Goal: Information Seeking & Learning: Learn about a topic

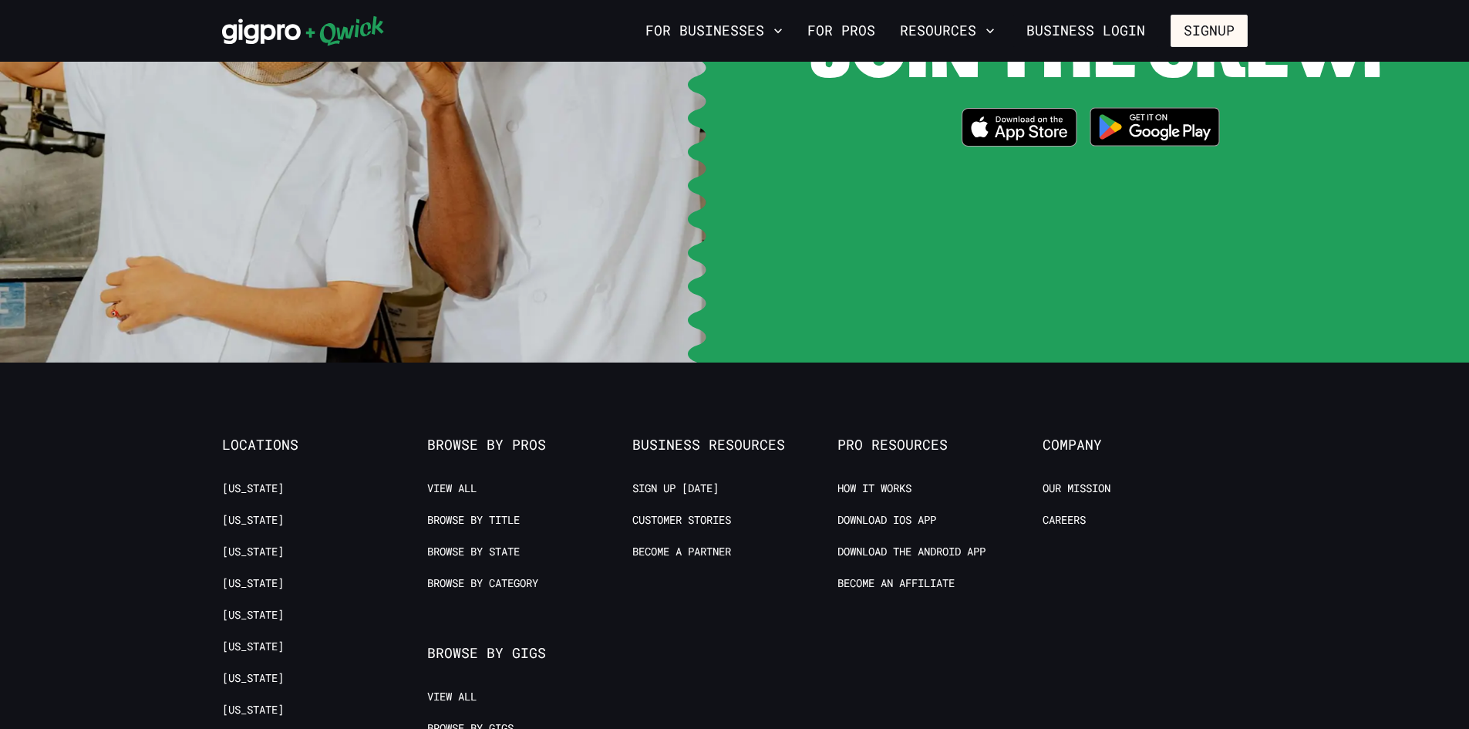
scroll to position [3167, 0]
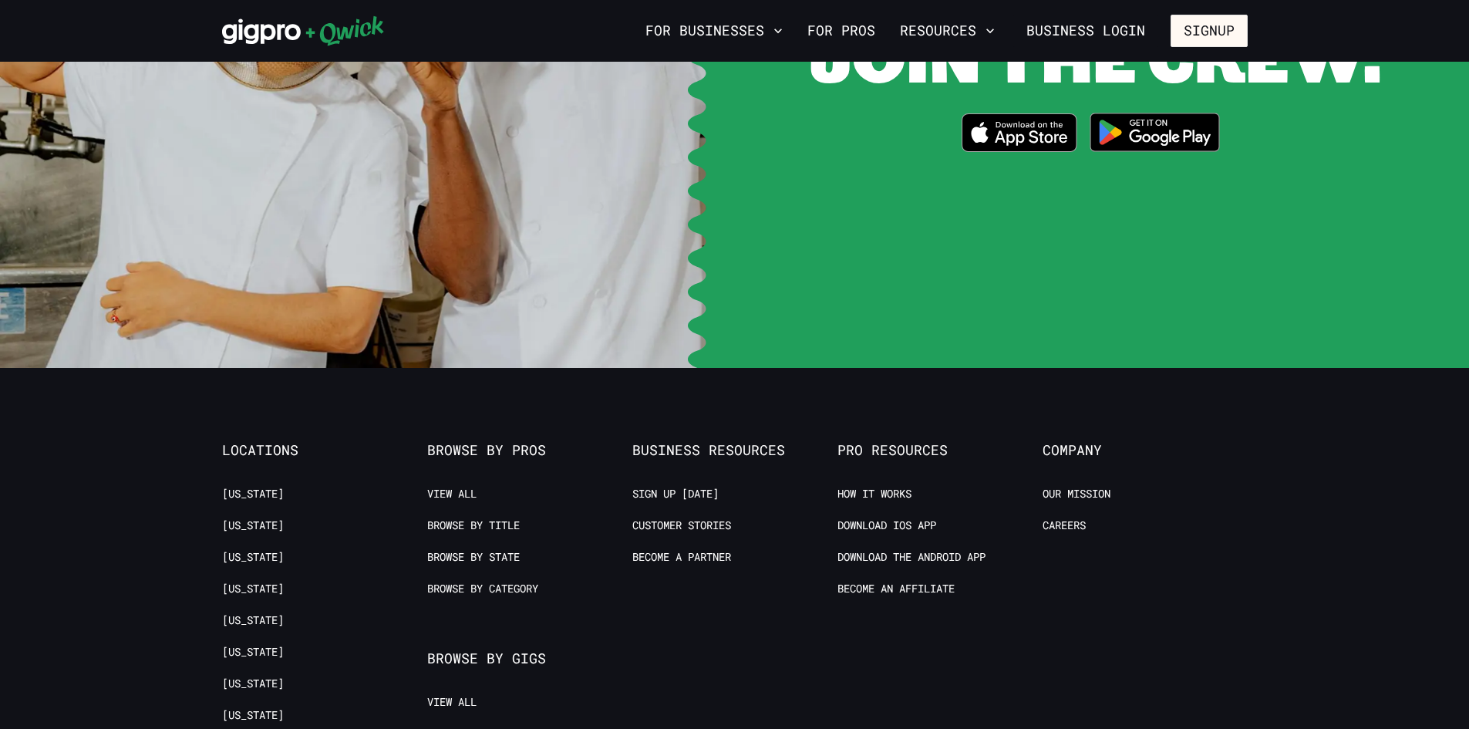
click at [494, 487] on ul "View All Browse by Title Browse by State Browse by Category" at bounding box center [521, 550] width 189 height 126
click at [491, 518] on link "Browse by Title" at bounding box center [473, 525] width 93 height 15
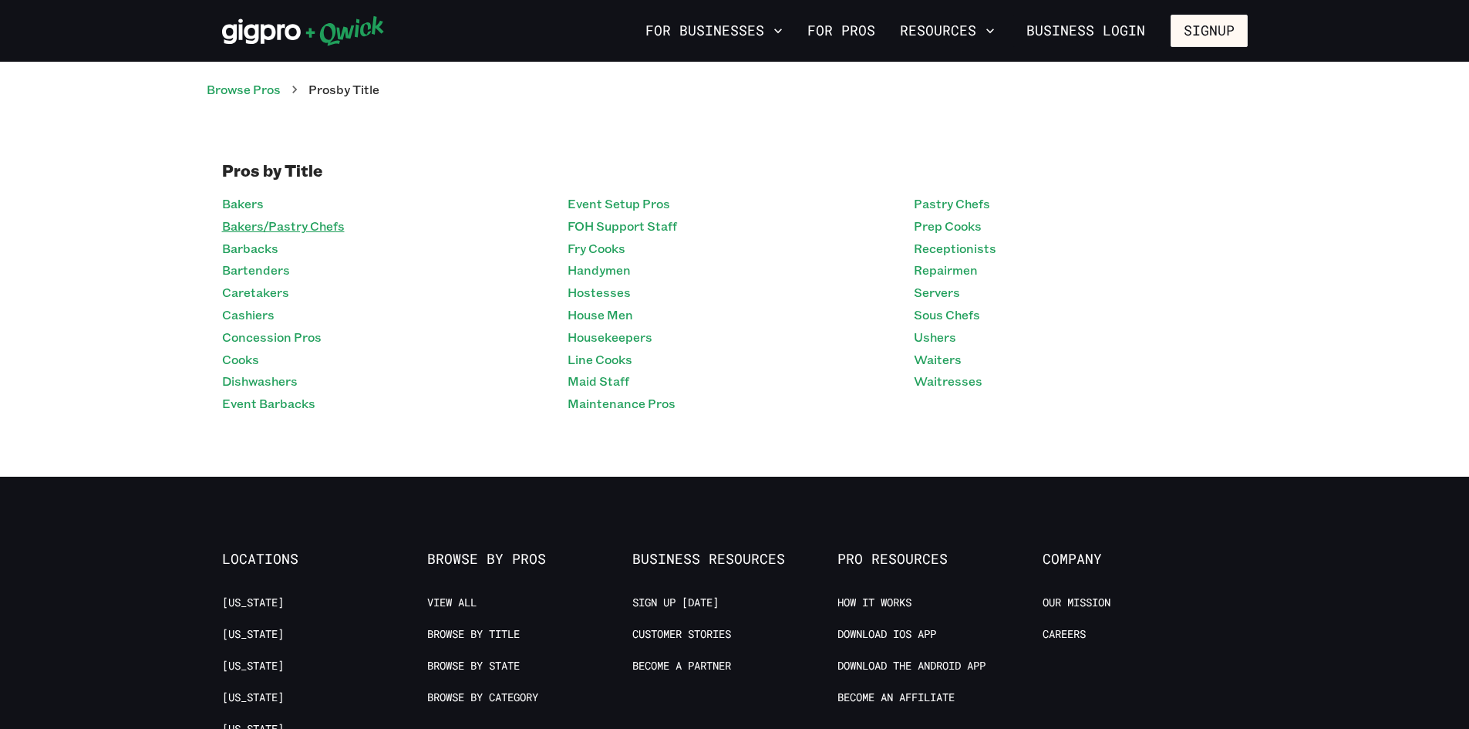
click at [298, 228] on link "Bakers/Pastry Chefs" at bounding box center [283, 226] width 123 height 22
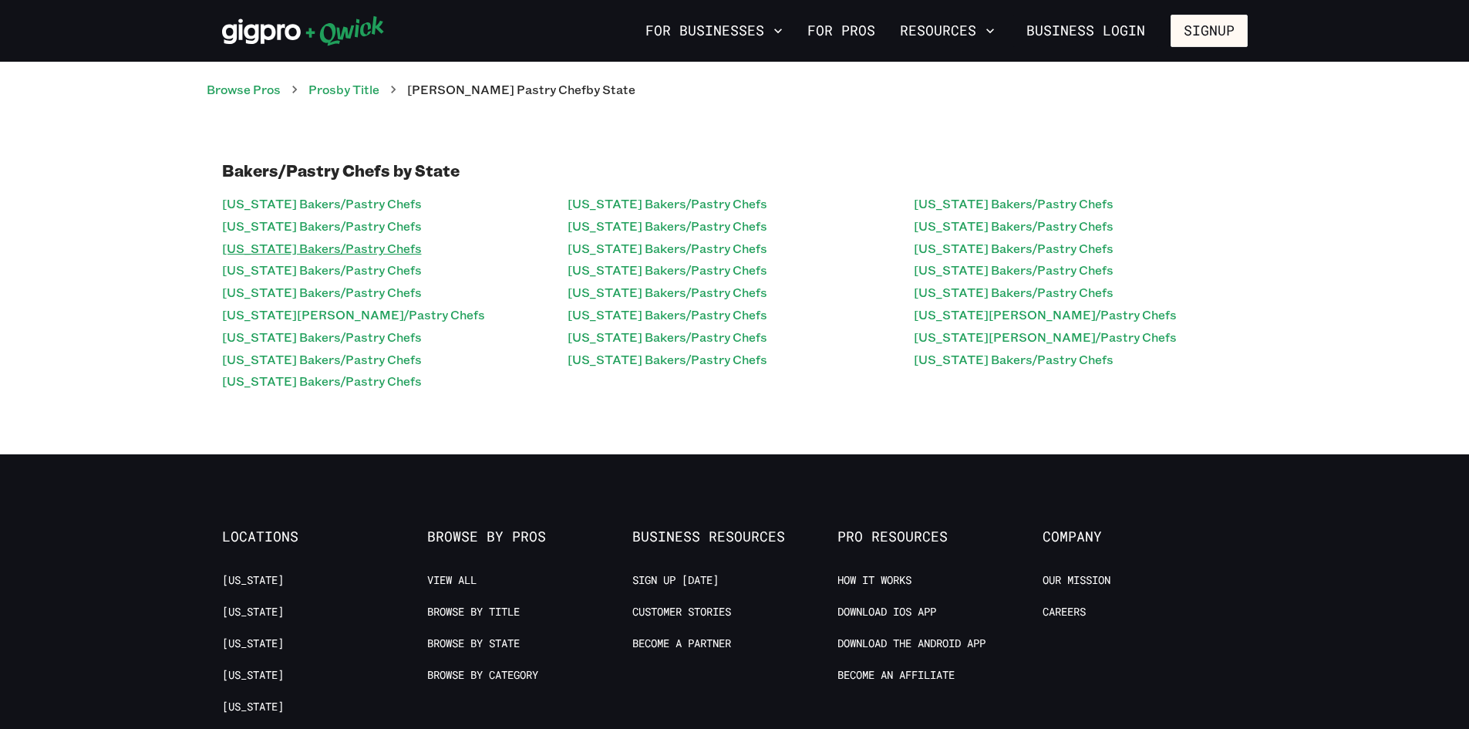
click at [354, 241] on link "[US_STATE] Bakers/Pastry Chefs" at bounding box center [322, 249] width 200 height 22
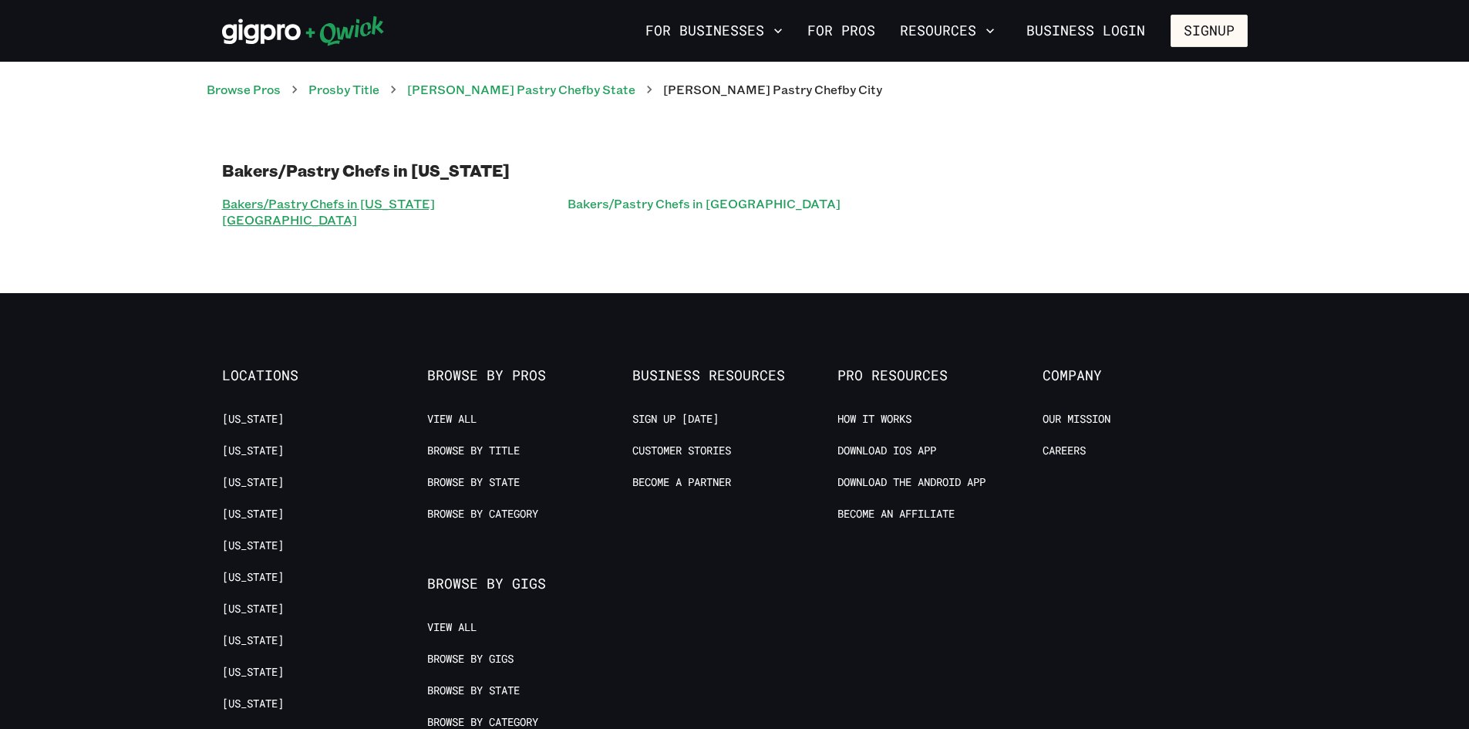
click at [386, 207] on link "Bakers/Pastry Chefs in [US_STATE][GEOGRAPHIC_DATA]" at bounding box center [389, 212] width 334 height 39
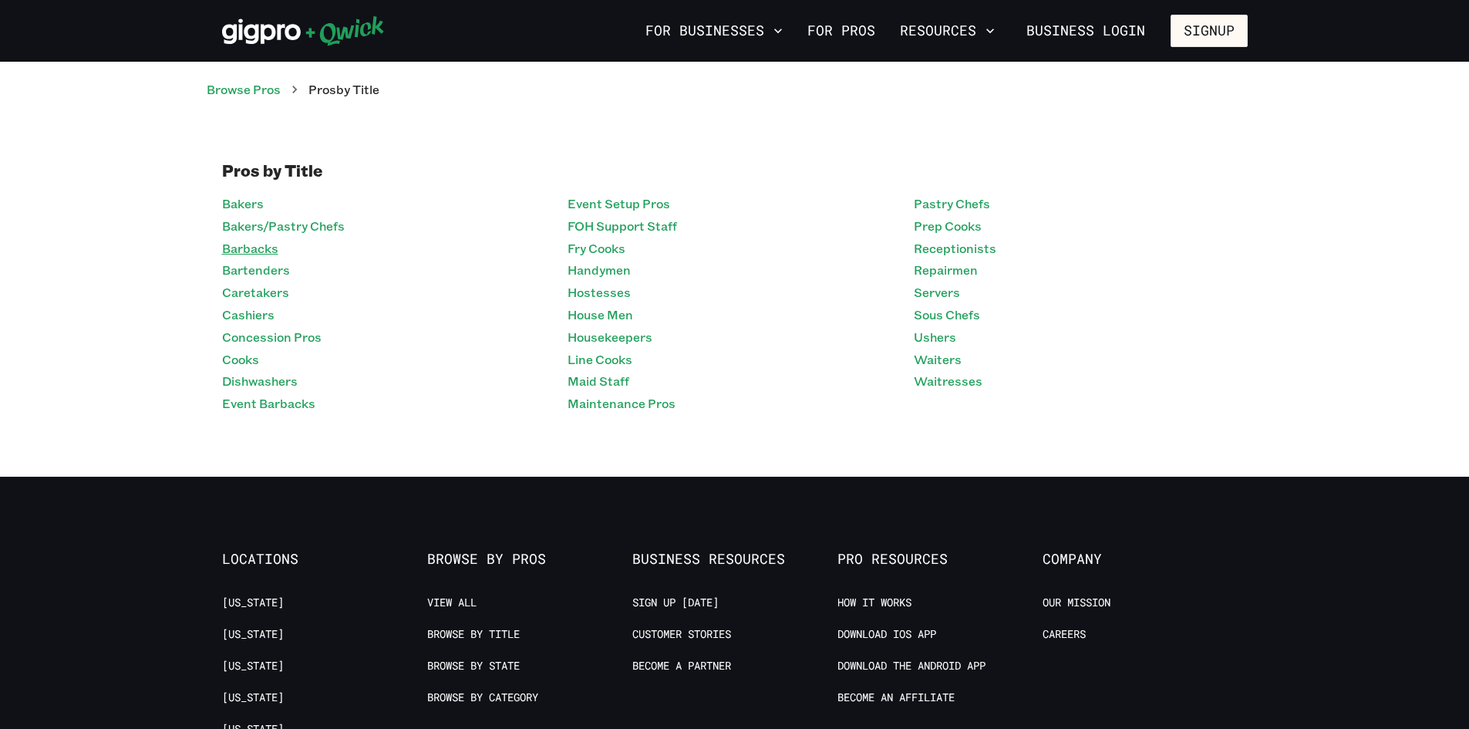
click at [257, 246] on link "Barbacks" at bounding box center [250, 249] width 56 height 22
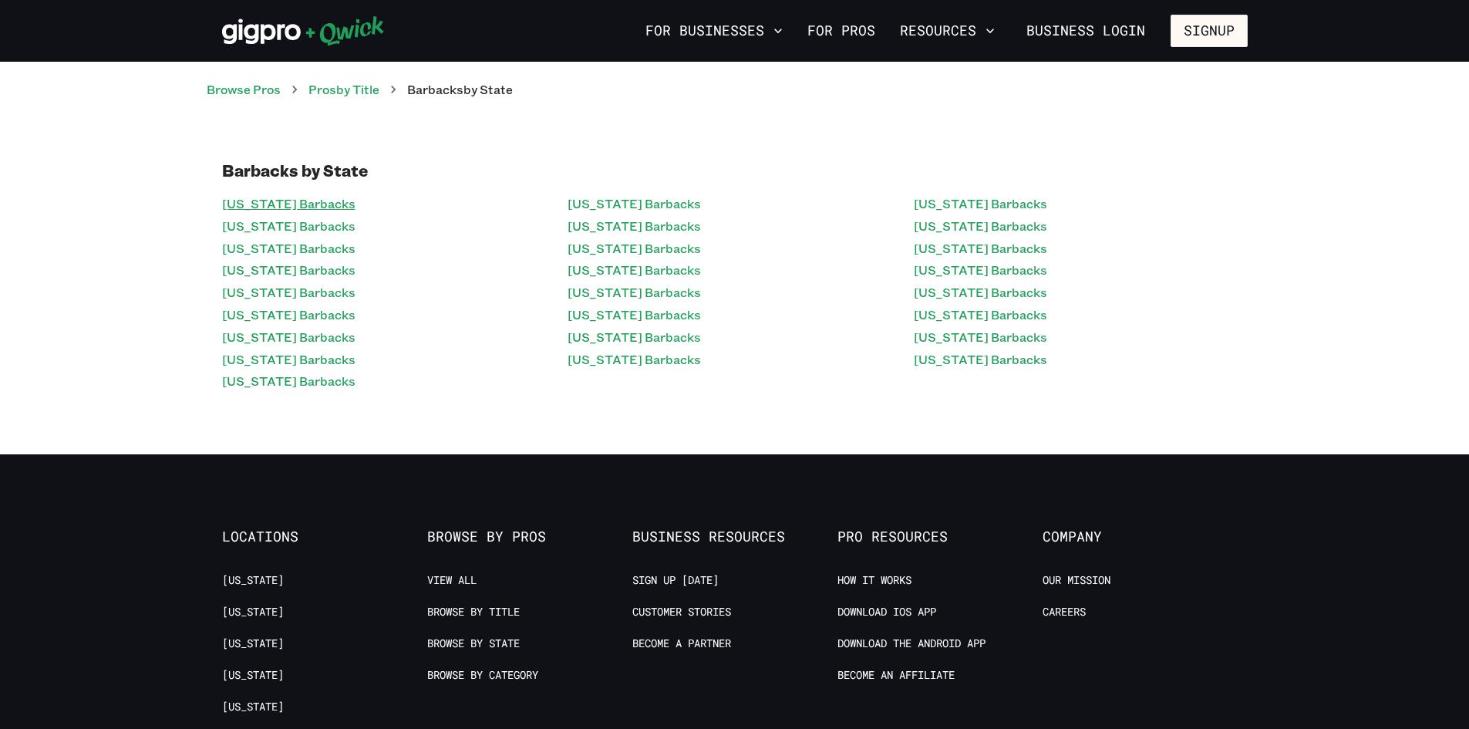
click at [298, 213] on link "[US_STATE] Barbacks" at bounding box center [288, 204] width 133 height 22
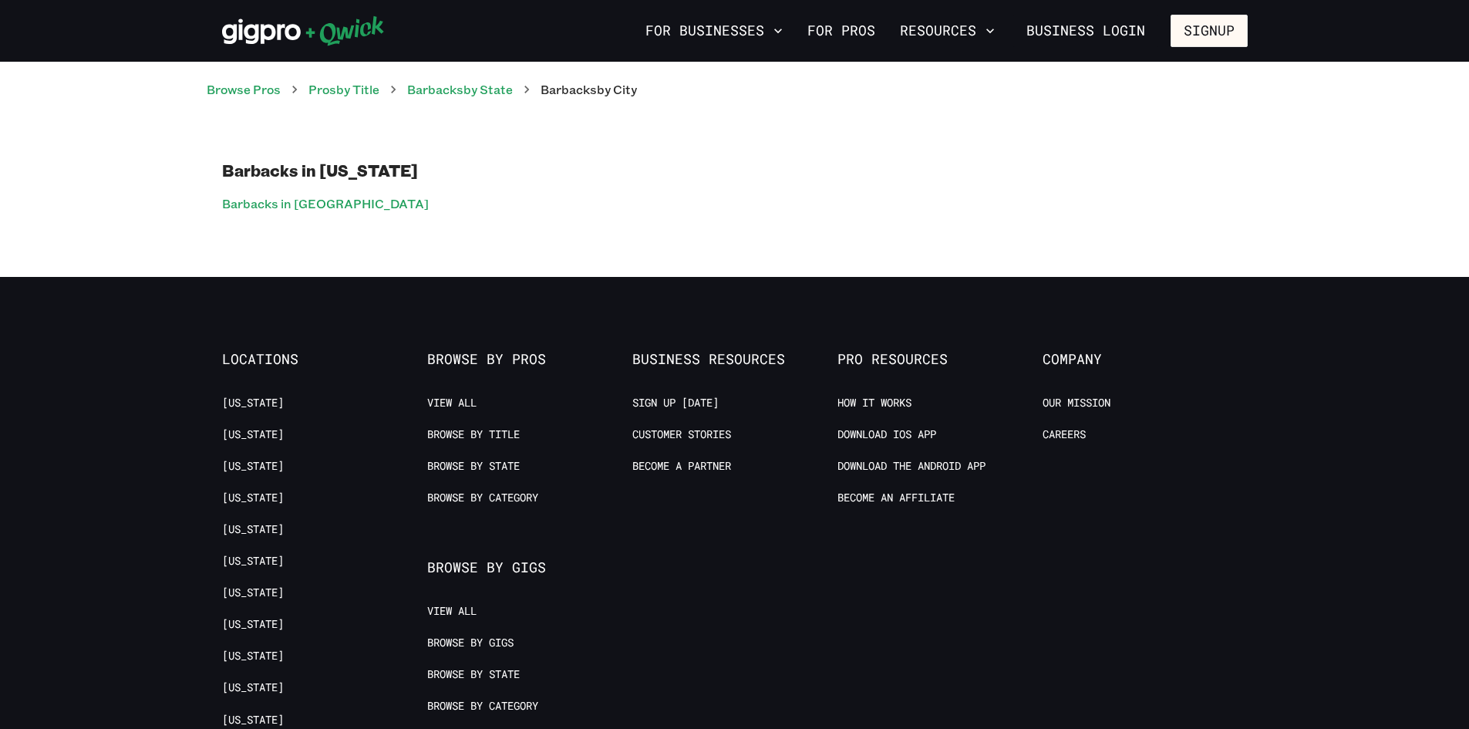
click at [298, 213] on link "Barbacks in [GEOGRAPHIC_DATA]" at bounding box center [325, 204] width 207 height 22
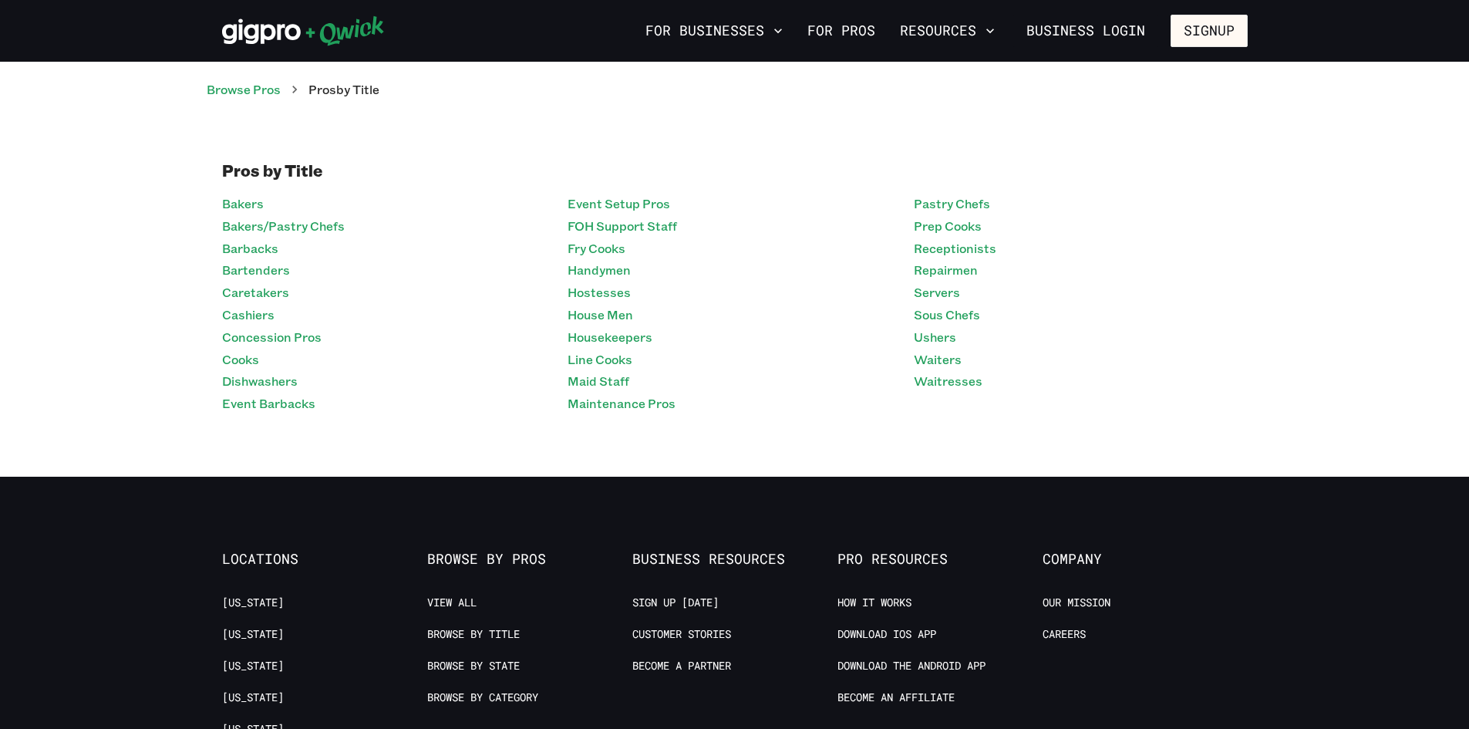
scroll to position [3250, 0]
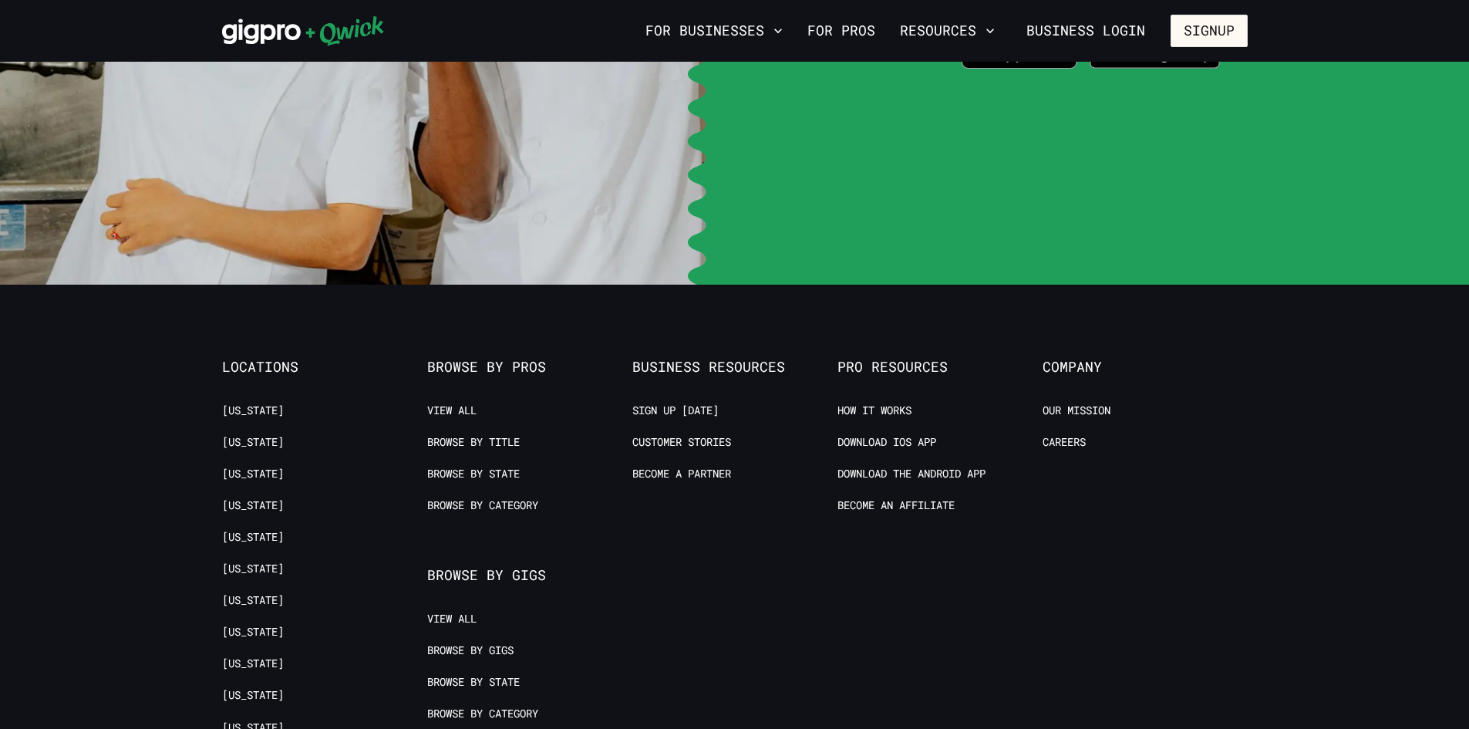
click at [463, 359] on div "Browse by Pros View All Browse by Title Browse by State Browse by Category" at bounding box center [529, 444] width 205 height 171
click at [469, 403] on link "View All" at bounding box center [451, 410] width 49 height 15
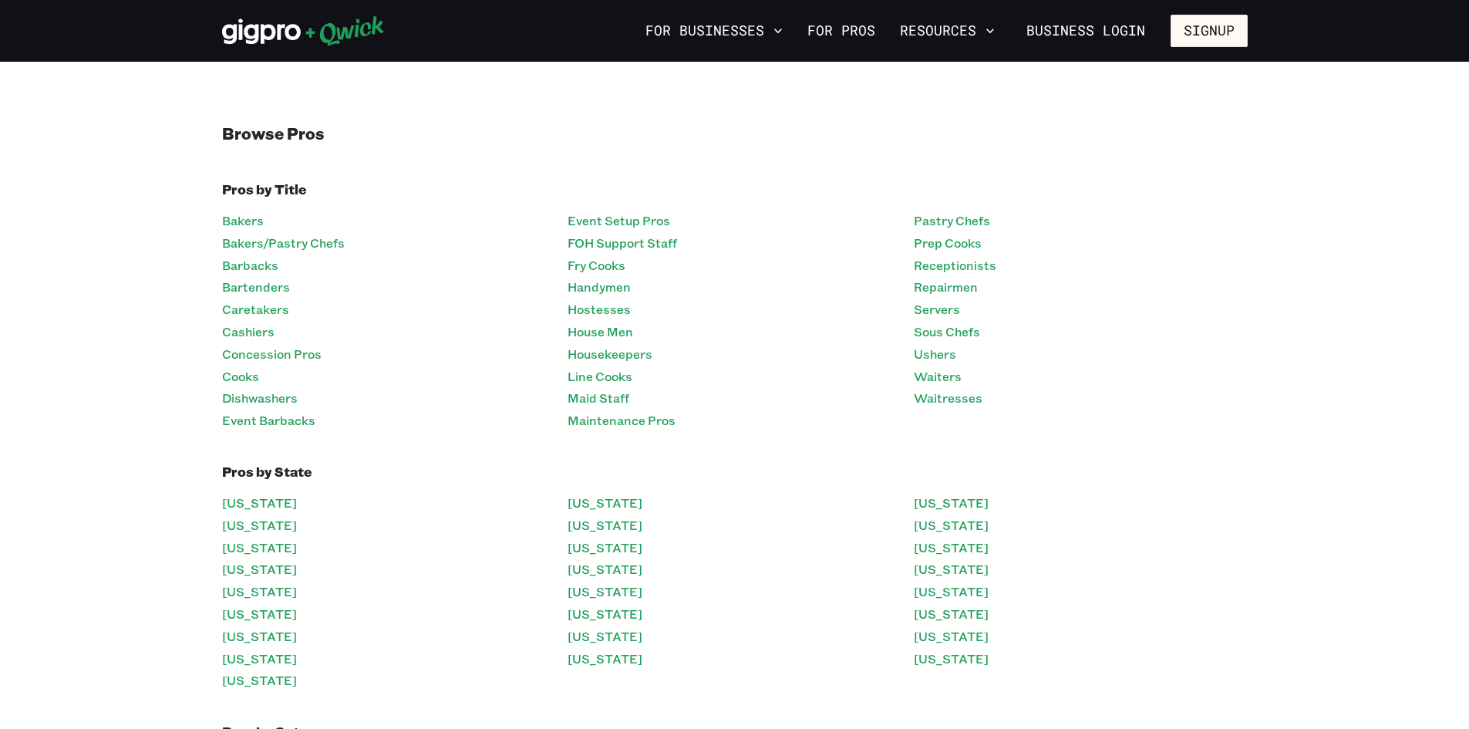
click at [215, 309] on div "Browse Pros Pros by Title Bakers Bakers/Pastry Chefs Barbacks Bartenders Careta…" at bounding box center [735, 537] width 1057 height 828
click at [210, 358] on div "Browse Pros Pros by Title Bakers Bakers/Pastry Chefs Barbacks Bartenders Careta…" at bounding box center [735, 537] width 1057 height 828
click at [237, 318] on link "Caretakers" at bounding box center [255, 309] width 67 height 22
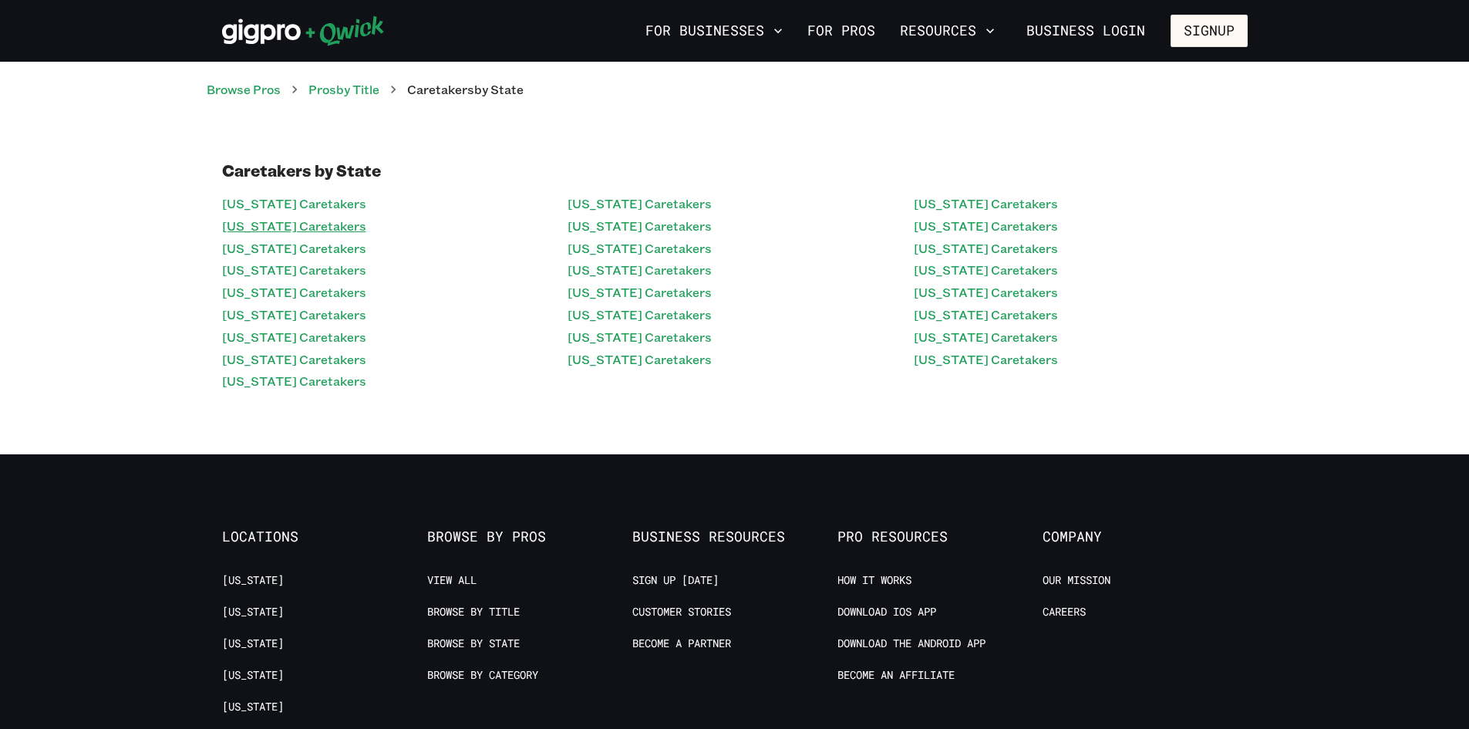
click at [289, 233] on link "[US_STATE] Caretakers" at bounding box center [294, 226] width 144 height 22
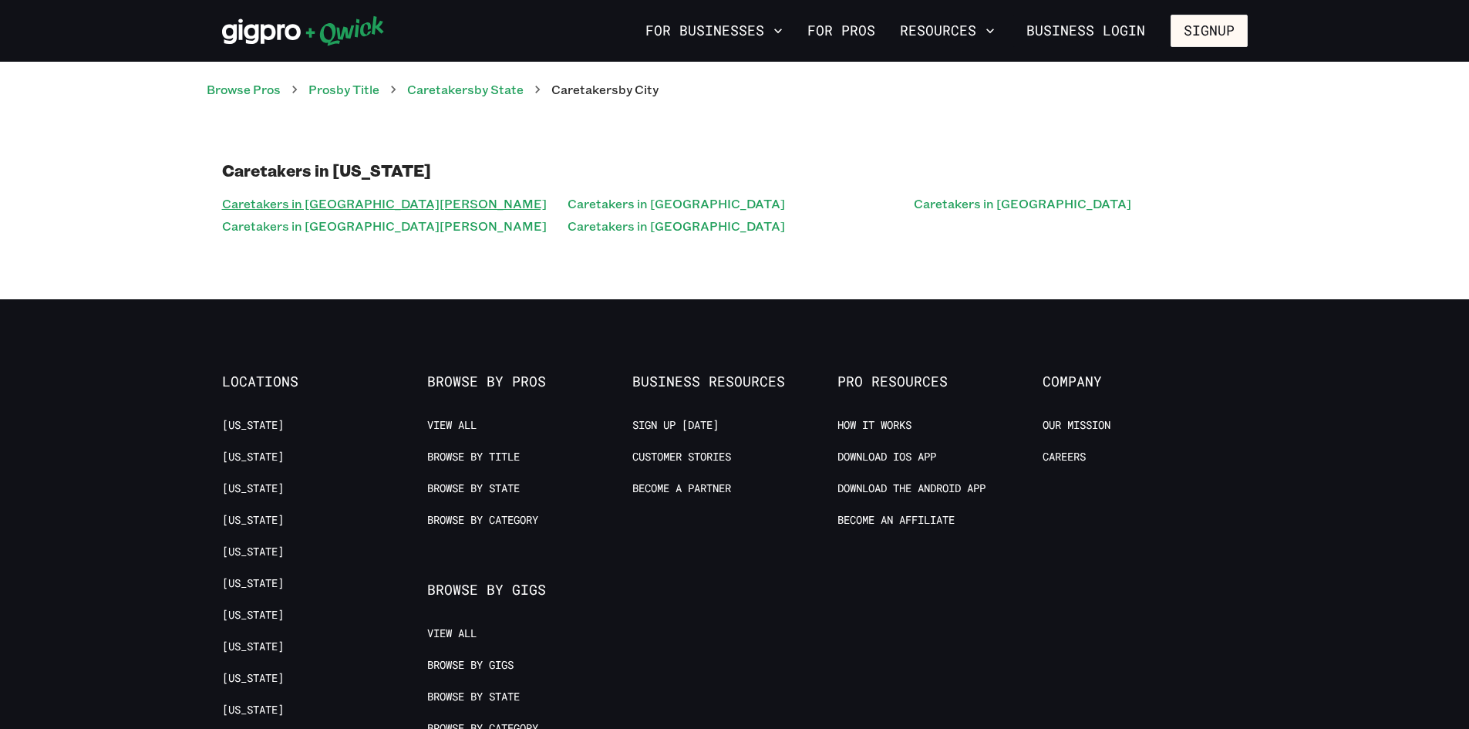
click at [329, 211] on link "Caretakers in [GEOGRAPHIC_DATA][PERSON_NAME]" at bounding box center [384, 204] width 325 height 22
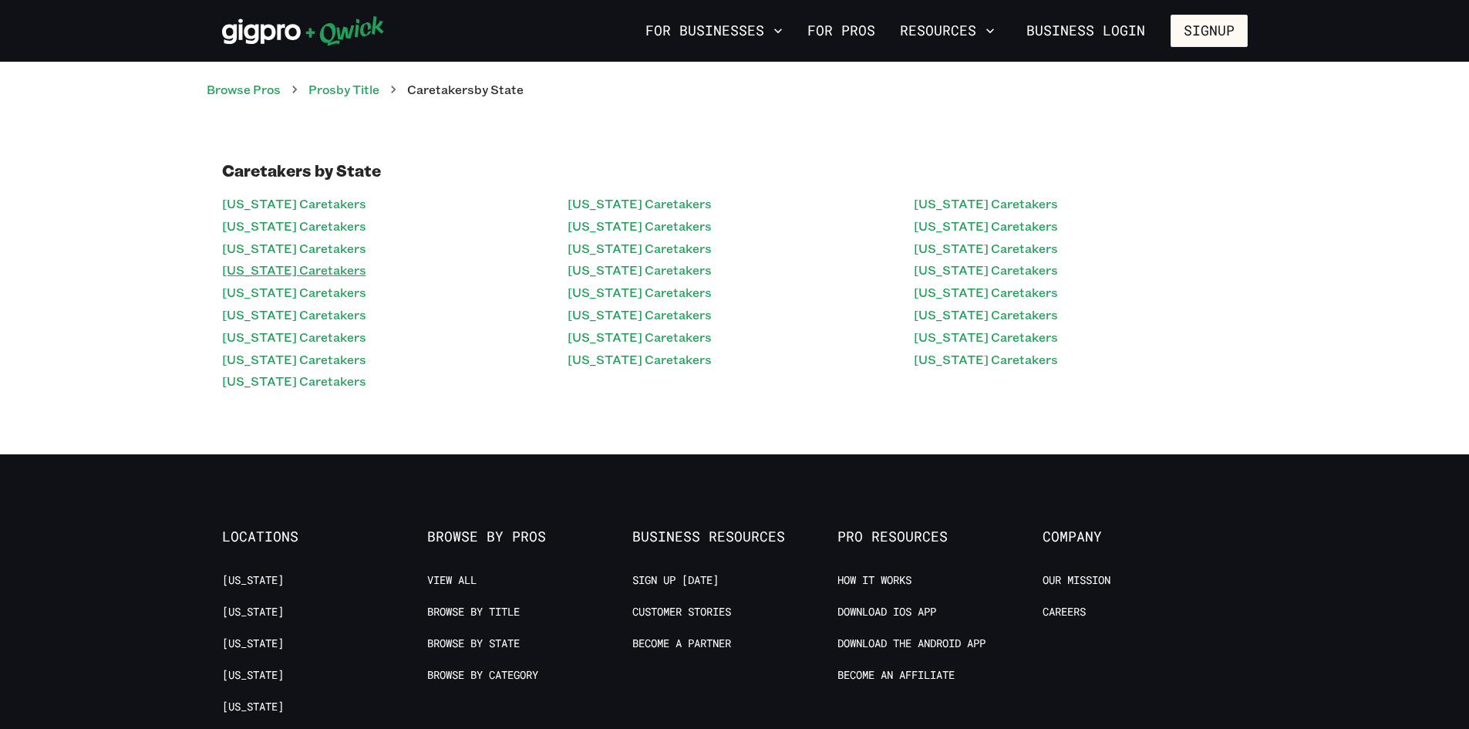
click at [302, 271] on link "[US_STATE] Caretakers" at bounding box center [294, 270] width 144 height 22
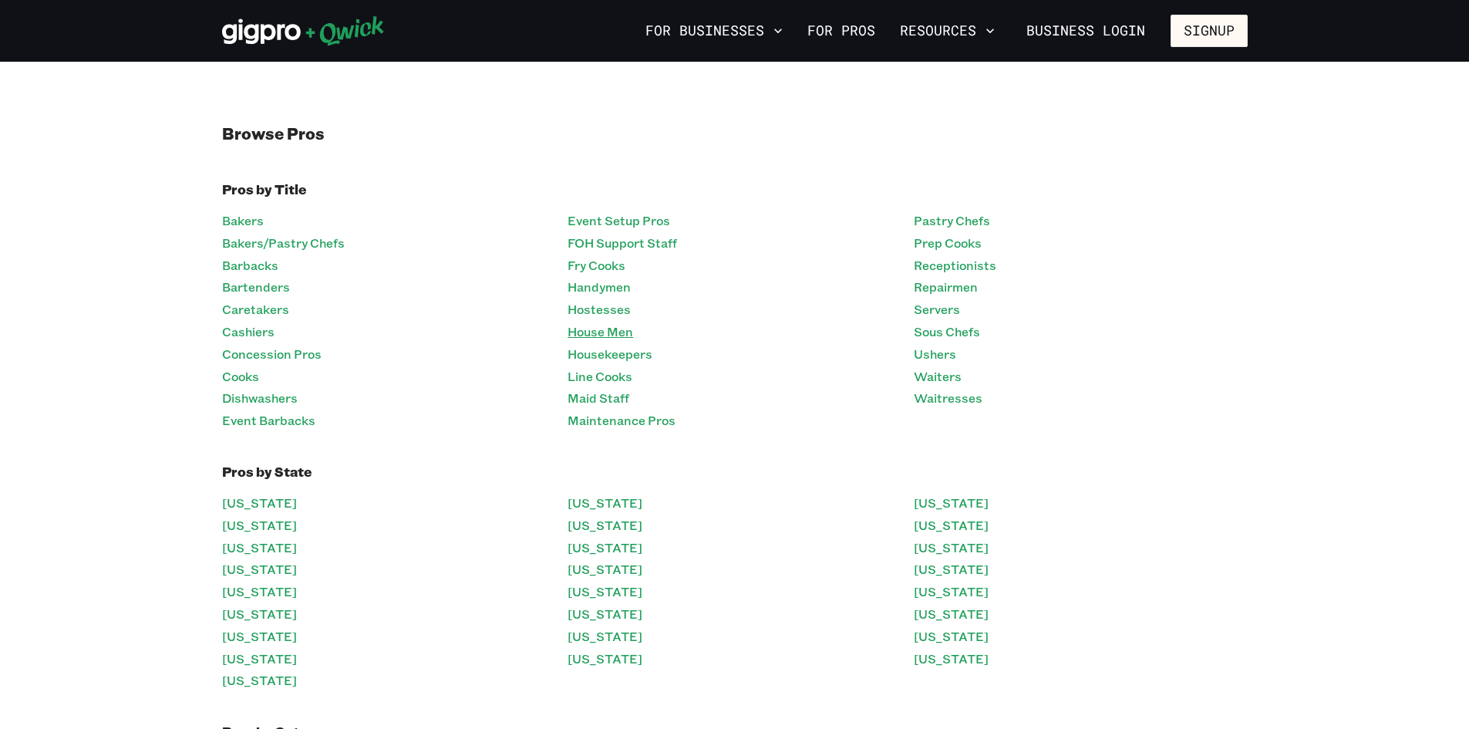
click at [604, 321] on link "House Men" at bounding box center [601, 332] width 66 height 22
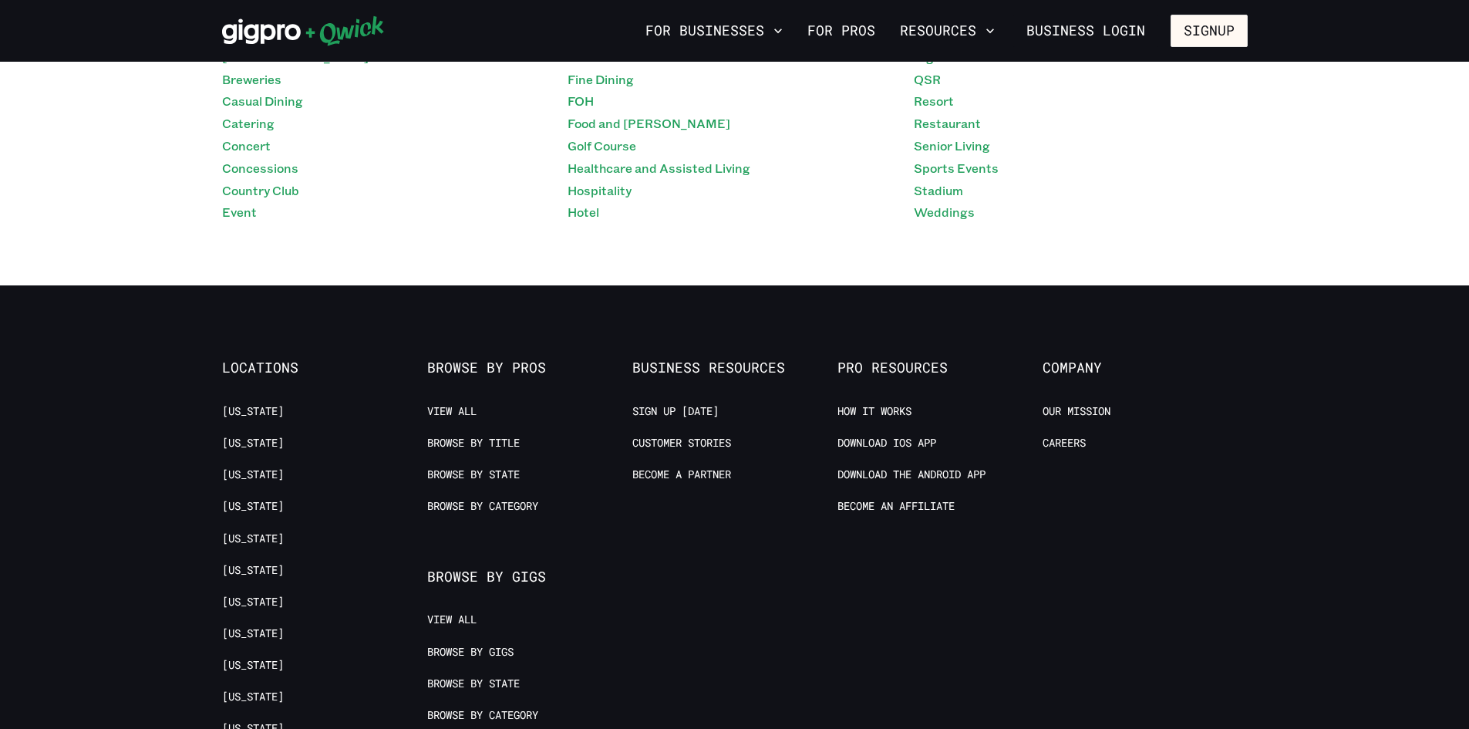
scroll to position [925, 0]
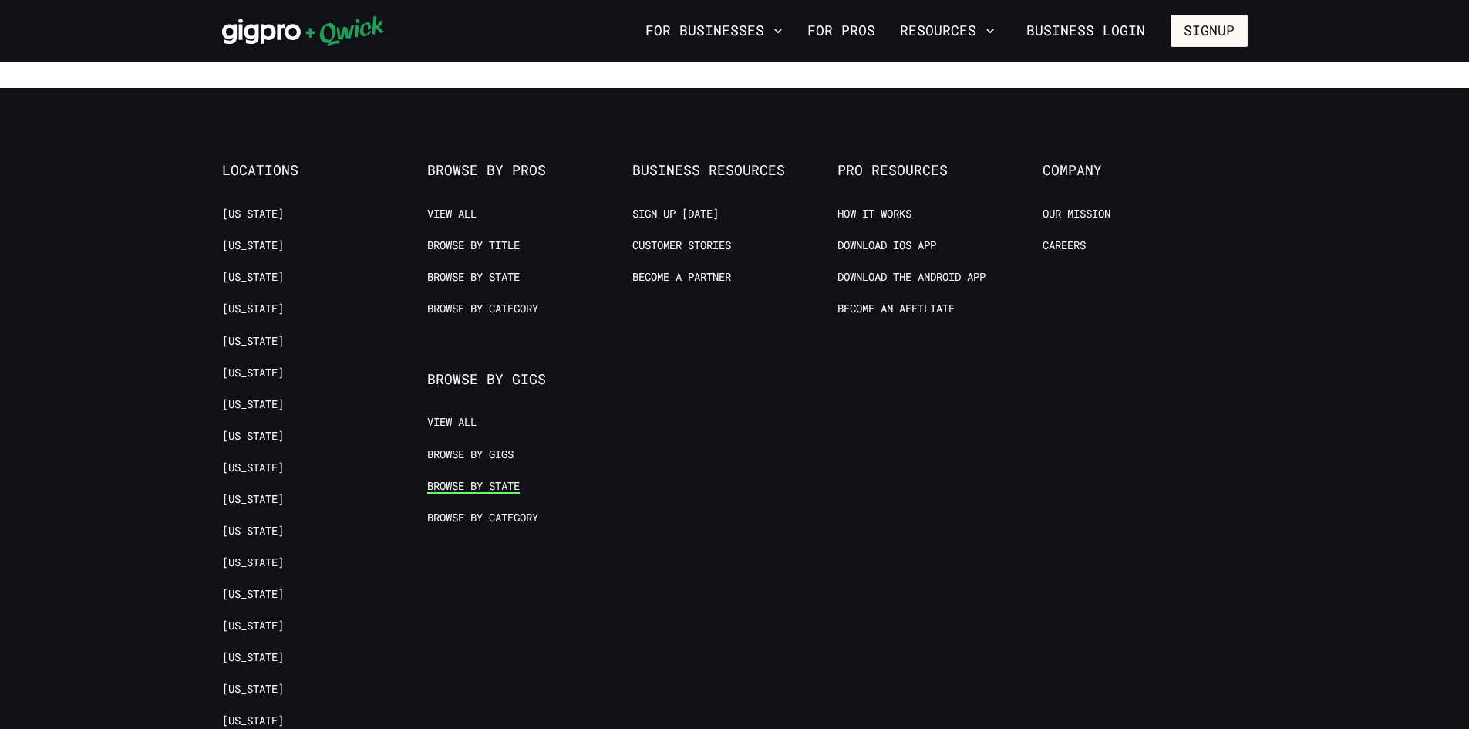
click at [496, 483] on link "Browse by State" at bounding box center [473, 486] width 93 height 15
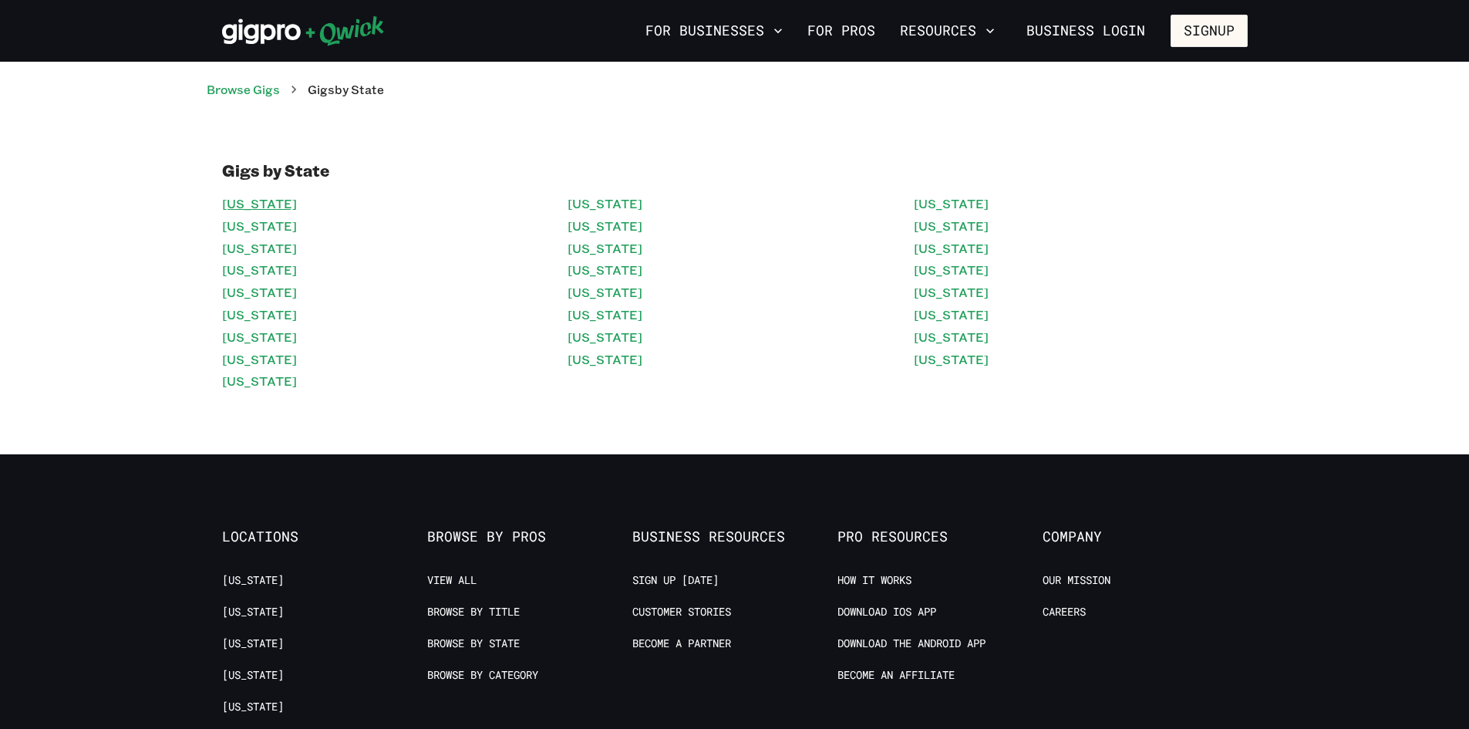
click at [259, 194] on link "[US_STATE]" at bounding box center [259, 204] width 75 height 22
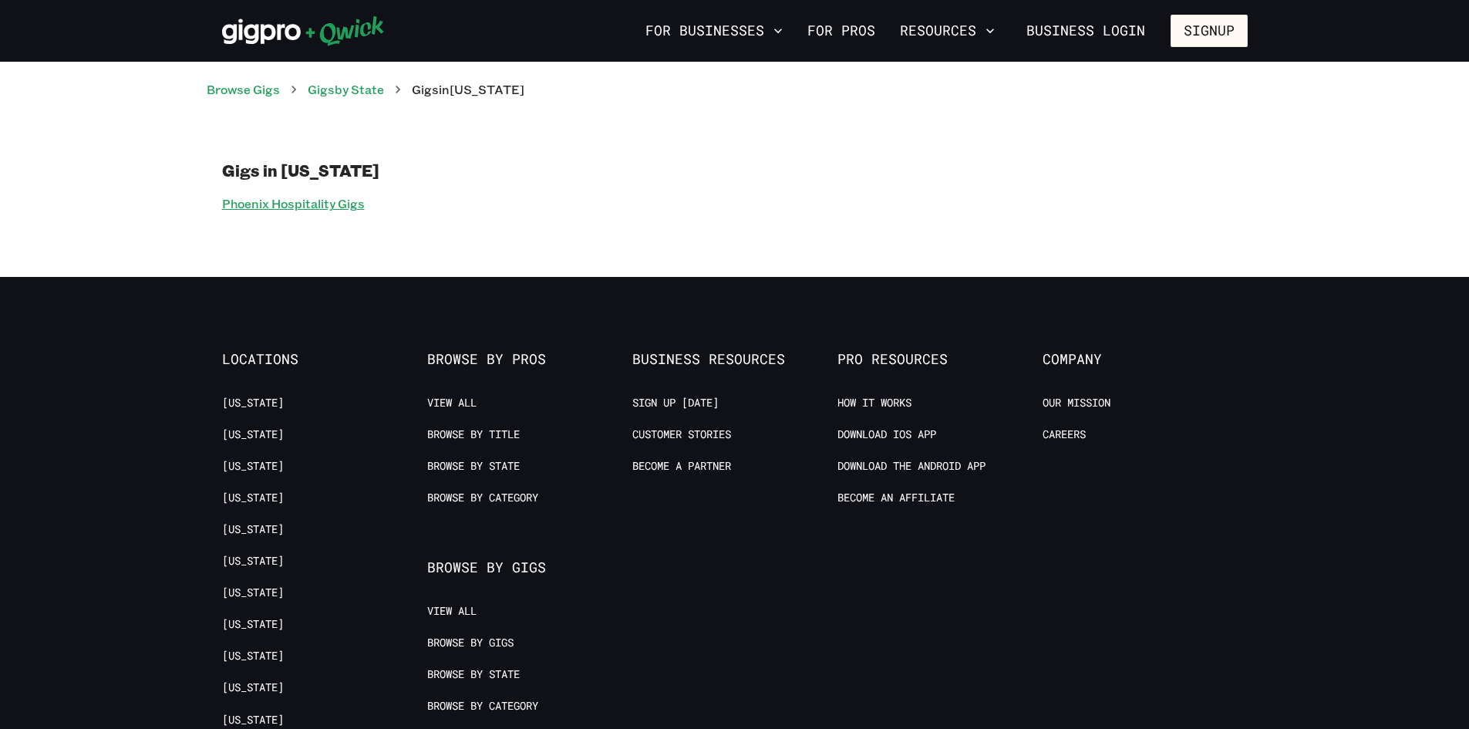
click at [338, 214] on link "Phoenix Hospitality Gigs" at bounding box center [293, 204] width 143 height 22
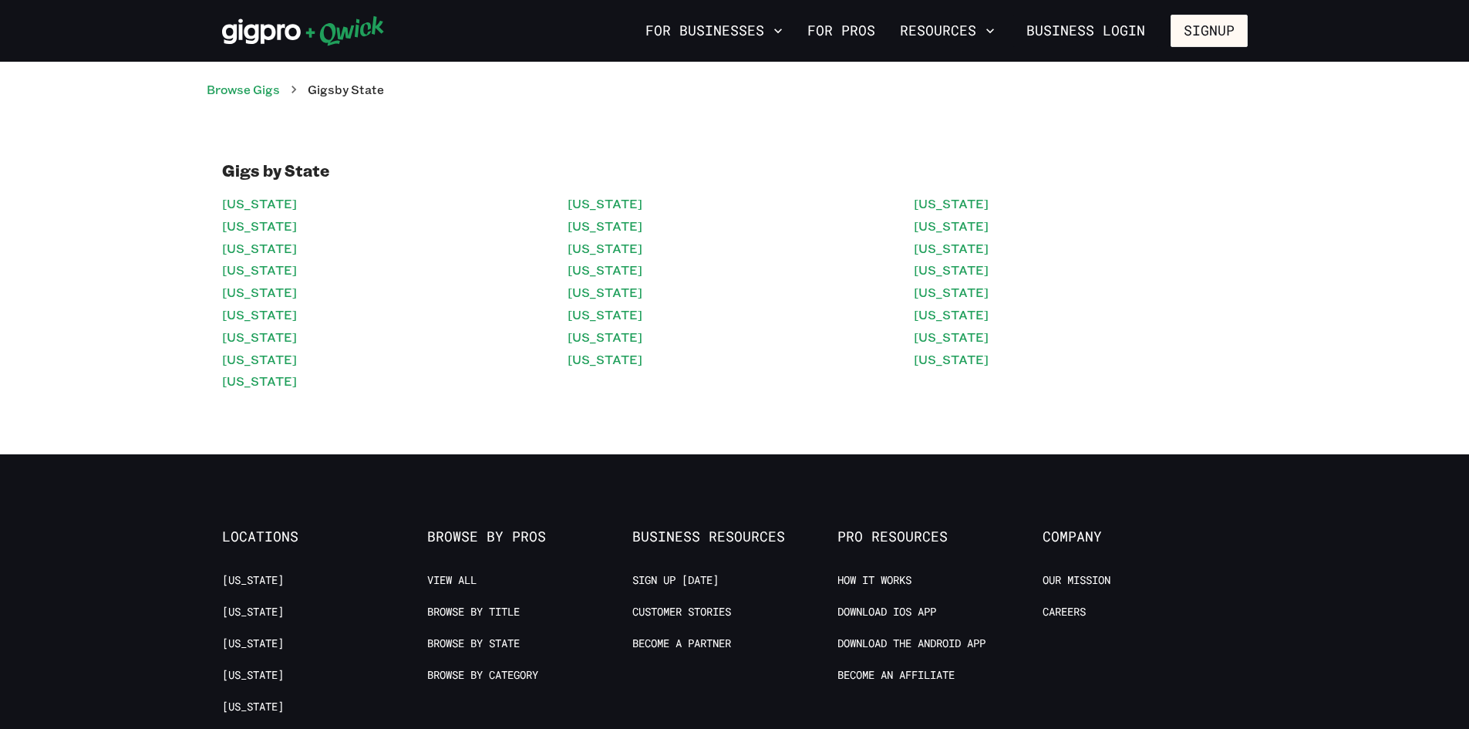
drag, startPoint x: 546, startPoint y: 292, endPoint x: 558, endPoint y: 293, distance: 12.4
click at [556, 293] on div "[US_STATE] [US_STATE] [US_STATE] [US_STATE][GEOGRAPHIC_DATA] [US_STATE] [US_STA…" at bounding box center [735, 293] width 1026 height 200
click at [561, 293] on div "[US_STATE] [US_STATE] [US_STATE] [US_STATE][GEOGRAPHIC_DATA] [US_STATE] [US_STA…" at bounding box center [735, 293] width 1026 height 200
click at [578, 289] on link "[US_STATE]" at bounding box center [605, 293] width 75 height 22
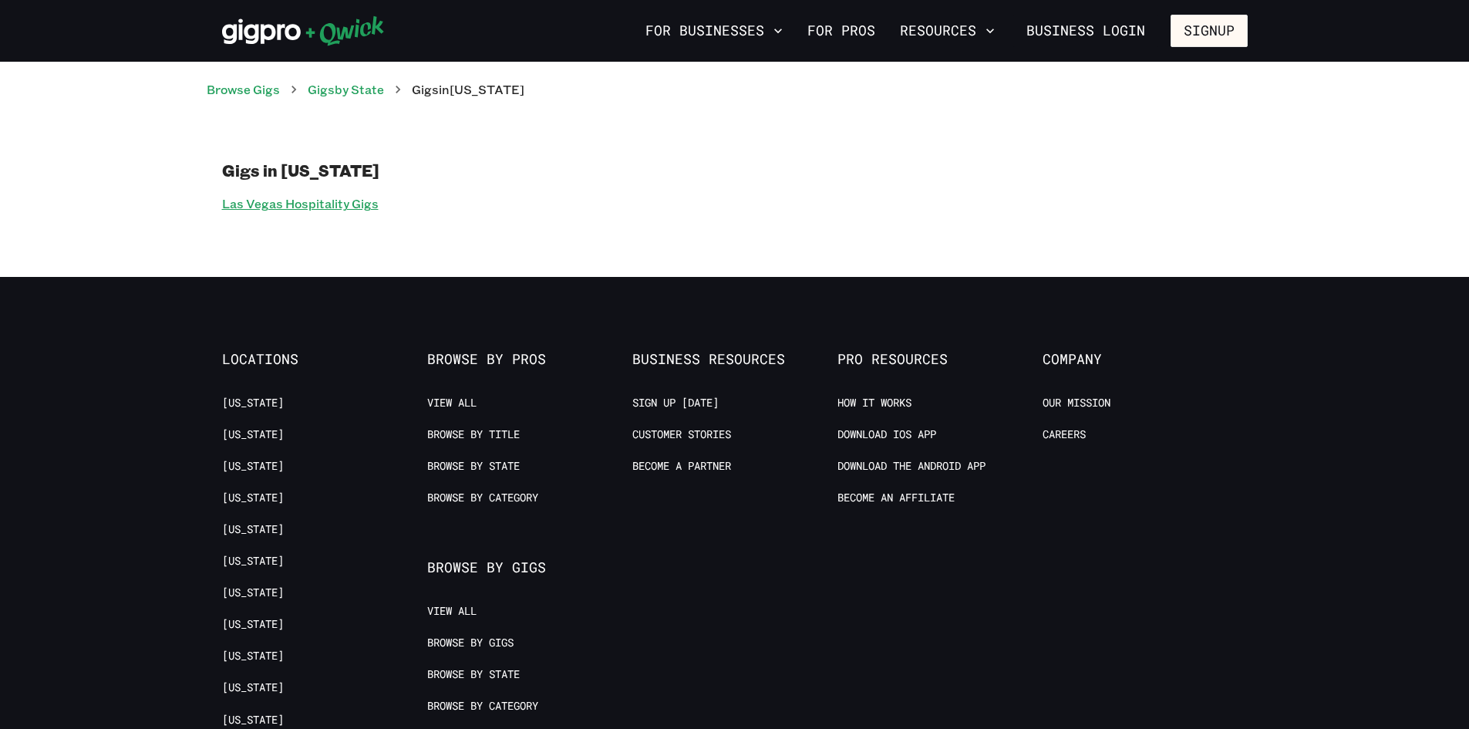
click at [356, 201] on link "Las Vegas Hospitality Gigs" at bounding box center [300, 204] width 157 height 22
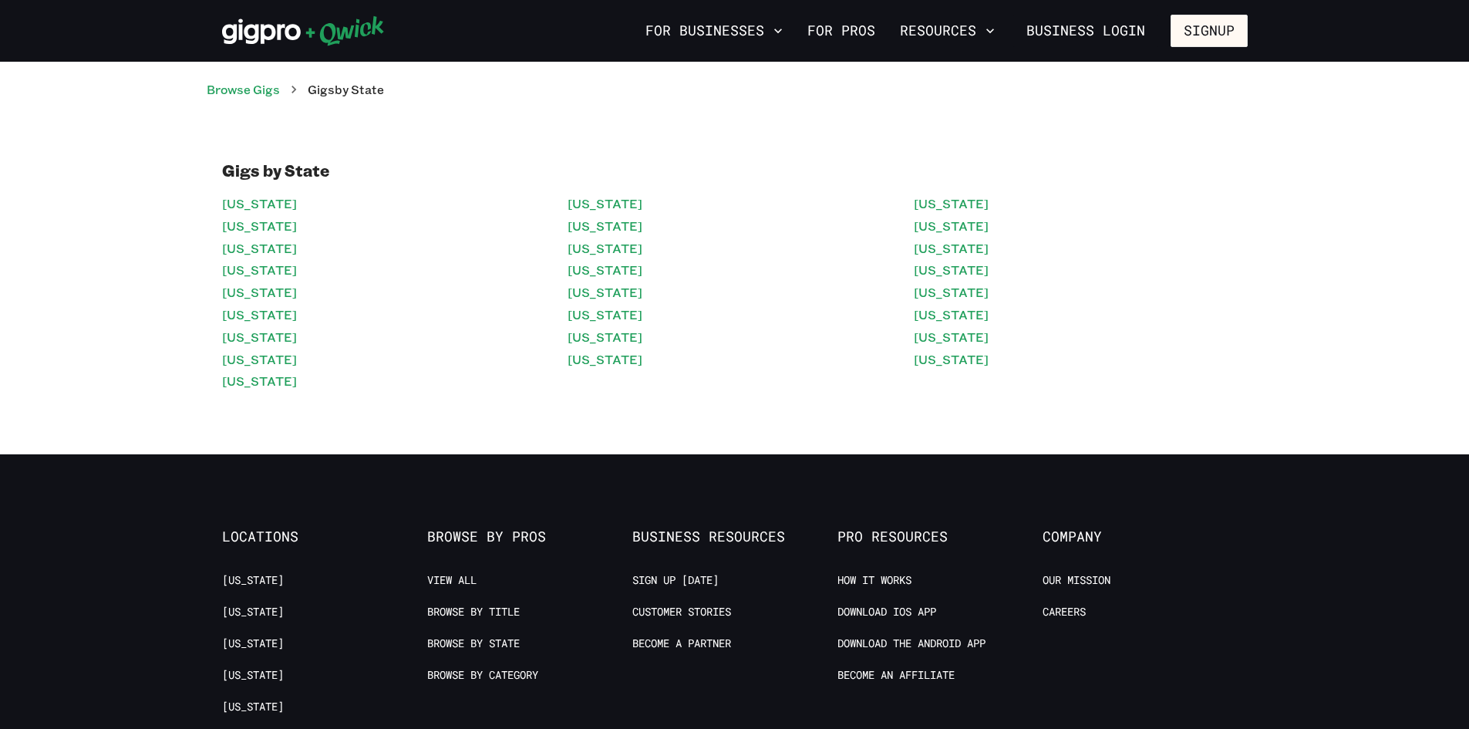
scroll to position [925, 0]
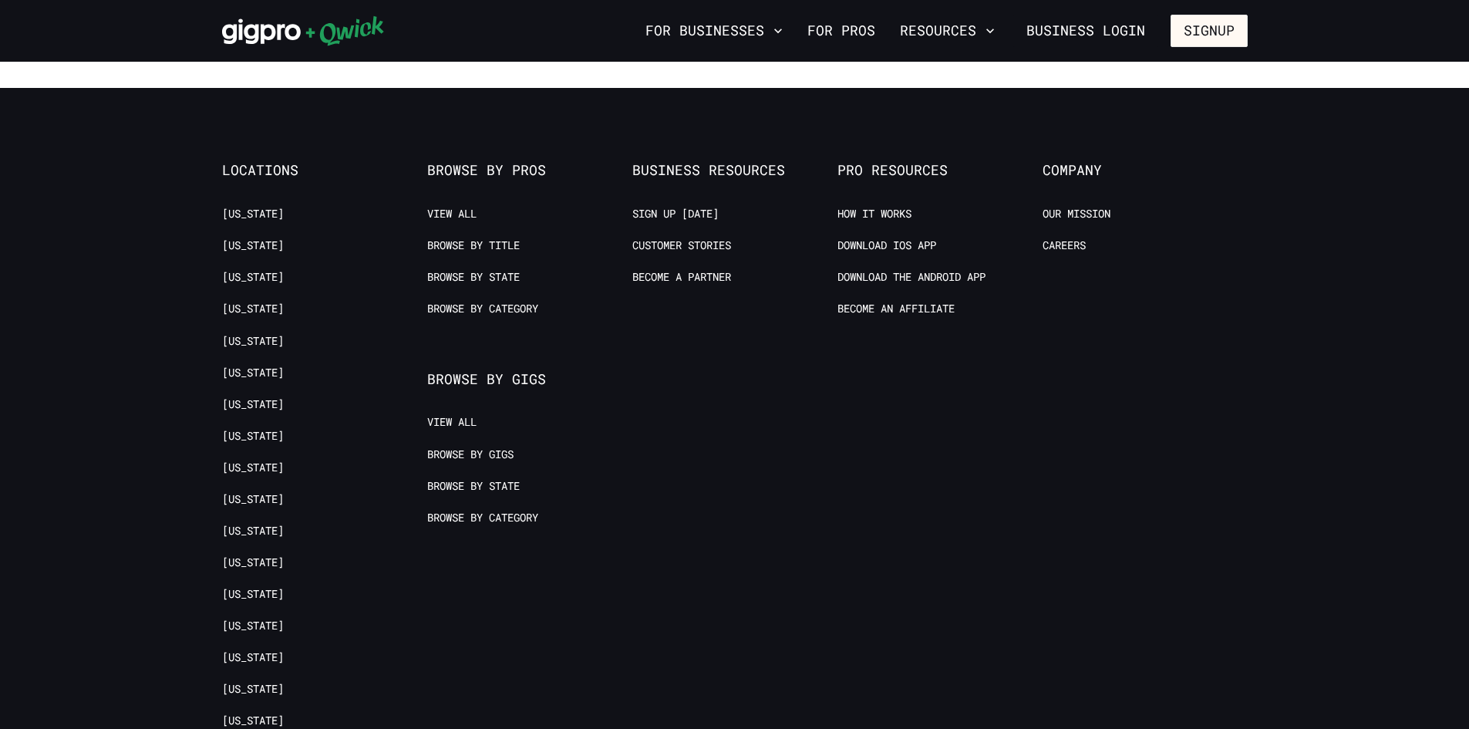
scroll to position [804, 0]
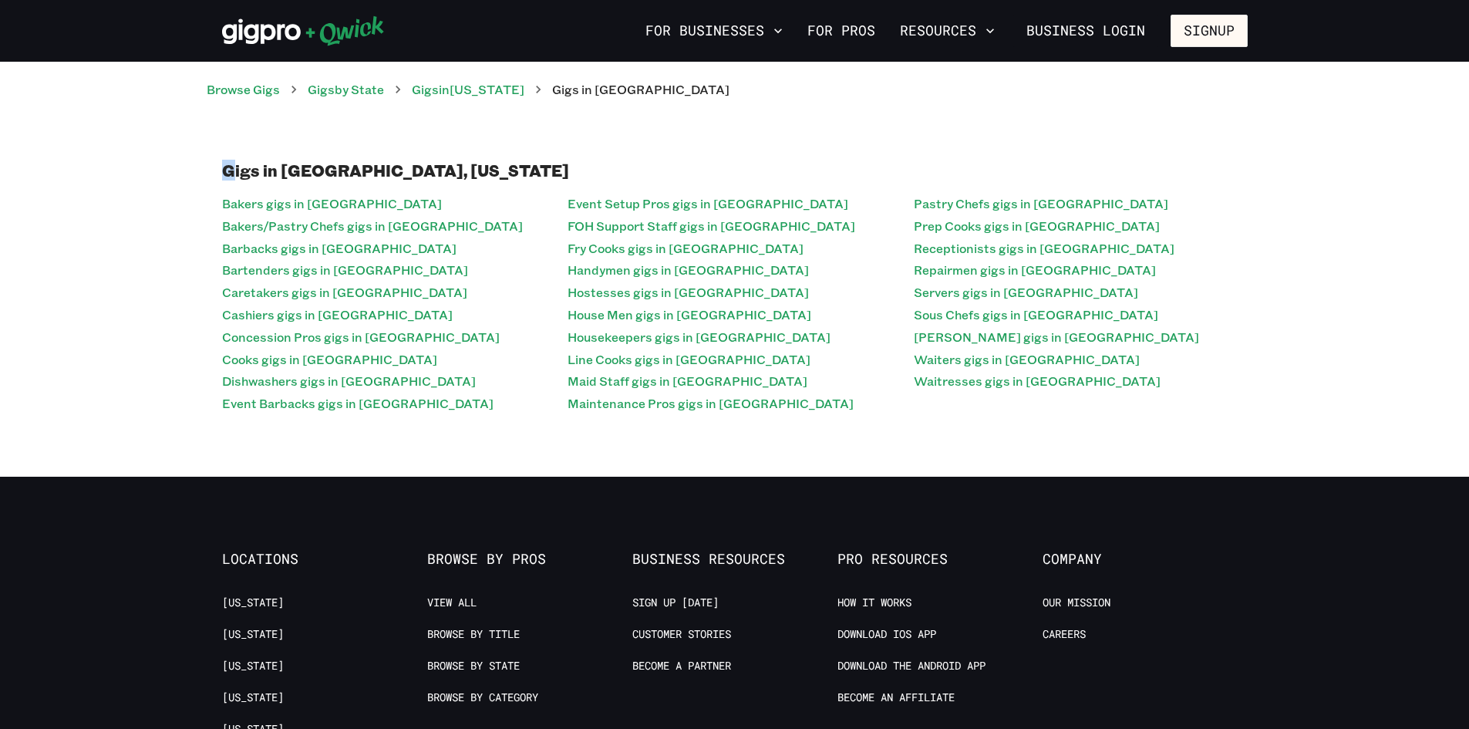
drag, startPoint x: 222, startPoint y: 157, endPoint x: 237, endPoint y: 150, distance: 15.9
click at [237, 150] on div "Gigs in [GEOGRAPHIC_DATA], [US_STATE] Bakers gigs in [GEOGRAPHIC_DATA] Bakers/P…" at bounding box center [734, 288] width 1469 height 378
click at [295, 147] on div "Gigs in [GEOGRAPHIC_DATA], [US_STATE] Bakers gigs in [GEOGRAPHIC_DATA] Bakers/P…" at bounding box center [734, 288] width 1469 height 378
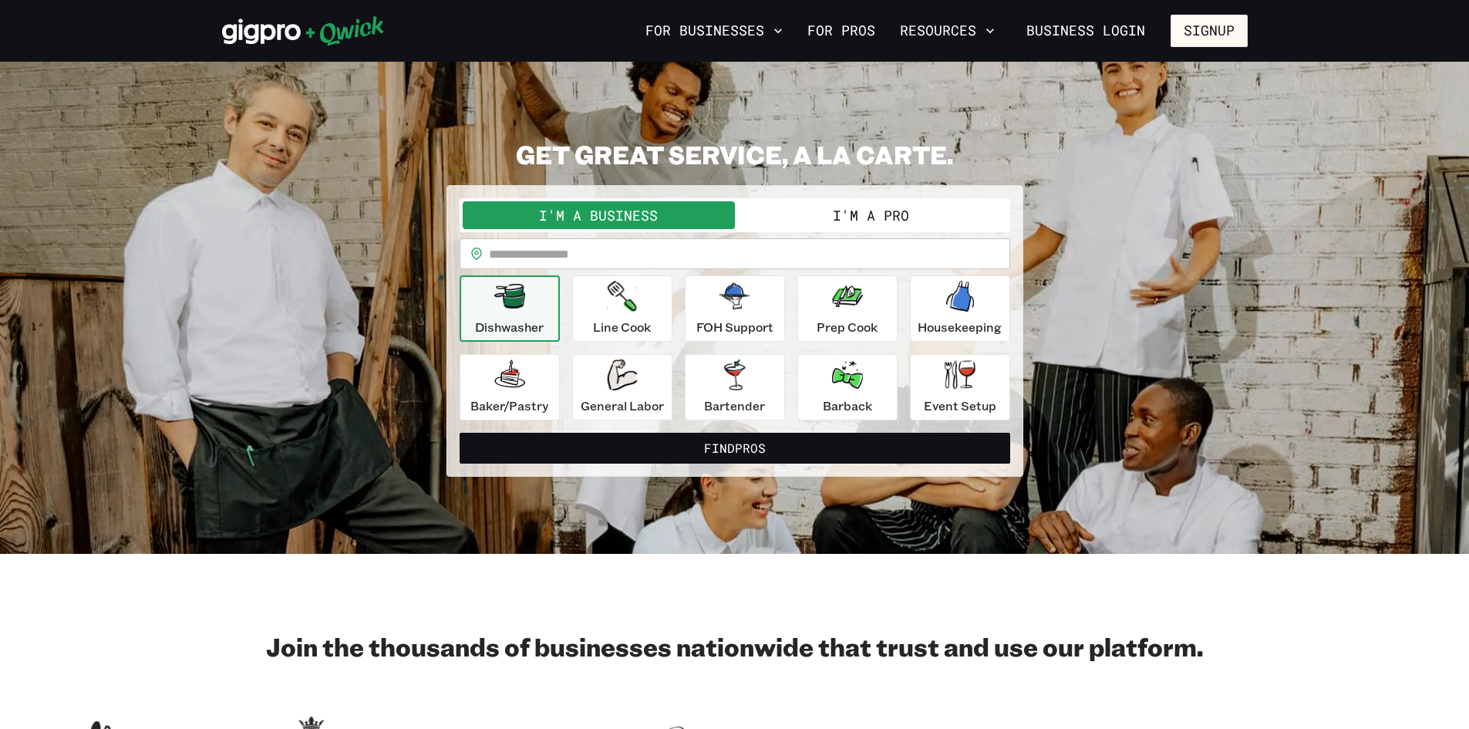
scroll to position [3333, 0]
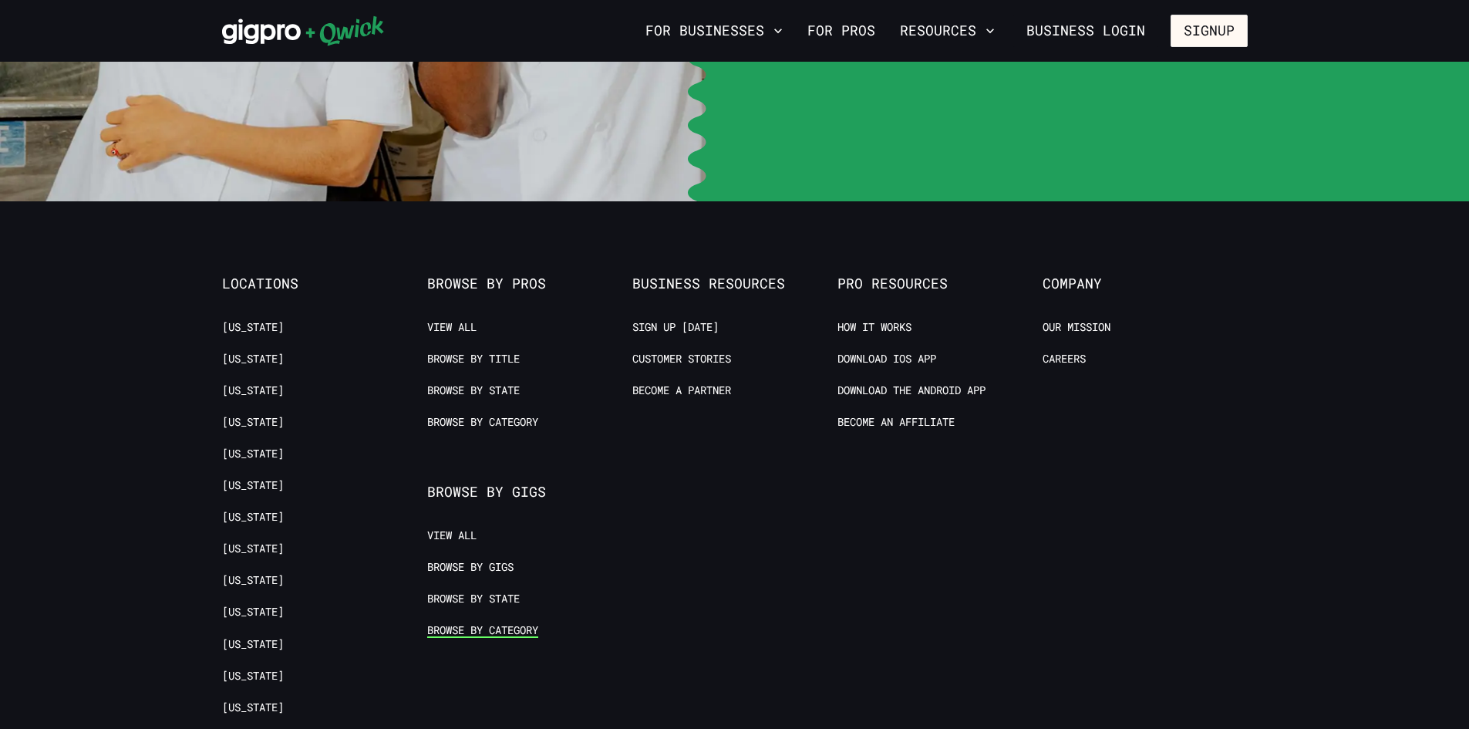
click at [507, 623] on link "Browse by Category" at bounding box center [482, 630] width 111 height 15
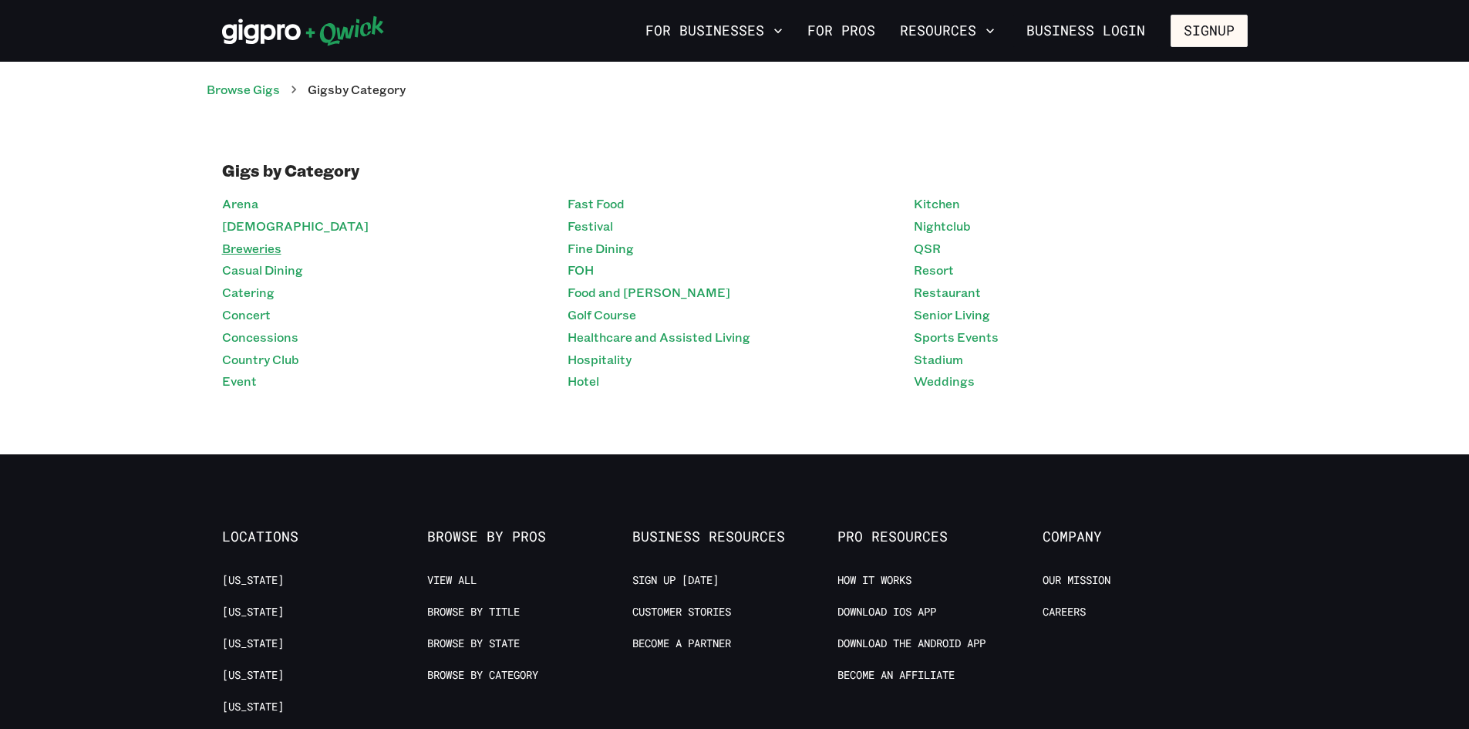
click at [270, 254] on link "Breweries" at bounding box center [251, 249] width 59 height 22
click at [245, 232] on link "[DEMOGRAPHIC_DATA]" at bounding box center [295, 226] width 147 height 22
click at [259, 195] on li "Arena" at bounding box center [389, 204] width 334 height 22
click at [243, 209] on link "Arena" at bounding box center [240, 204] width 36 height 22
click at [244, 373] on link "Event" at bounding box center [239, 381] width 35 height 22
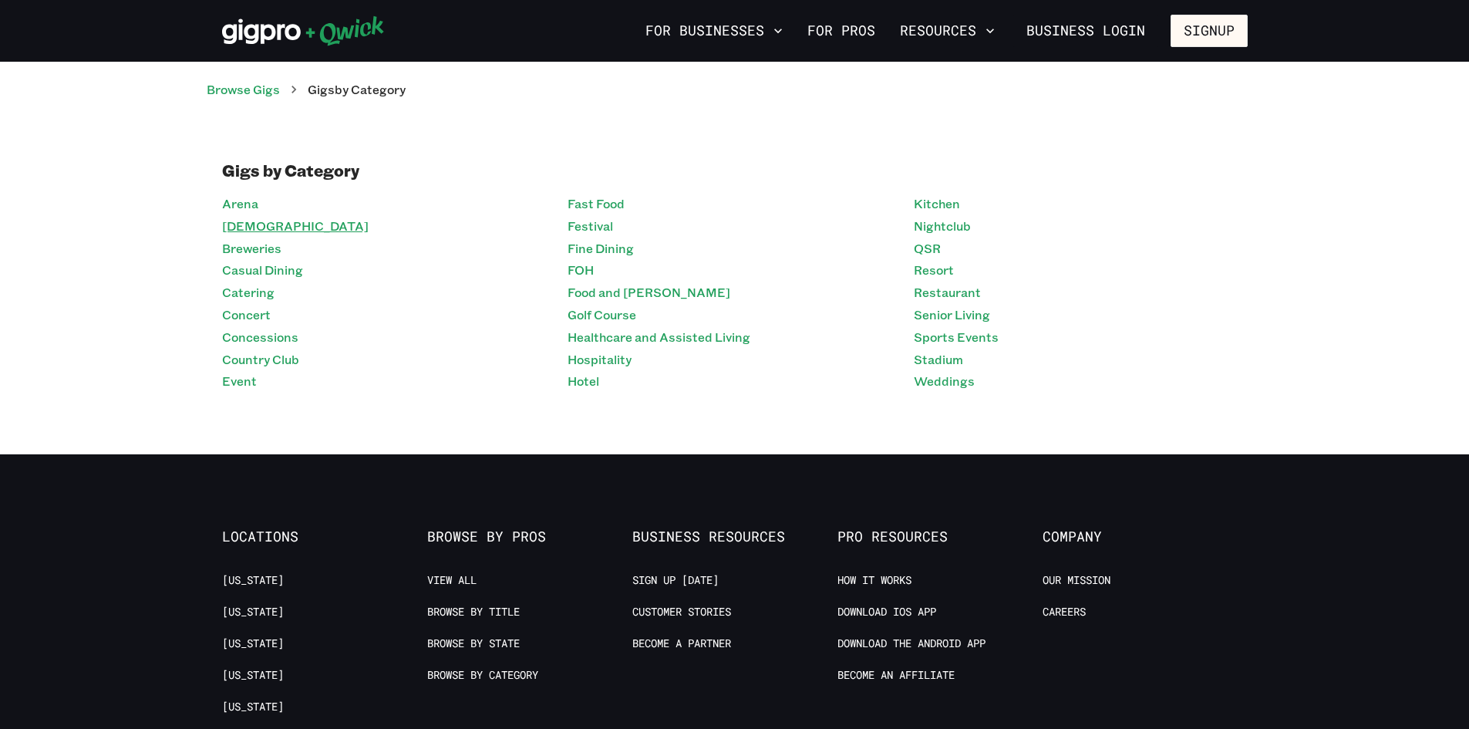
click at [232, 228] on link "[DEMOGRAPHIC_DATA]" at bounding box center [295, 226] width 147 height 22
click at [240, 297] on link "Catering" at bounding box center [248, 293] width 52 height 22
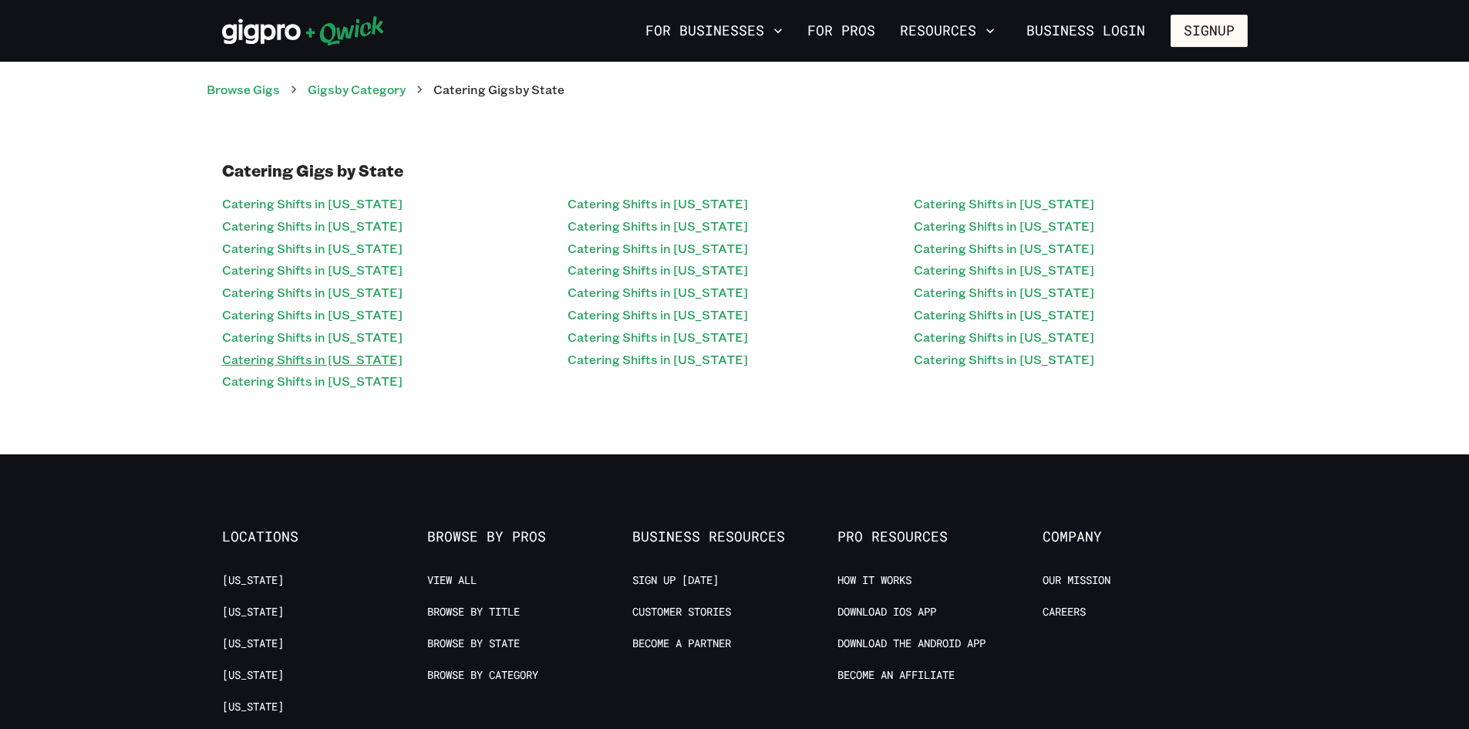
click at [295, 367] on link "Catering Shifts in [US_STATE]" at bounding box center [312, 360] width 180 height 22
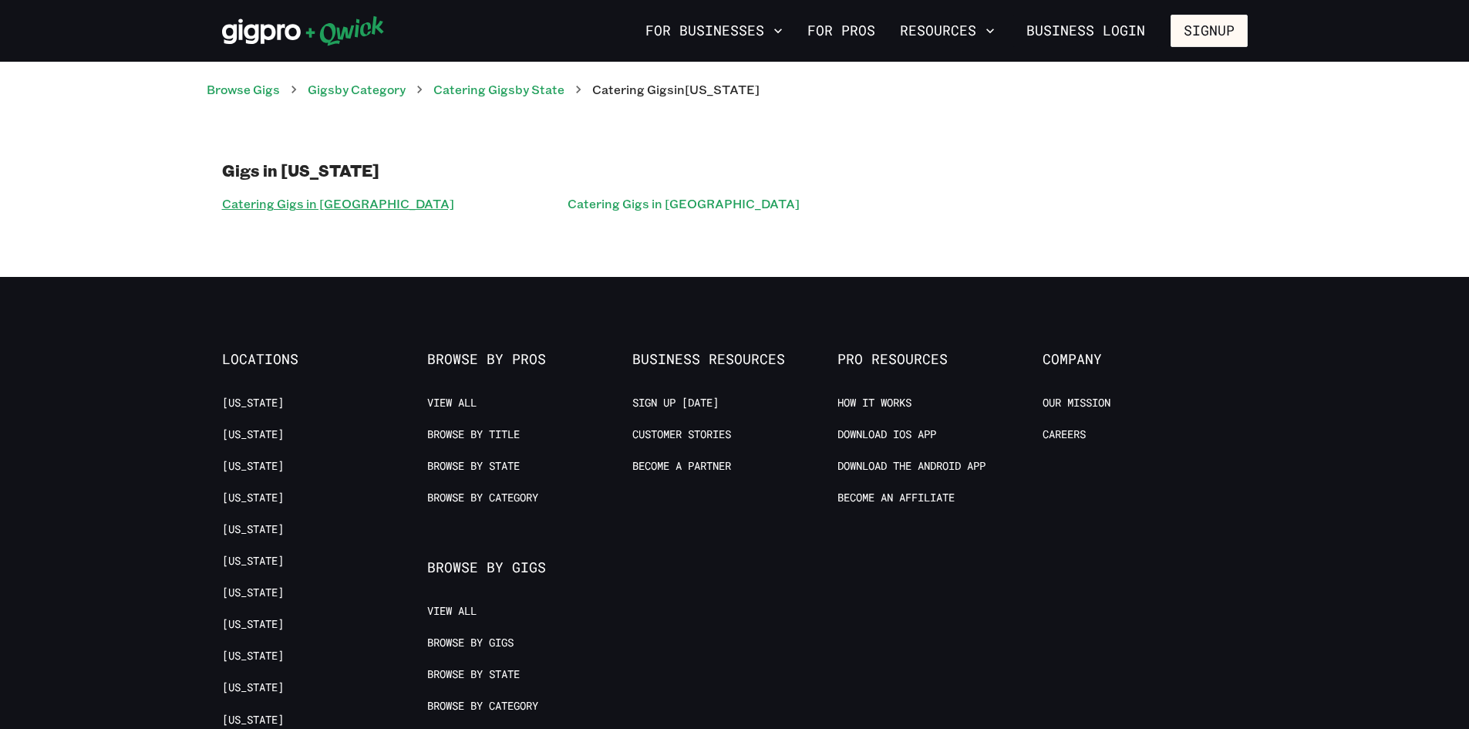
click at [331, 201] on link "Catering Gigs in [GEOGRAPHIC_DATA]" at bounding box center [338, 204] width 232 height 22
click at [305, 205] on link "Catering Gigs in [GEOGRAPHIC_DATA]" at bounding box center [338, 204] width 232 height 22
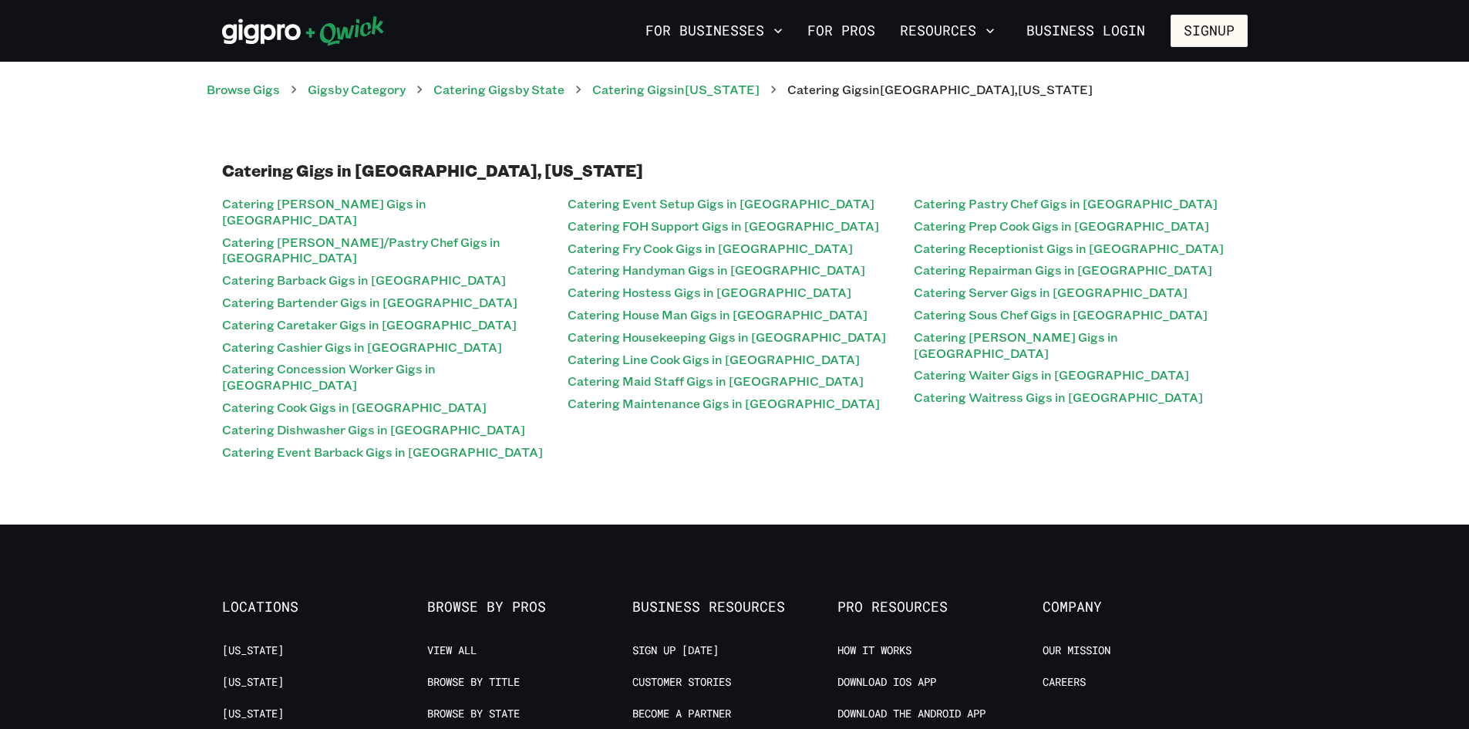
click at [745, 145] on div "Catering Gigs in [GEOGRAPHIC_DATA], [US_STATE] Catering [PERSON_NAME] Gigs in […" at bounding box center [734, 312] width 1469 height 426
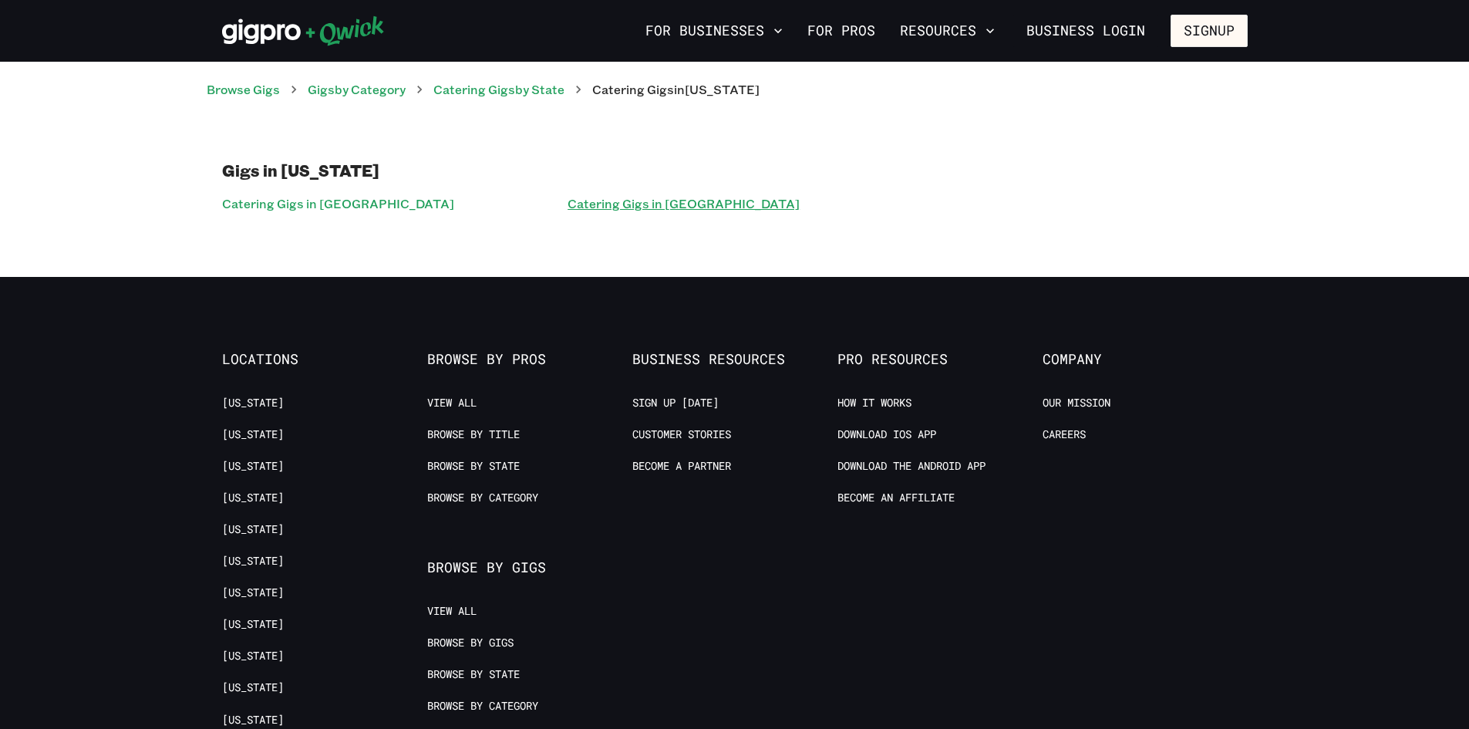
click at [638, 197] on link "Catering Gigs in [GEOGRAPHIC_DATA]" at bounding box center [684, 204] width 232 height 22
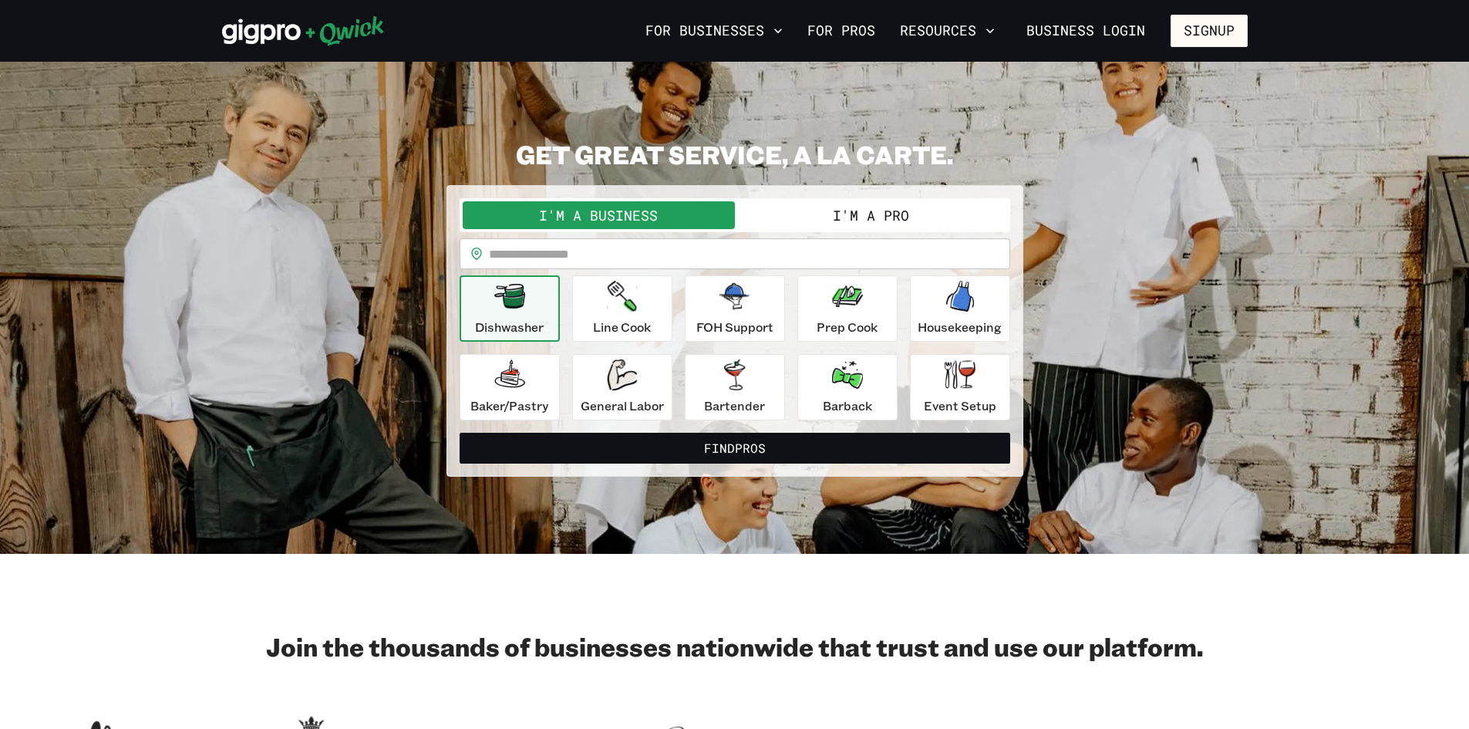
scroll to position [3417, 0]
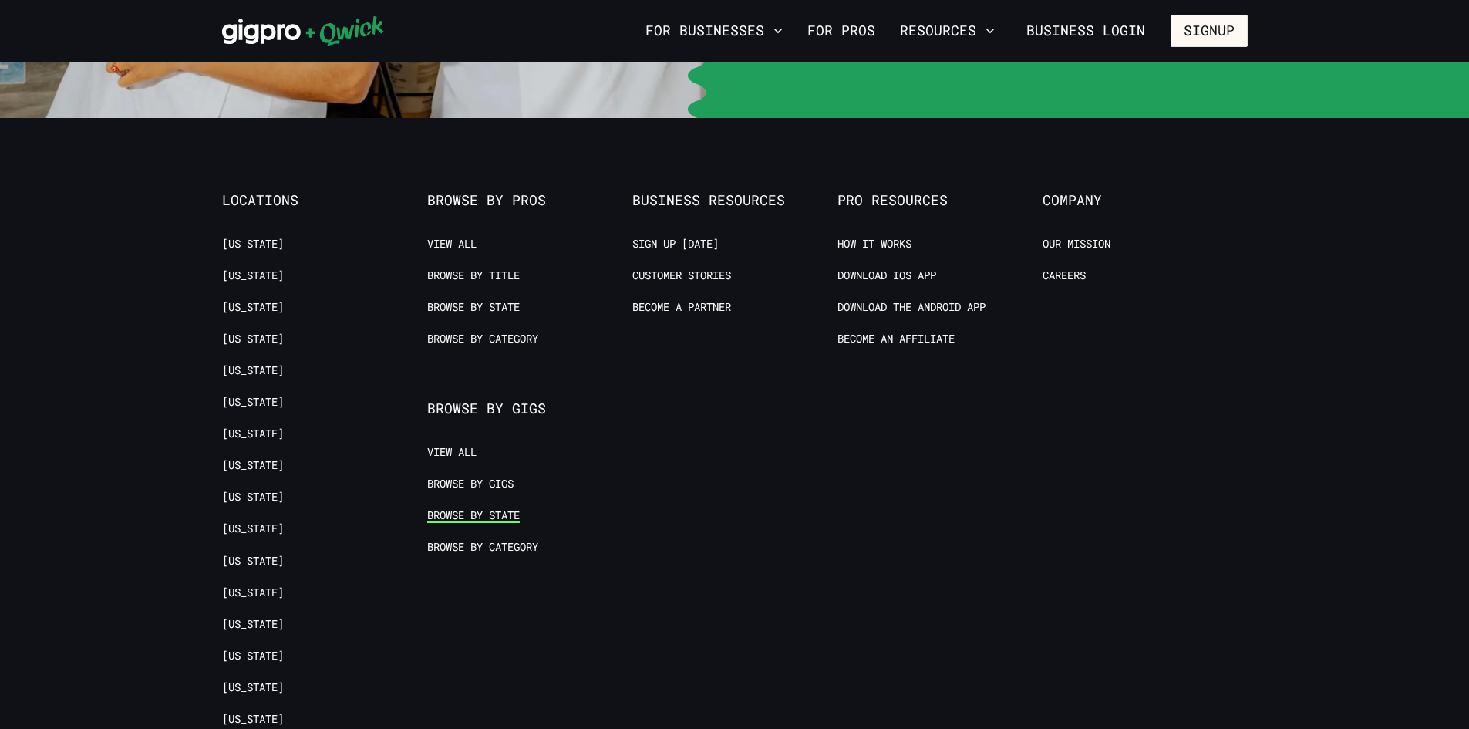
click at [487, 508] on link "Browse by State" at bounding box center [473, 515] width 93 height 15
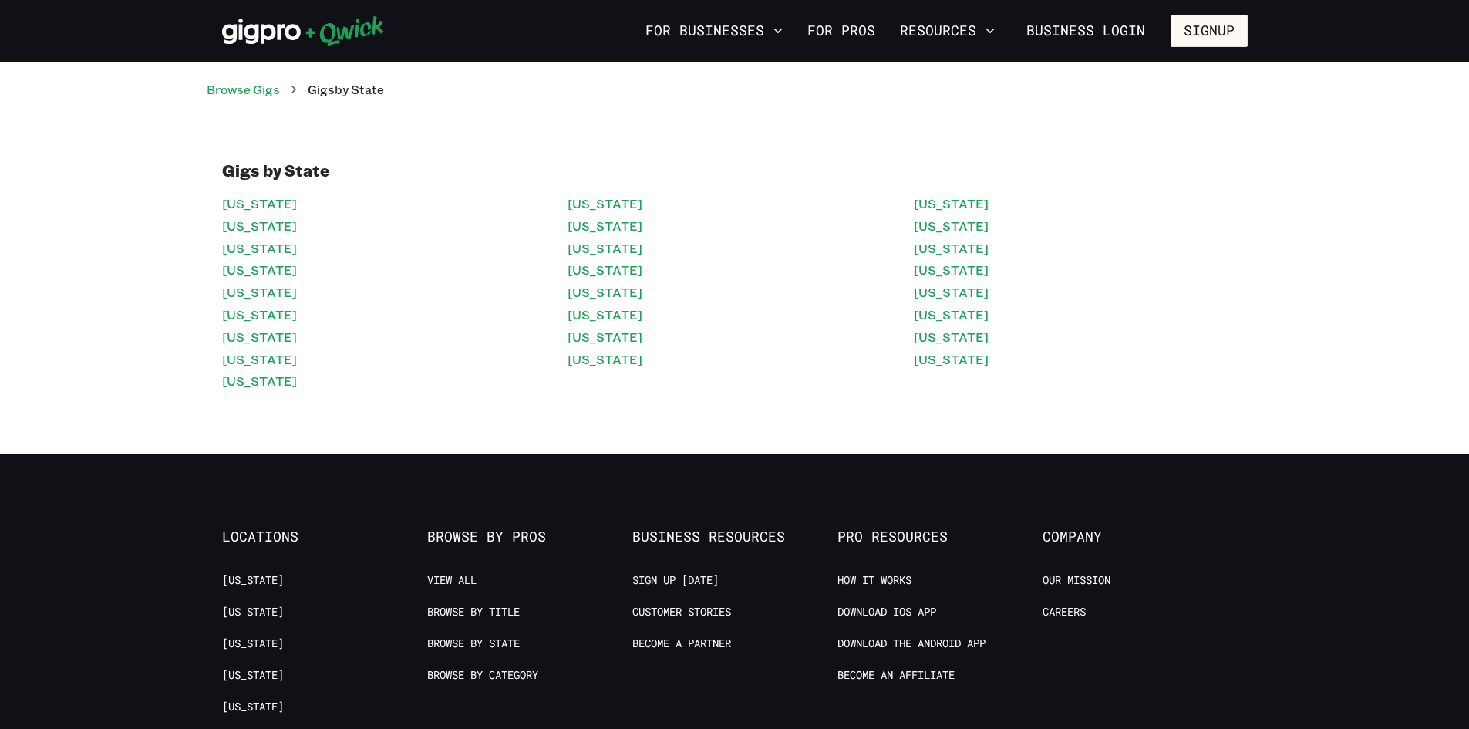
click at [489, 266] on li "[US_STATE]" at bounding box center [389, 270] width 334 height 22
click at [586, 256] on link "[US_STATE]" at bounding box center [605, 249] width 75 height 22
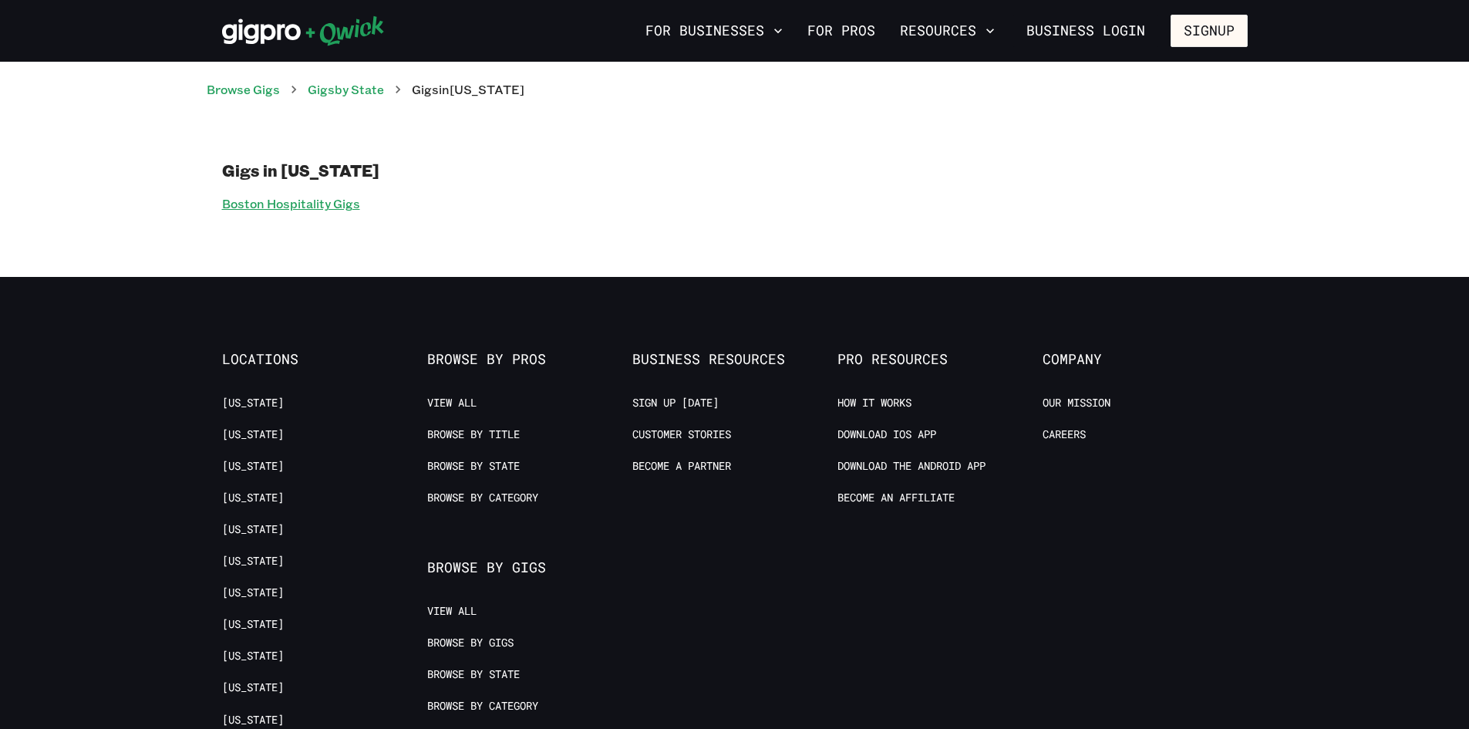
click at [324, 207] on link "Boston Hospitality Gigs" at bounding box center [291, 204] width 138 height 22
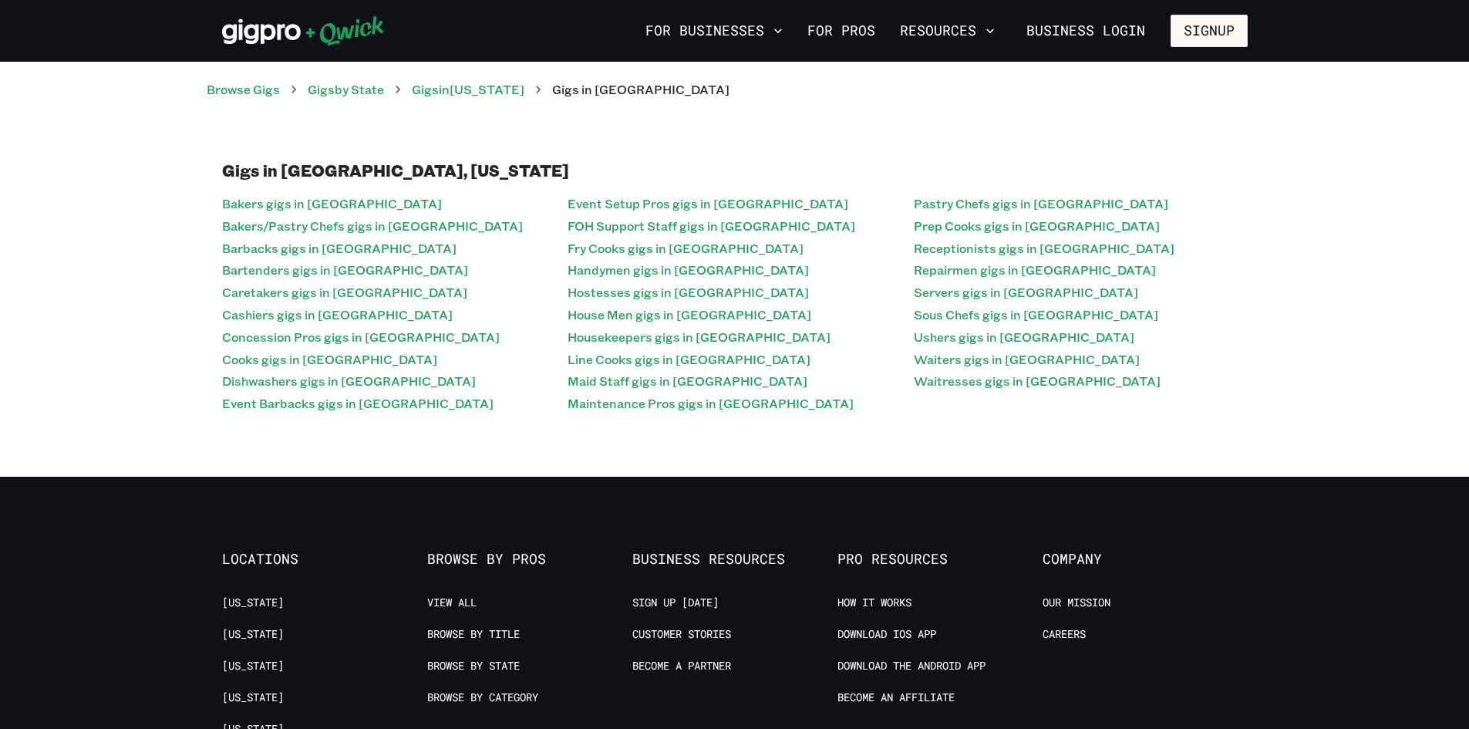
click at [387, 147] on div "Gigs in [GEOGRAPHIC_DATA], [US_STATE] Bakers gigs in [GEOGRAPHIC_DATA] Bakers/P…" at bounding box center [734, 288] width 1469 height 378
click at [223, 69] on div "Browse Gigs Gigs by State Gigs in [US_STATE] Gigs in [GEOGRAPHIC_DATA]" at bounding box center [735, 80] width 1057 height 37
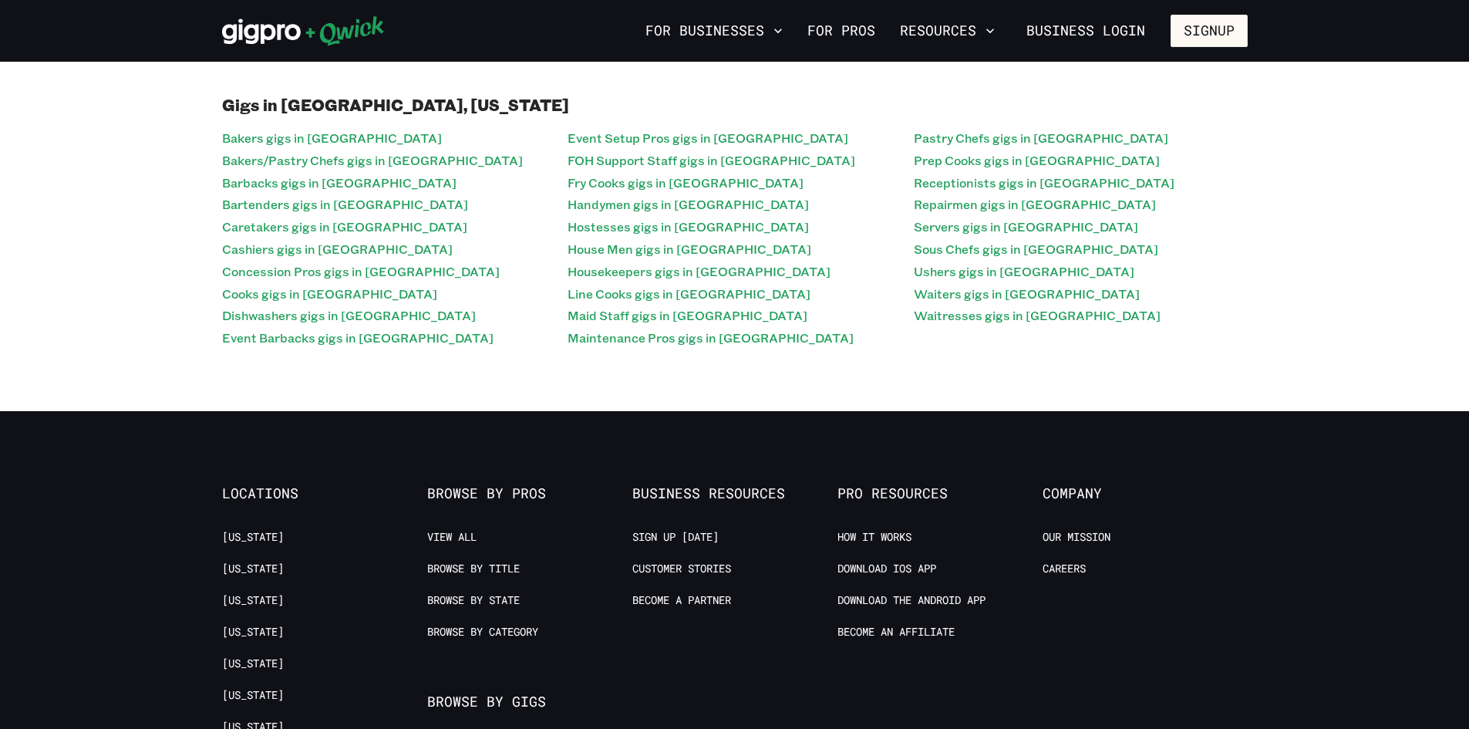
scroll to position [386, 0]
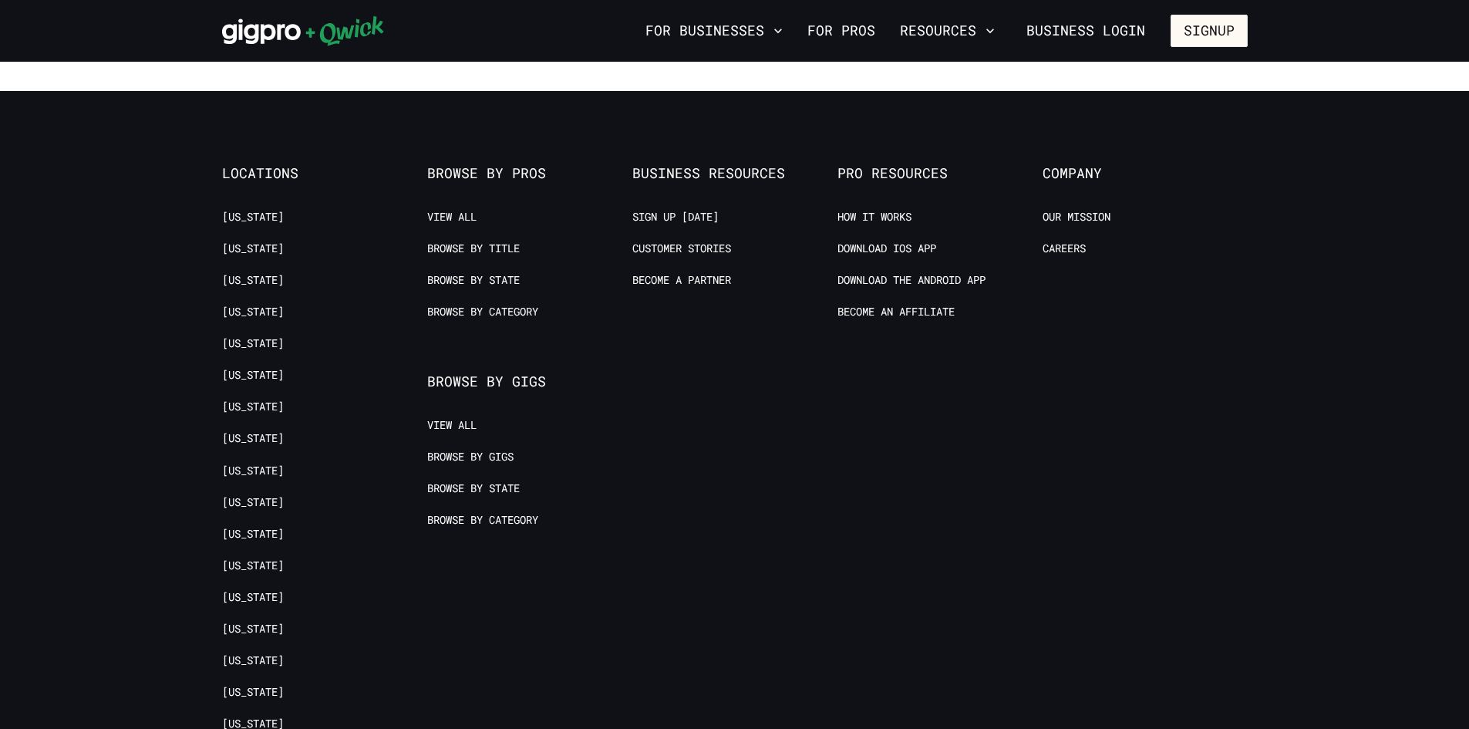
click at [497, 445] on ul "View All Browse by Gigs Browse by State Browse by Category" at bounding box center [521, 481] width 189 height 126
drag, startPoint x: 497, startPoint y: 449, endPoint x: 510, endPoint y: 458, distance: 15.4
click at [499, 449] on ul "View All Browse by Gigs Browse by State Browse by Category" at bounding box center [521, 481] width 189 height 126
click at [515, 484] on link "Browse by State" at bounding box center [473, 488] width 93 height 15
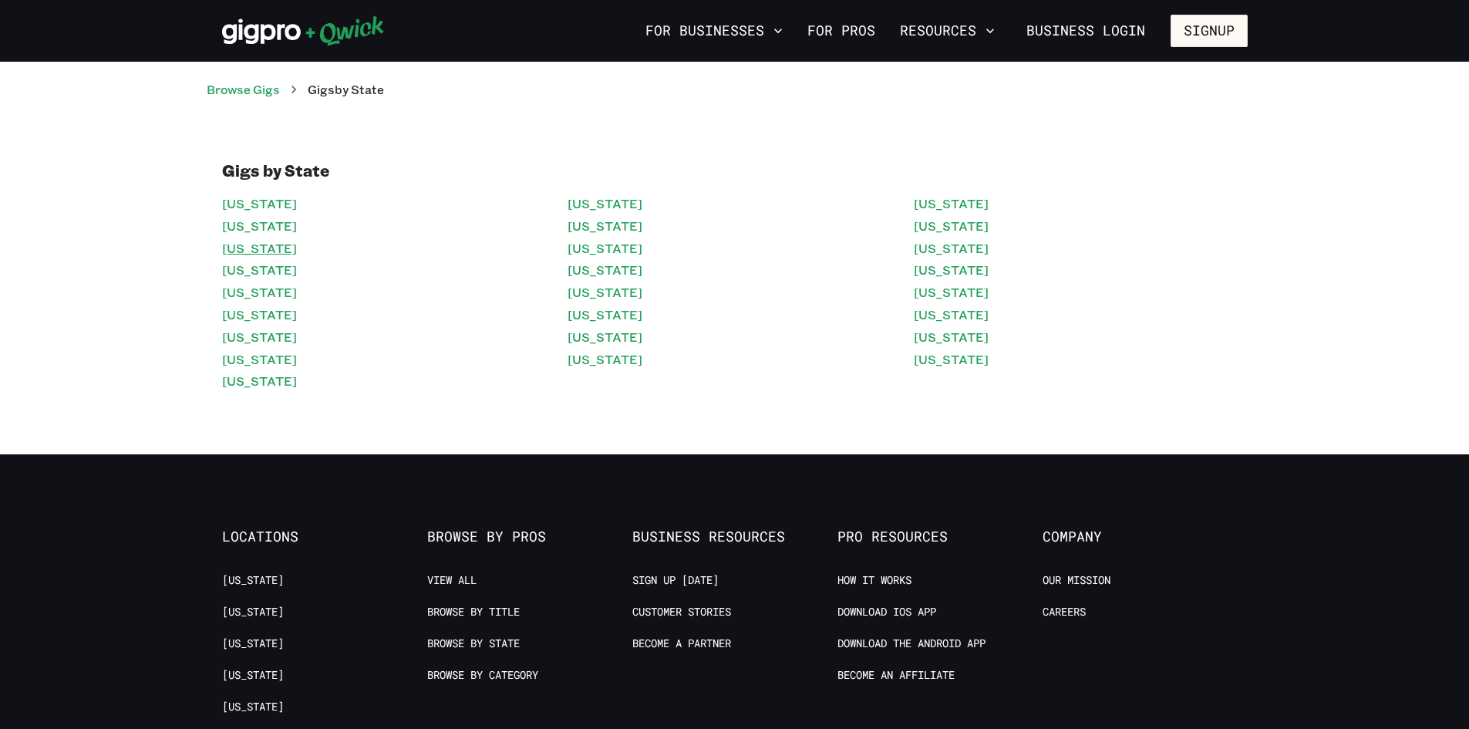
click at [258, 255] on link "[US_STATE]" at bounding box center [259, 249] width 75 height 22
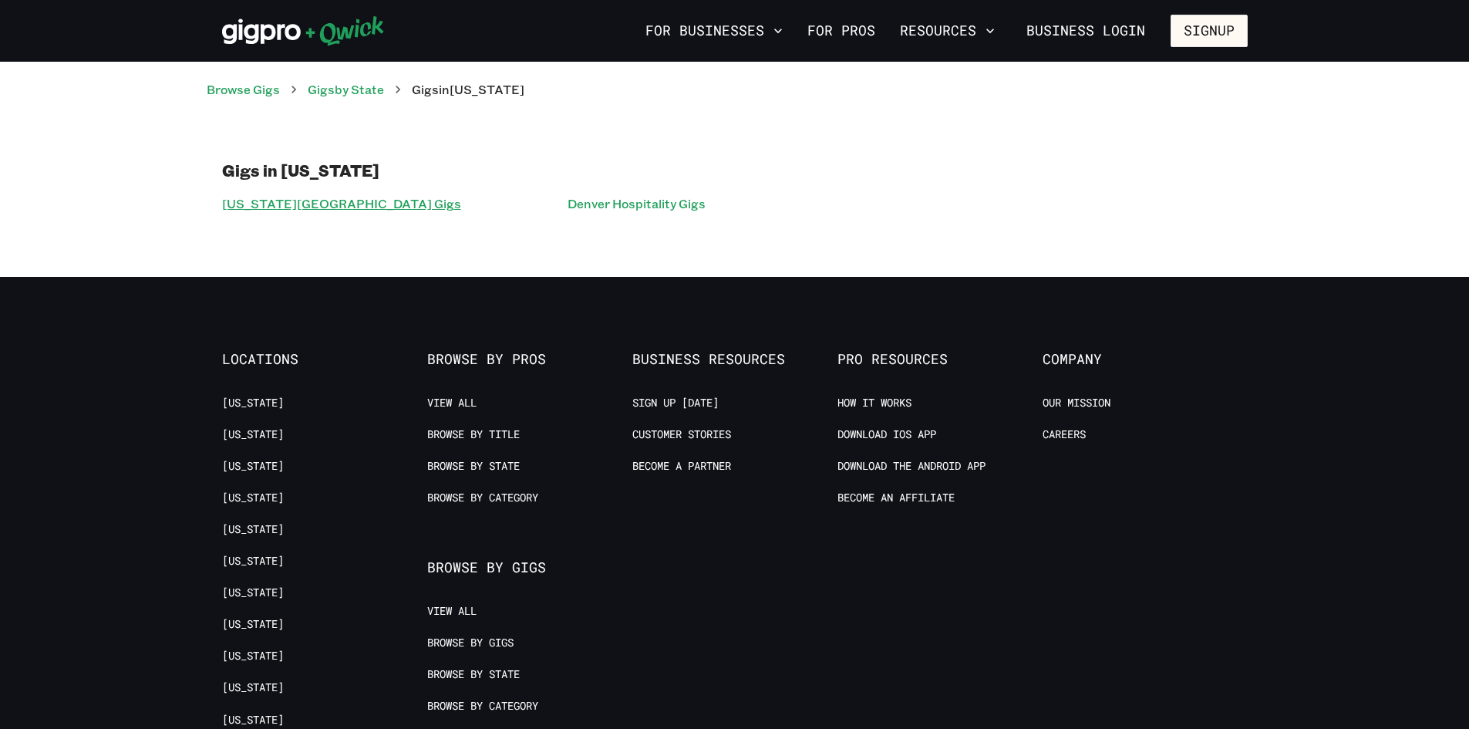
click at [371, 211] on link "[US_STATE][GEOGRAPHIC_DATA] Gigs" at bounding box center [341, 204] width 239 height 22
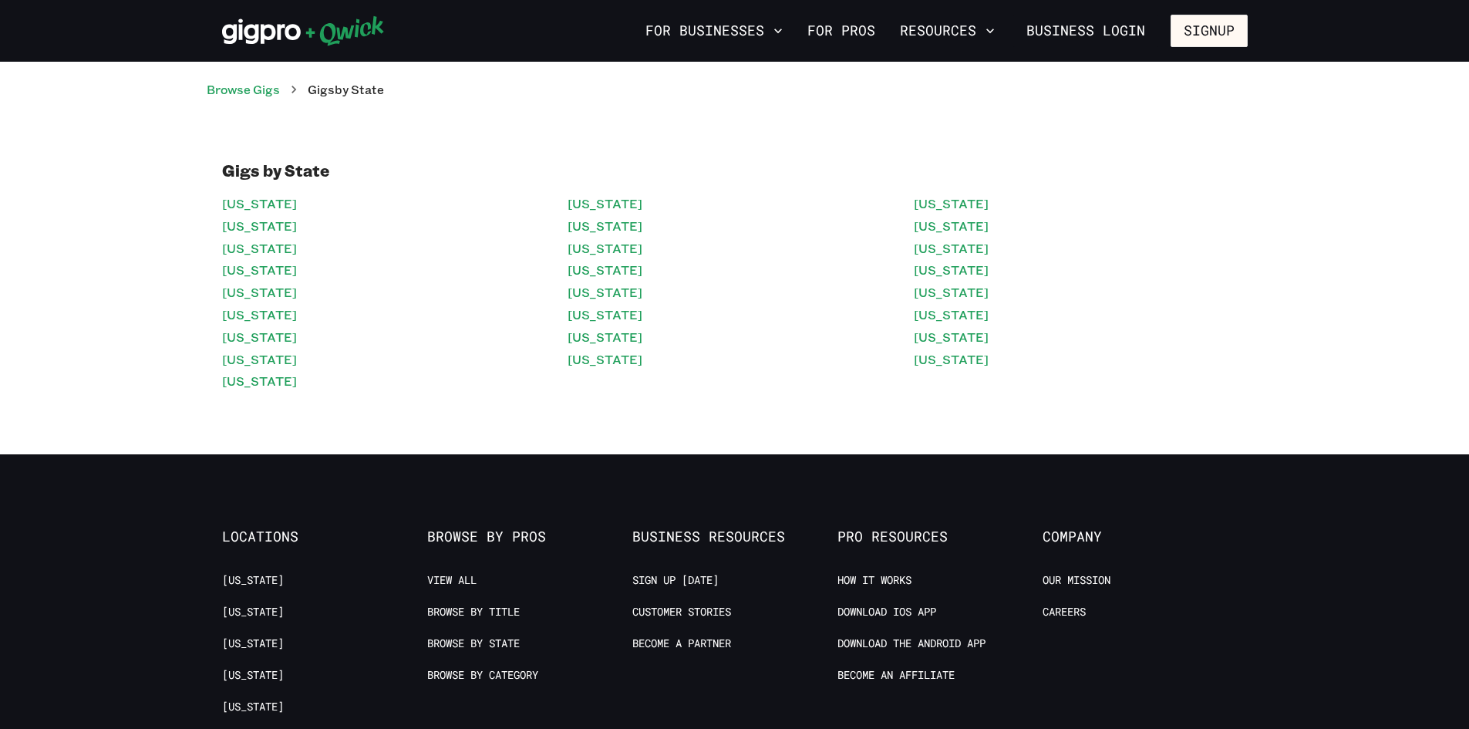
scroll to position [386, 0]
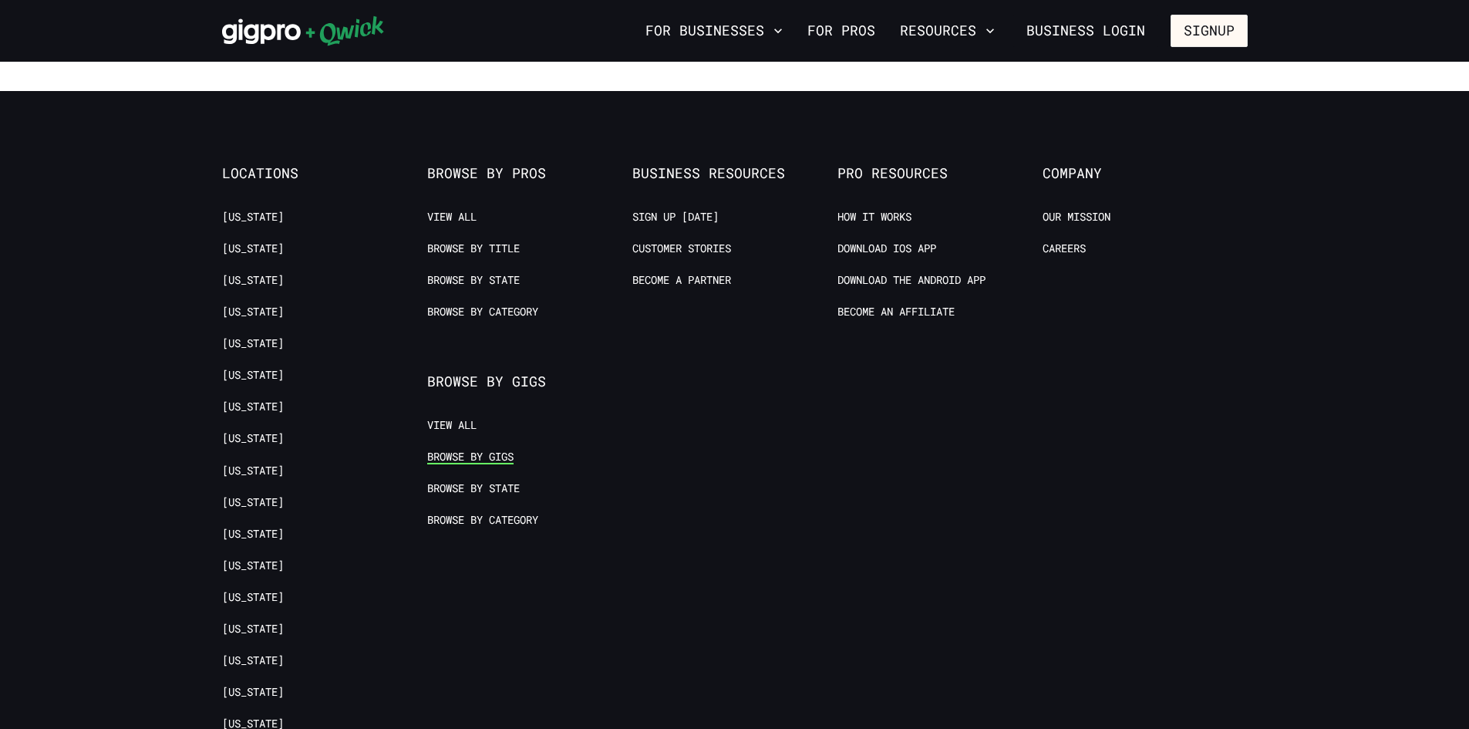
click at [453, 460] on link "Browse by Gigs" at bounding box center [470, 457] width 86 height 15
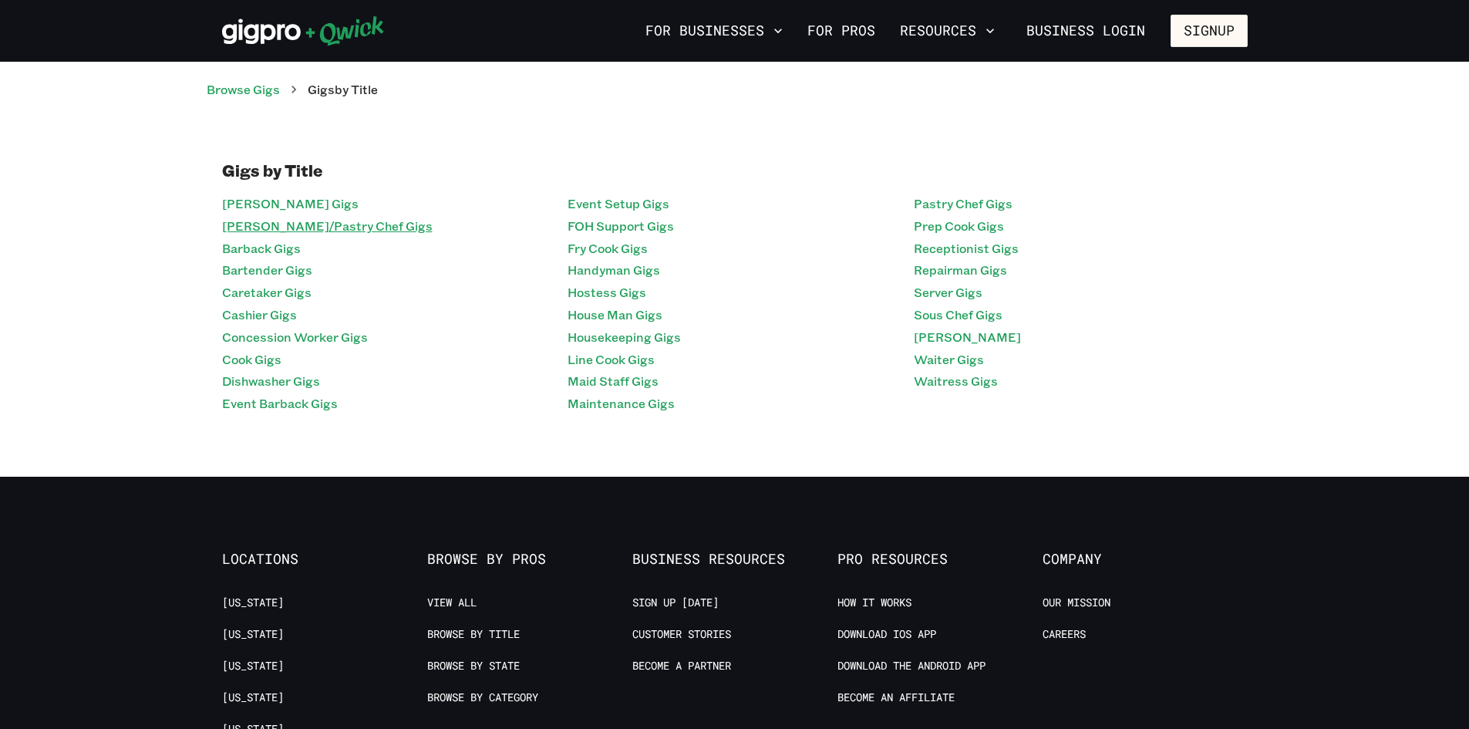
click at [275, 224] on link "[PERSON_NAME]/Pastry Chef Gigs" at bounding box center [327, 226] width 211 height 22
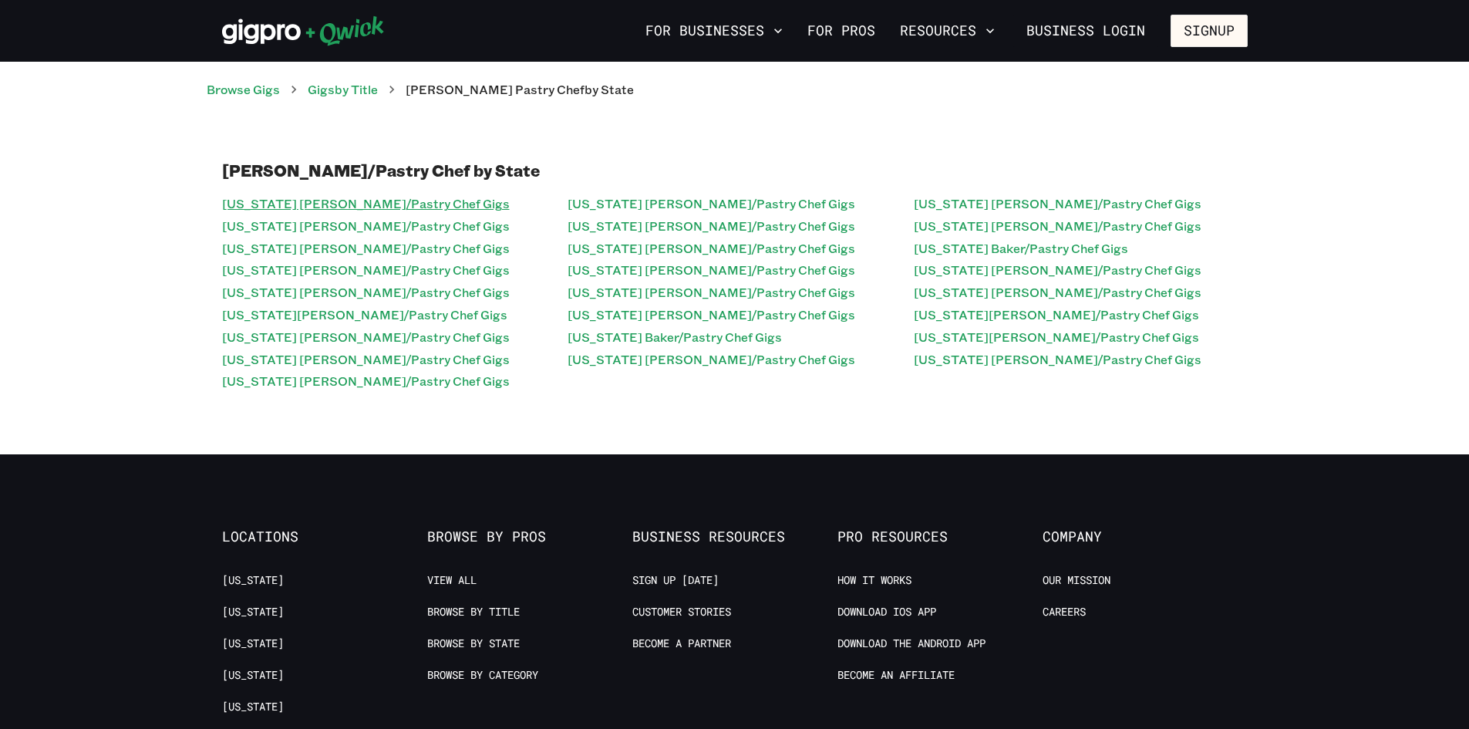
click at [331, 211] on link "[US_STATE] [PERSON_NAME]/Pastry Chef Gigs" at bounding box center [366, 204] width 288 height 22
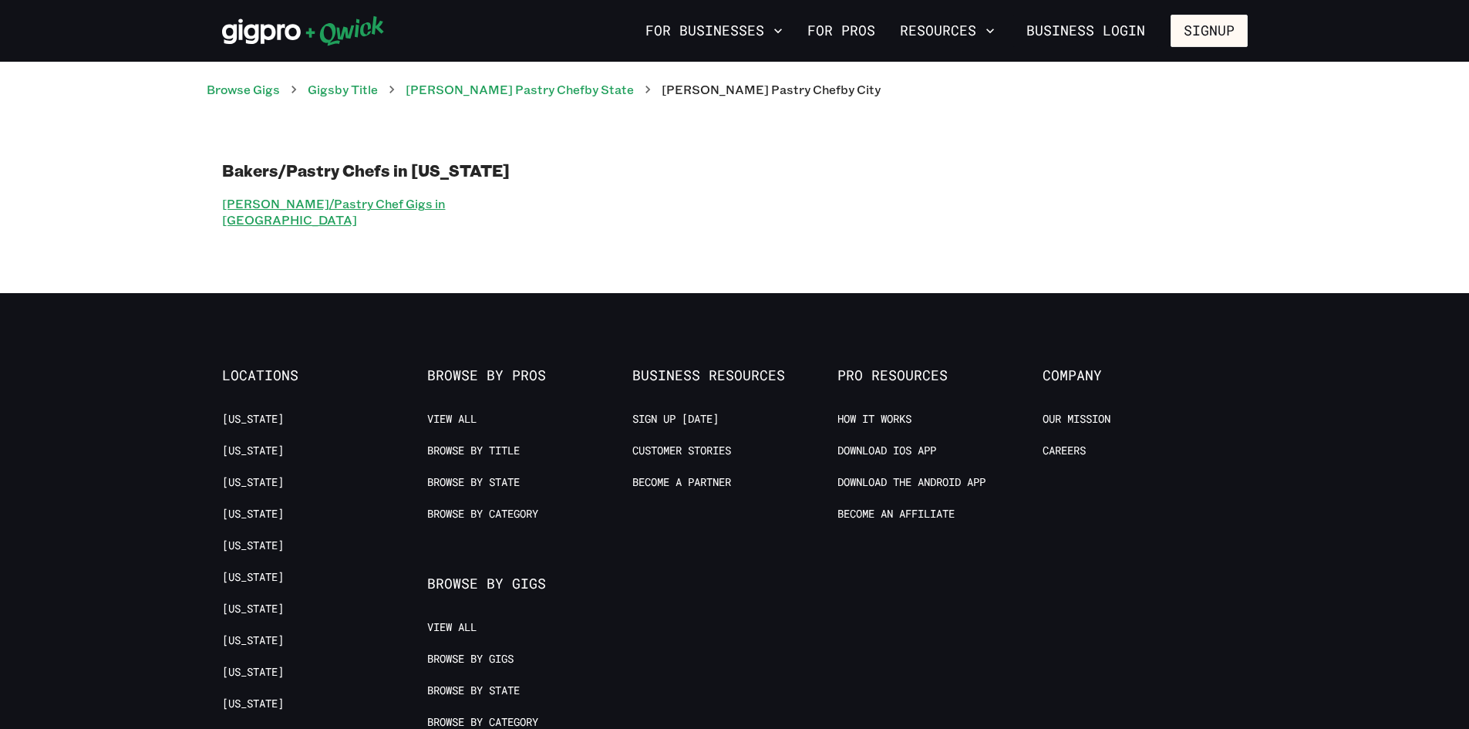
click at [298, 194] on link "[PERSON_NAME]/Pastry Chef Gigs in [GEOGRAPHIC_DATA]" at bounding box center [389, 212] width 334 height 39
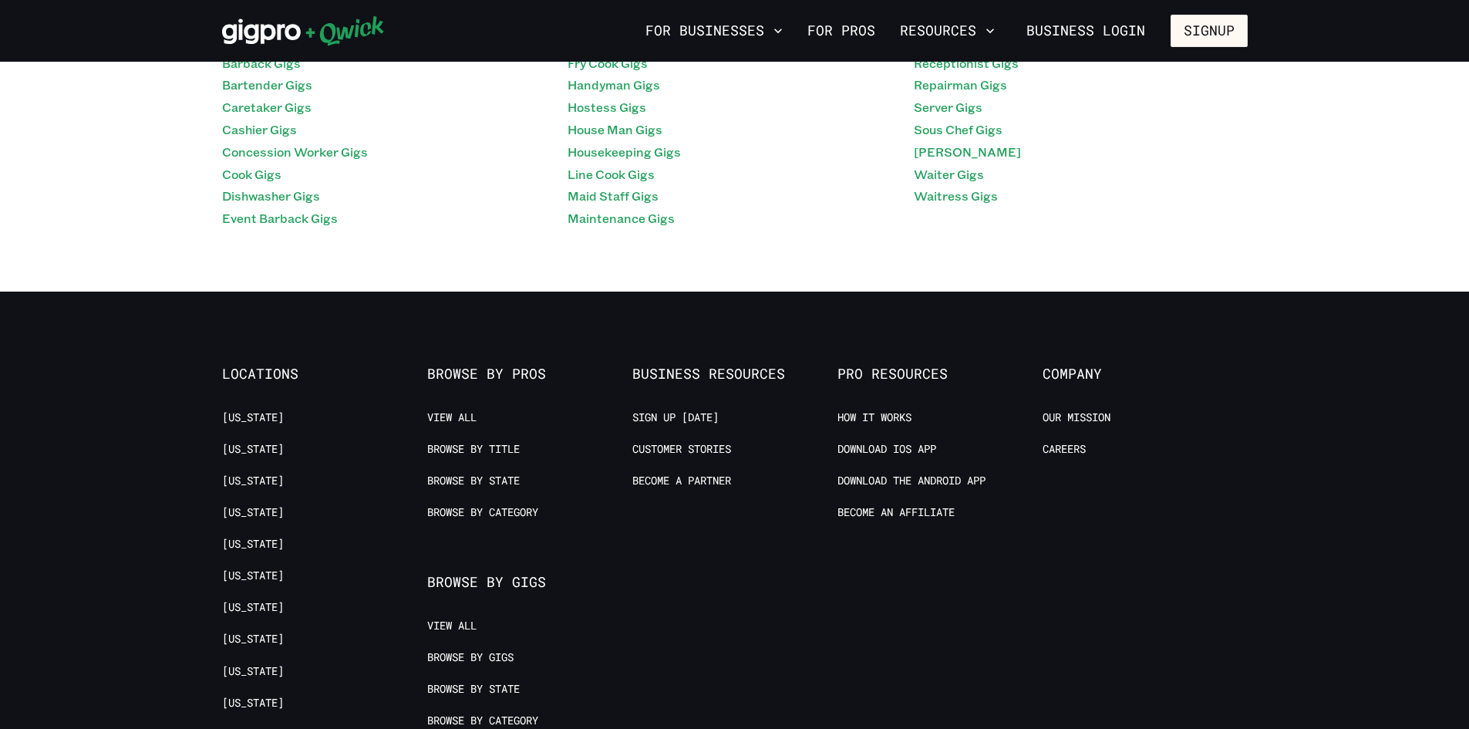
scroll to position [231, 0]
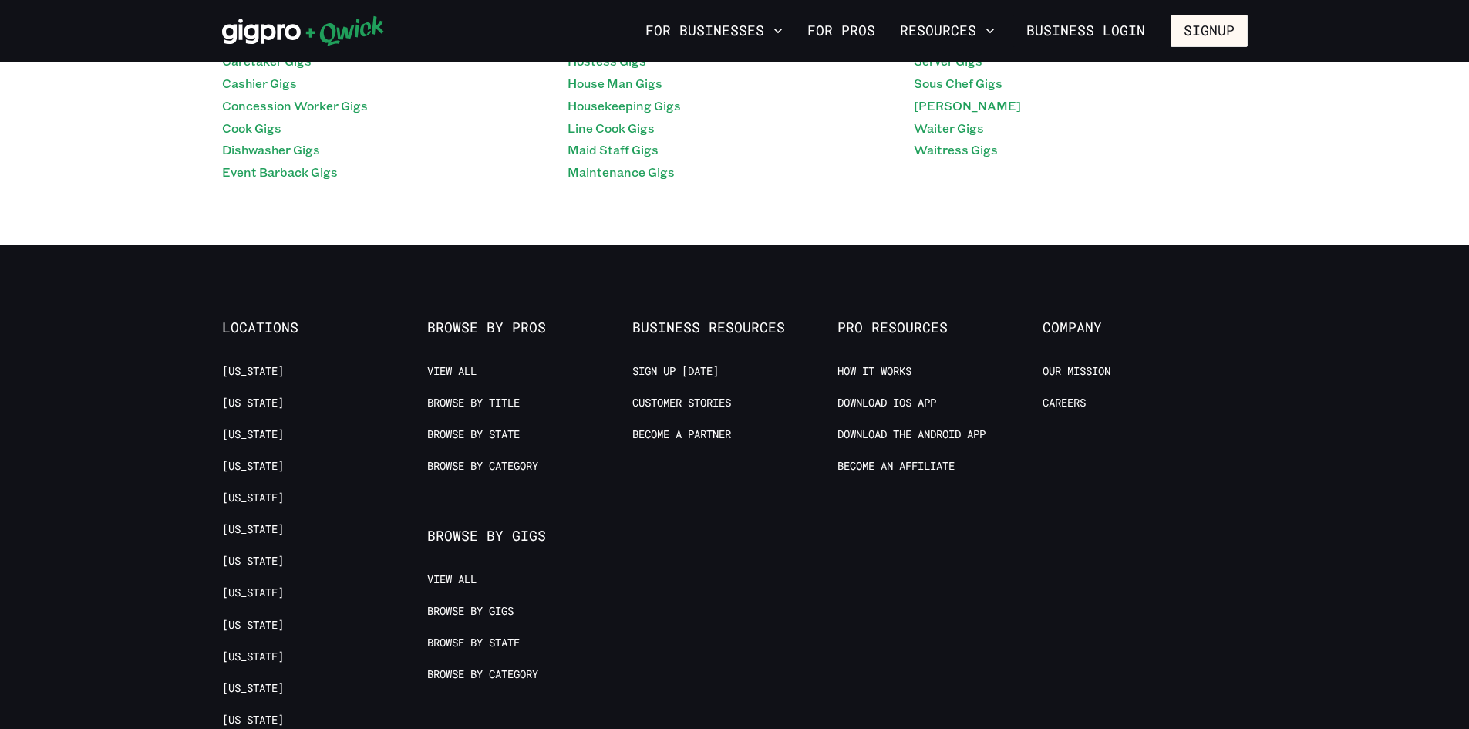
click at [514, 662] on ul "View All Browse by Gigs Browse by State Browse by Category" at bounding box center [521, 635] width 189 height 126
click at [516, 663] on ul "View All Browse by Gigs Browse by State Browse by Category" at bounding box center [521, 635] width 189 height 126
click at [507, 691] on ul "View All Browse by Gigs Browse by State Browse by Category" at bounding box center [521, 635] width 189 height 126
click at [504, 669] on link "Browse by Category" at bounding box center [482, 674] width 111 height 15
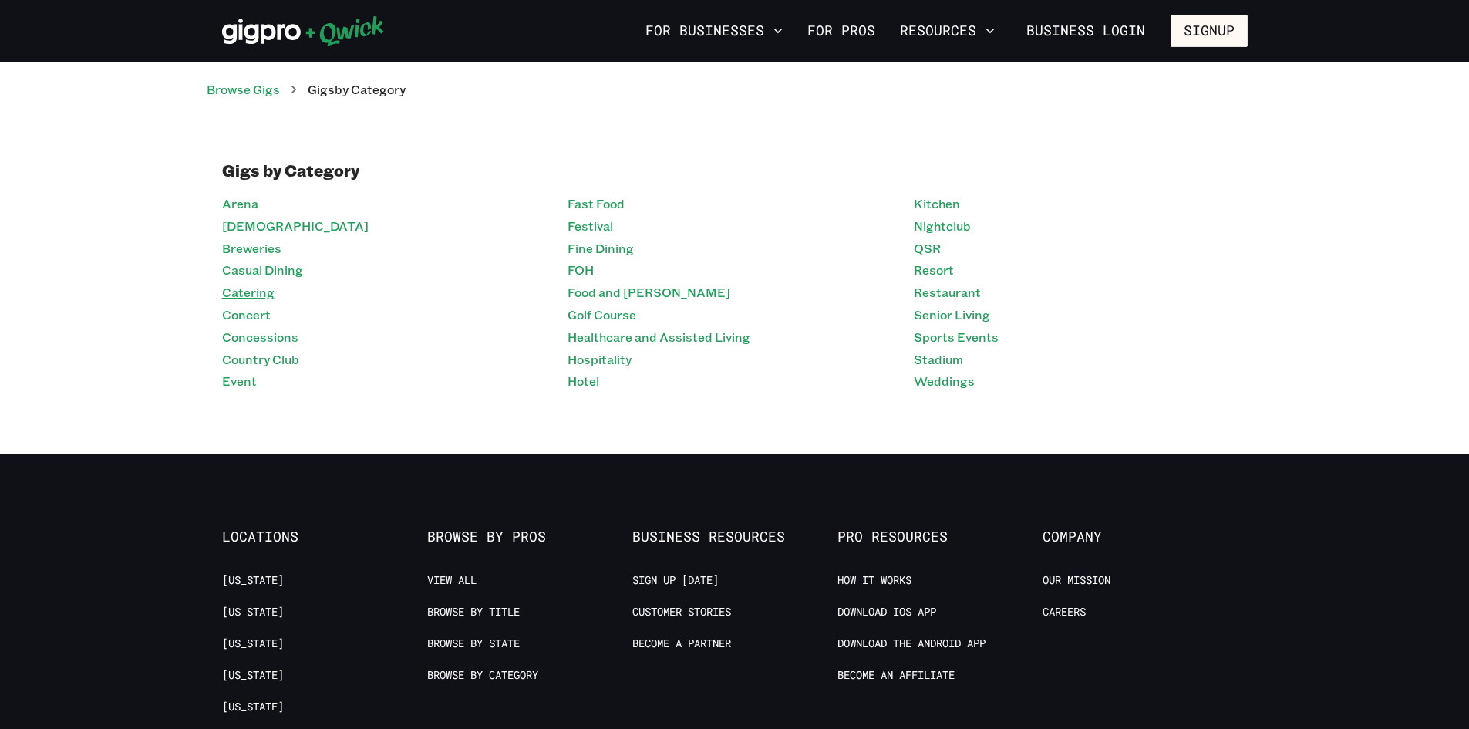
click at [262, 299] on link "Catering" at bounding box center [248, 293] width 52 height 22
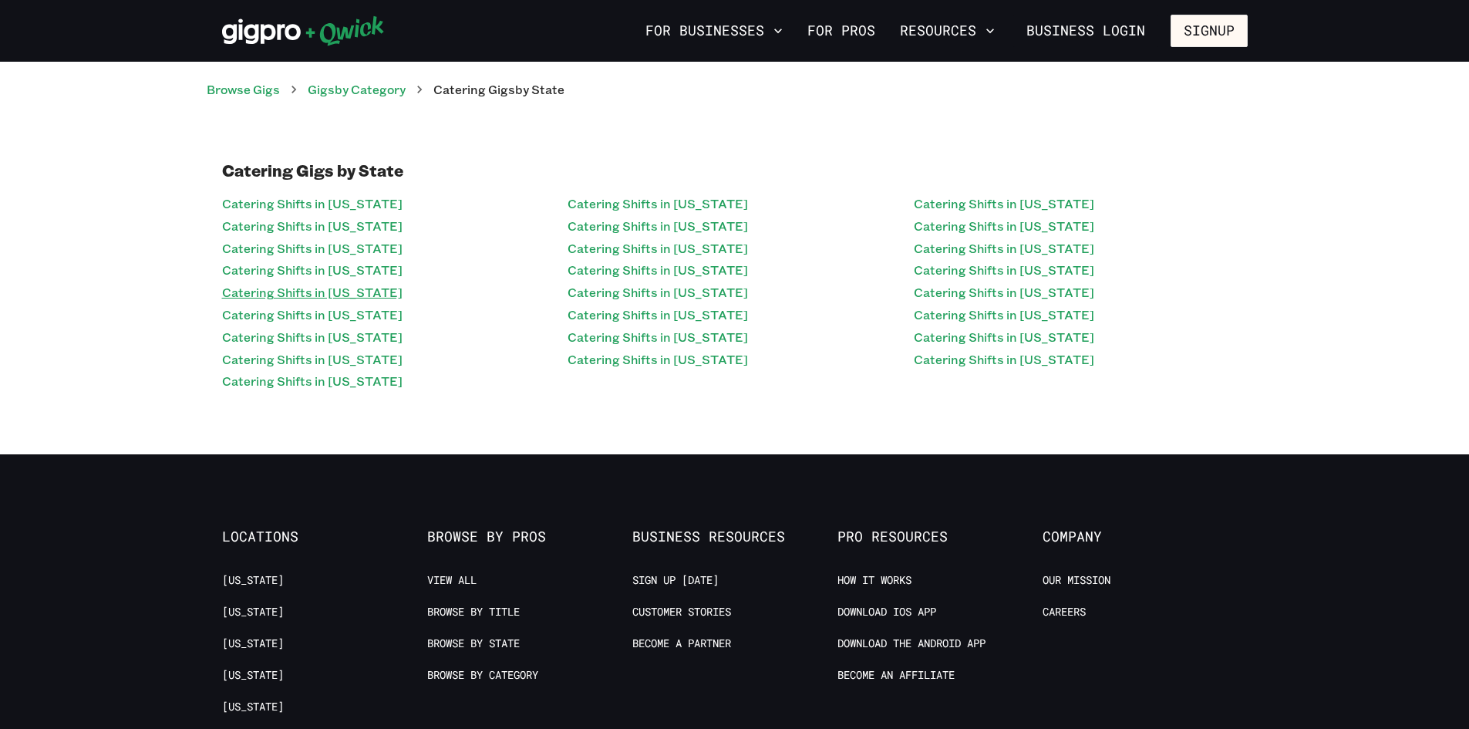
click at [270, 282] on link "Catering Shifts in [US_STATE]" at bounding box center [312, 293] width 180 height 22
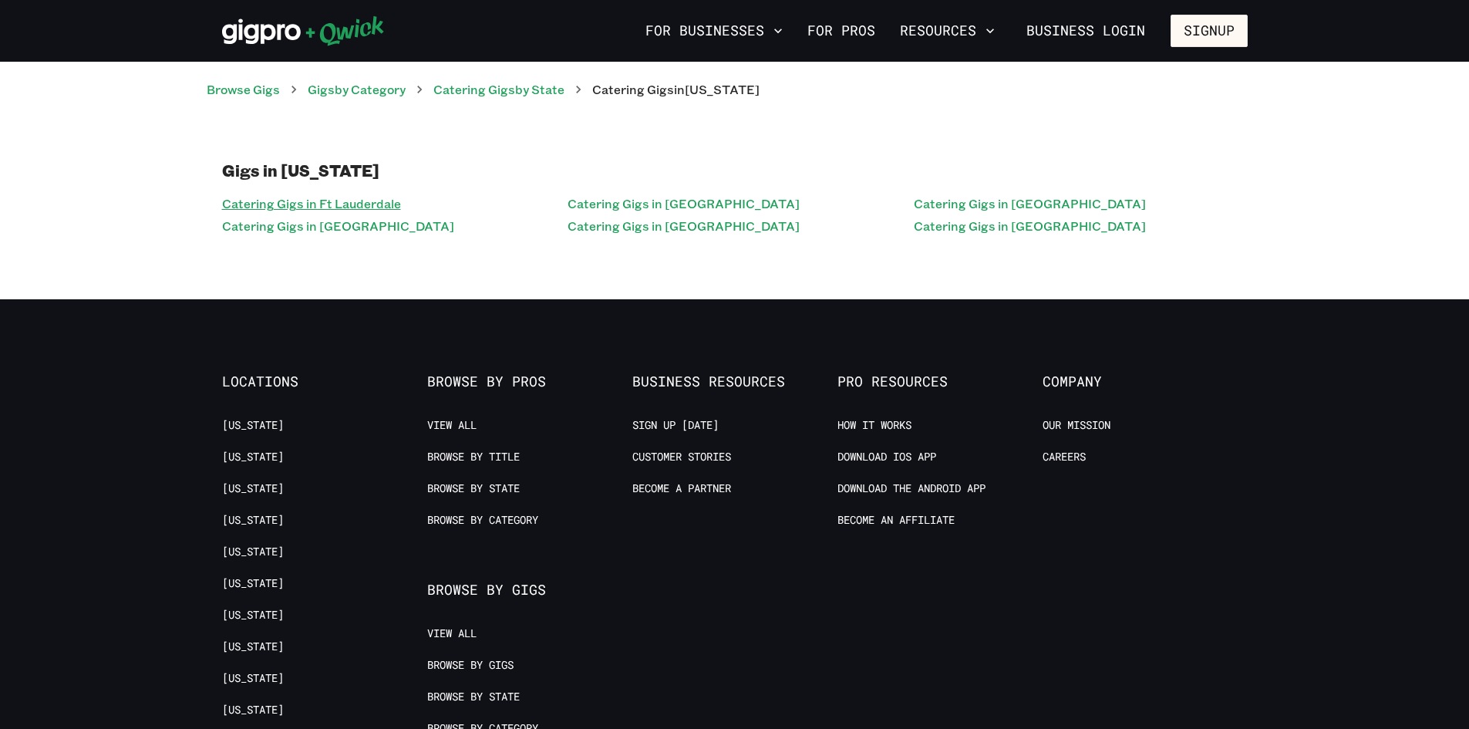
click at [339, 207] on link "Catering Gigs in Ft Lauderdale" at bounding box center [311, 204] width 179 height 22
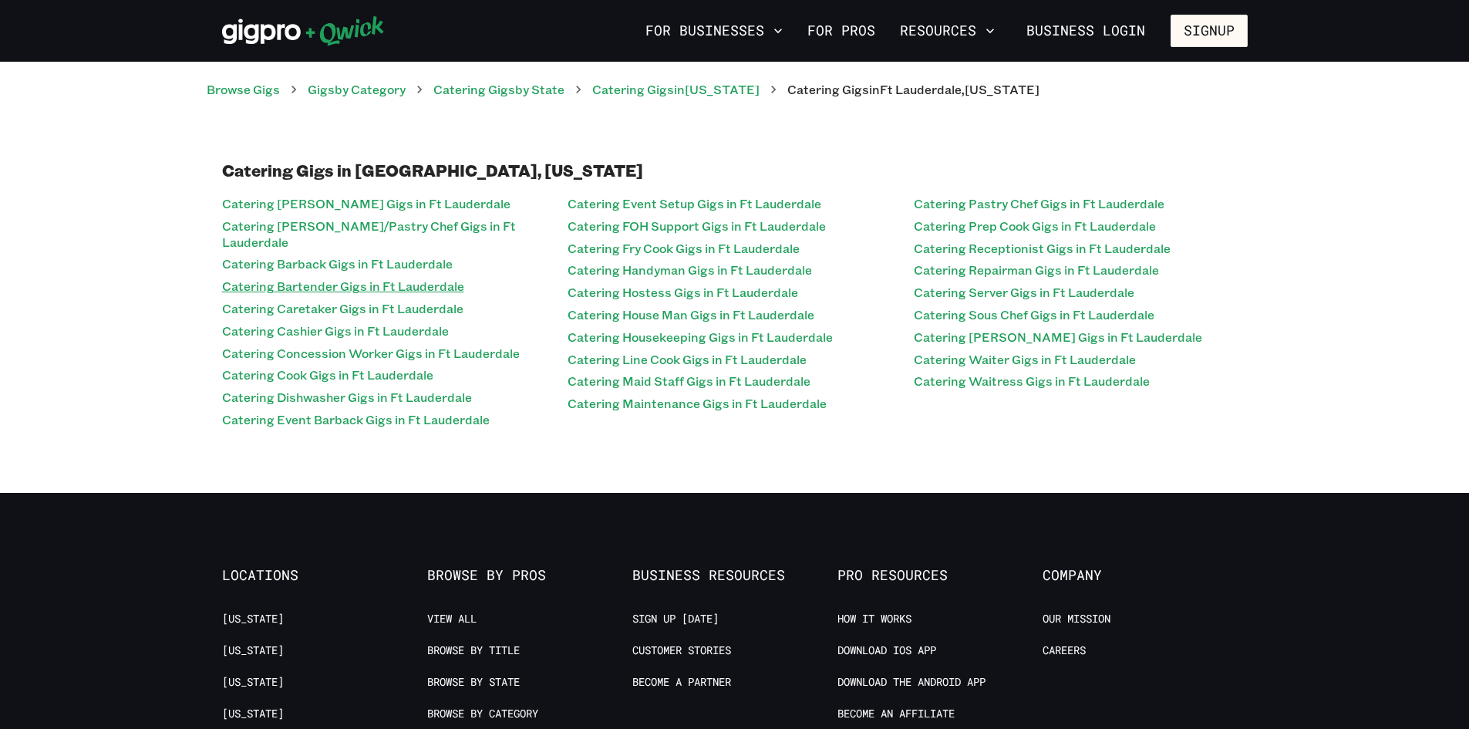
click at [410, 275] on link "Catering Bartender Gigs in Ft Lauderdale" at bounding box center [343, 286] width 242 height 22
click at [426, 364] on link "Catering Cook Gigs in Ft Lauderdale" at bounding box center [327, 375] width 211 height 22
click at [443, 275] on link "Catering Bartender Gigs in Ft Lauderdale" at bounding box center [343, 286] width 242 height 22
click at [1037, 458] on div "Catering Gigs in Ft Lauderdale, [US_STATE] Catering [PERSON_NAME] Gigs in Ft La…" at bounding box center [734, 296] width 1469 height 394
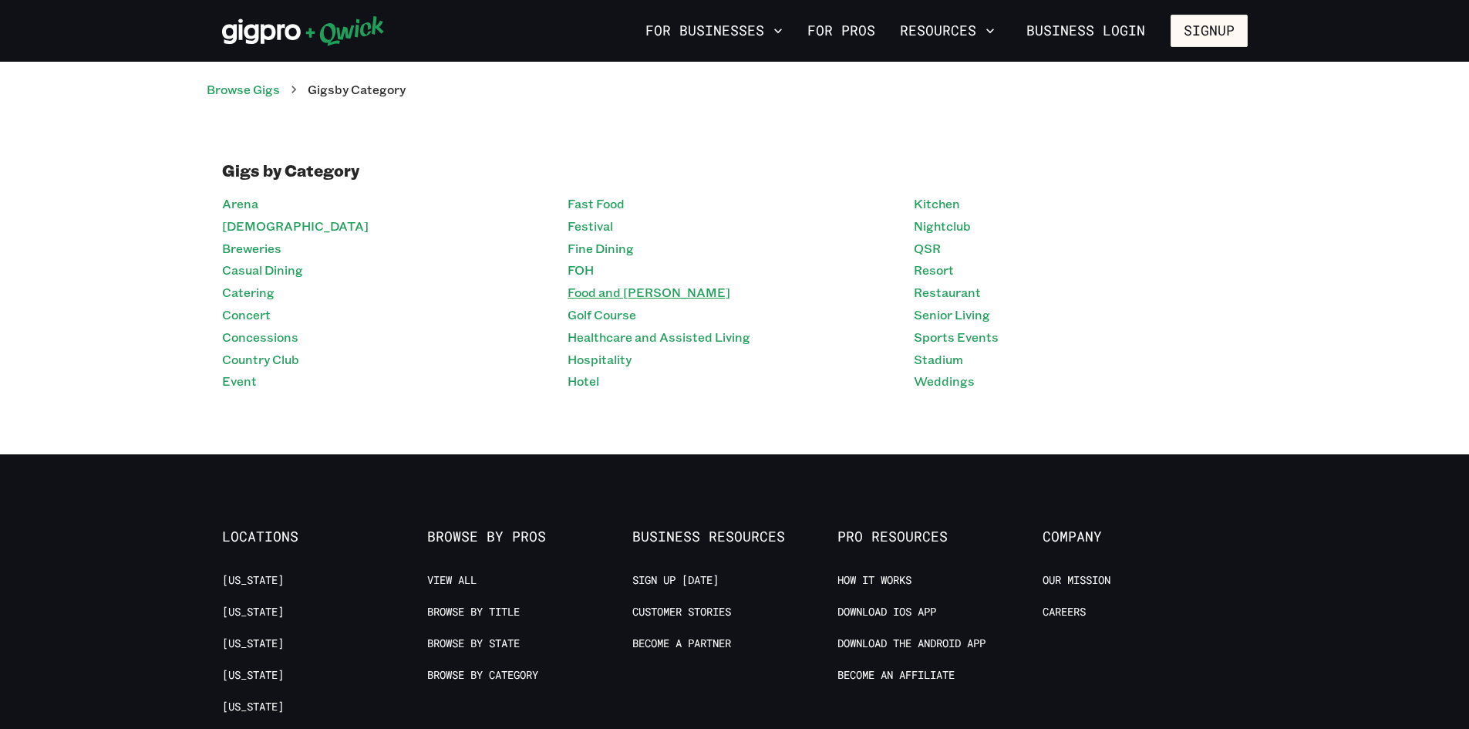
click at [617, 290] on link "Food and [PERSON_NAME]" at bounding box center [649, 293] width 163 height 22
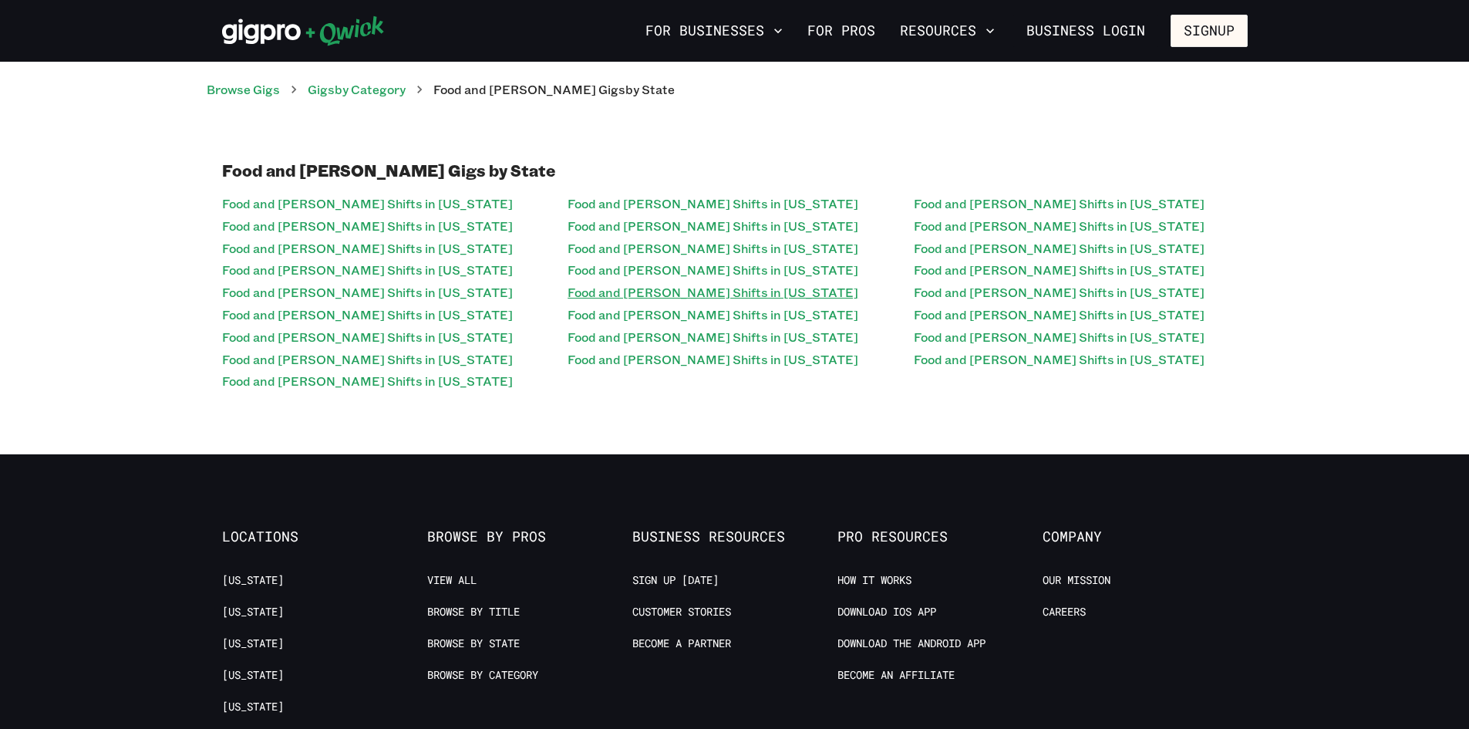
click at [647, 291] on link "Food and [PERSON_NAME] Shifts in [US_STATE]" at bounding box center [713, 293] width 291 height 22
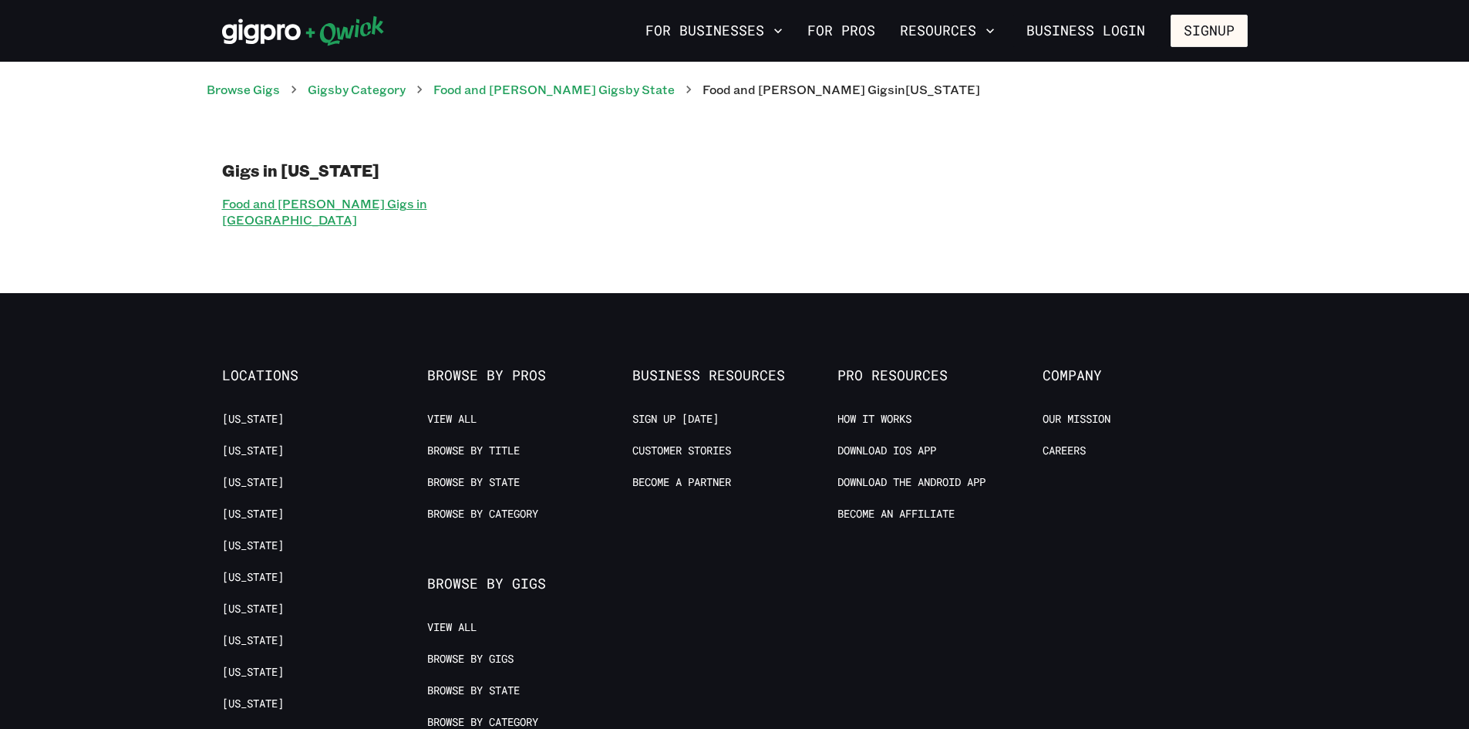
click at [349, 197] on link "Food and [PERSON_NAME] Gigs in [GEOGRAPHIC_DATA]" at bounding box center [389, 212] width 334 height 39
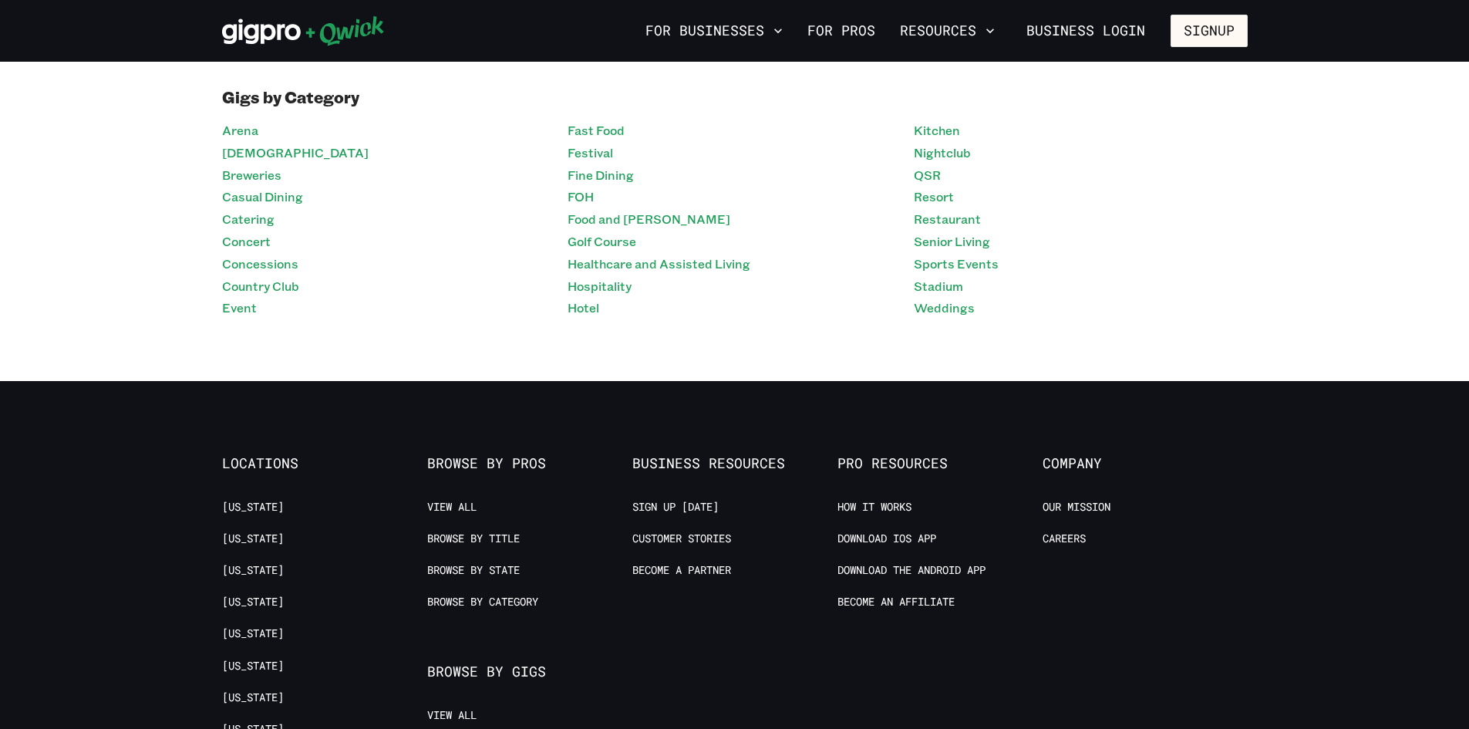
scroll to position [77, 0]
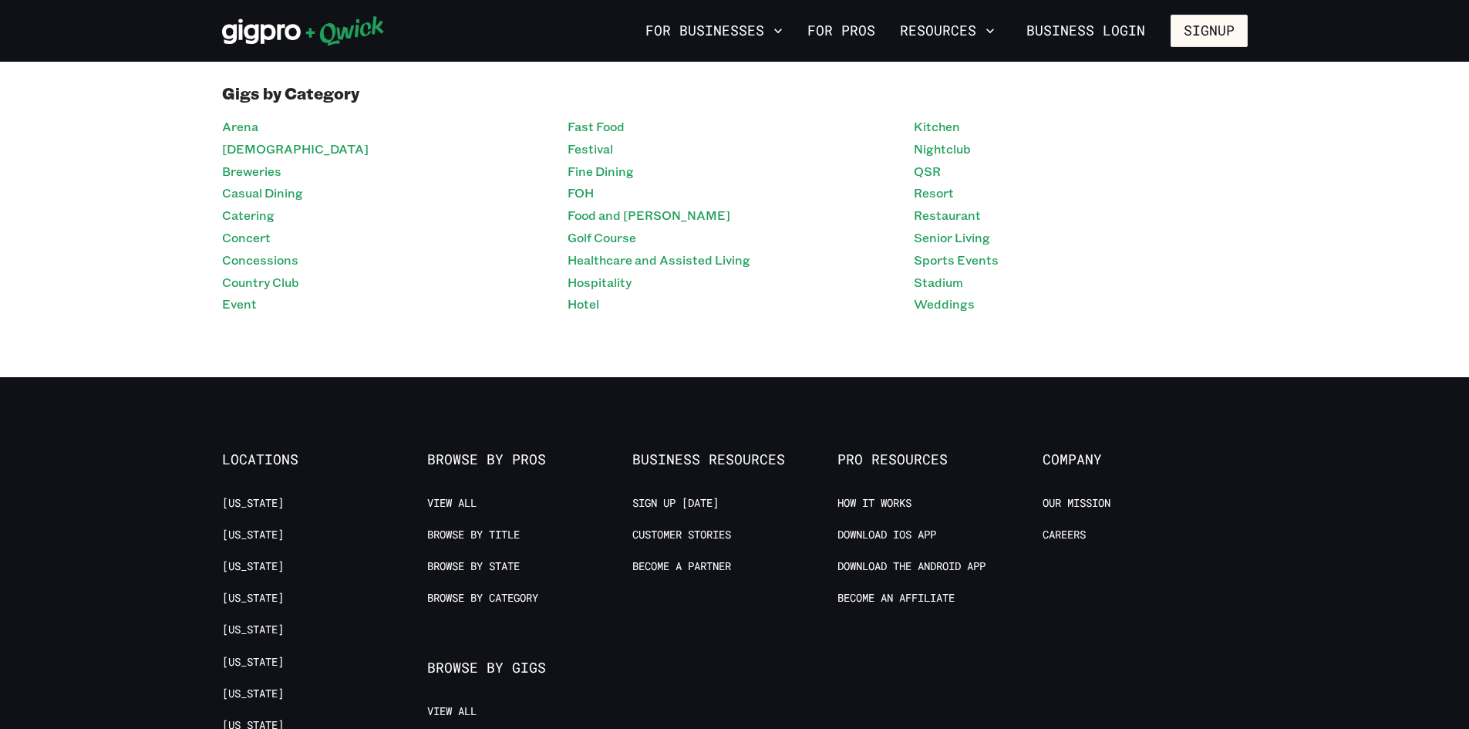
click at [526, 459] on span "Browse by Pros" at bounding box center [529, 459] width 205 height 17
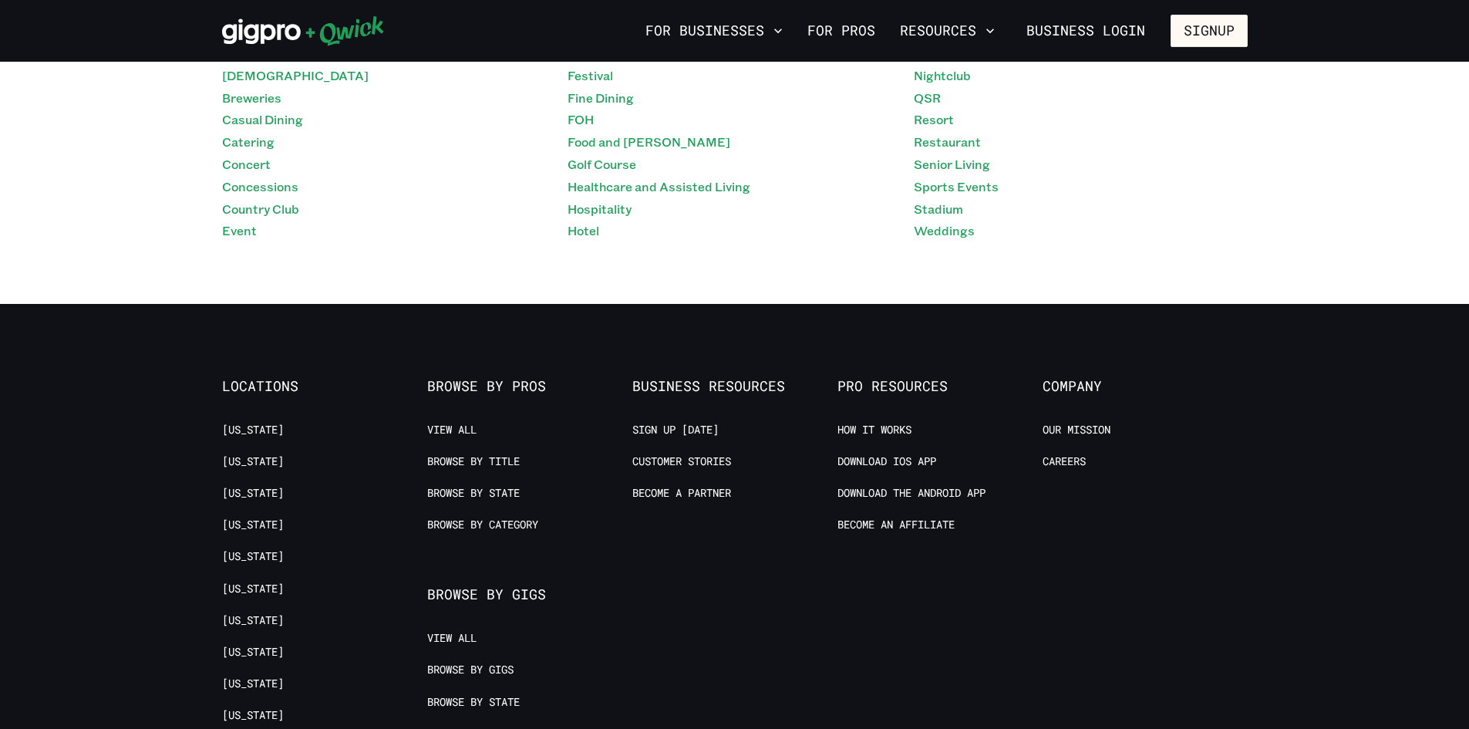
scroll to position [154, 0]
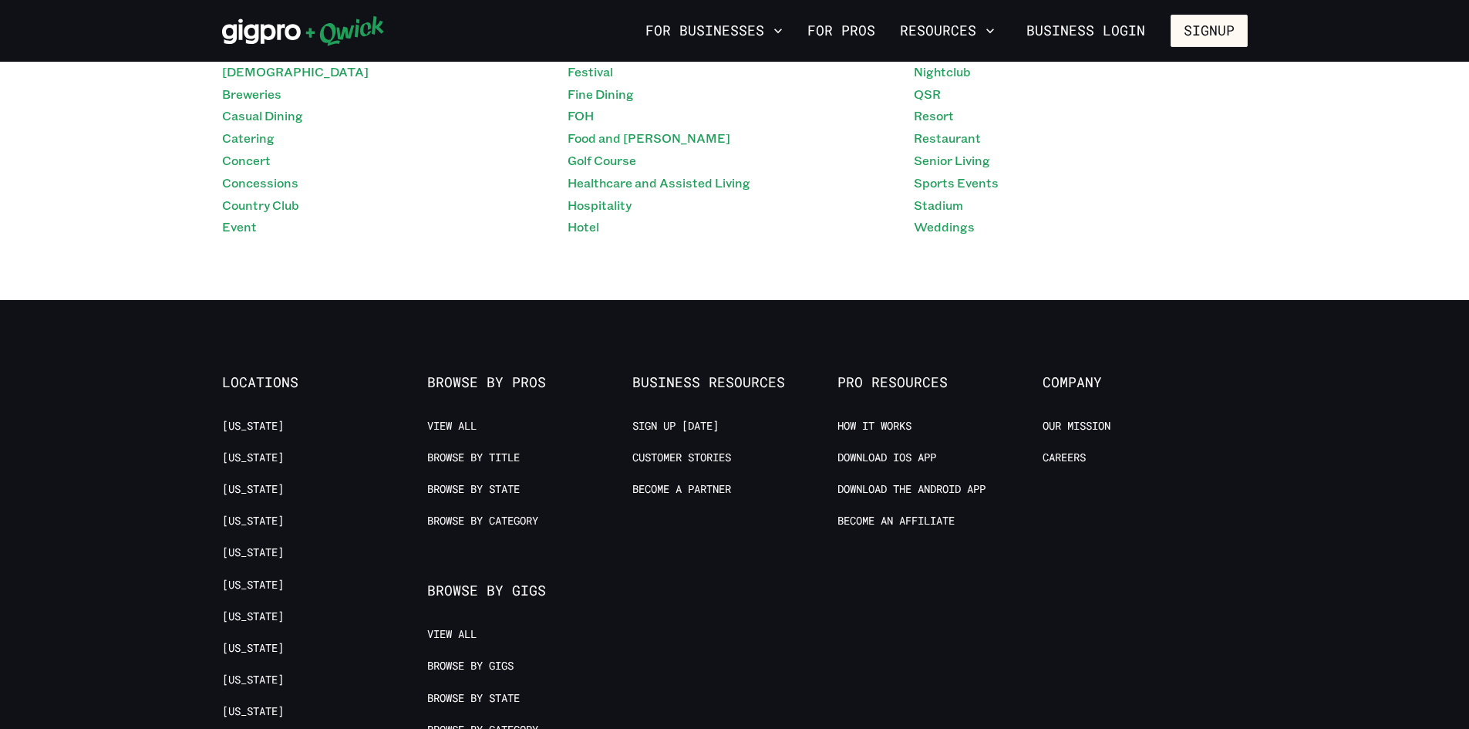
click at [504, 379] on span "Browse by Pros" at bounding box center [529, 382] width 205 height 17
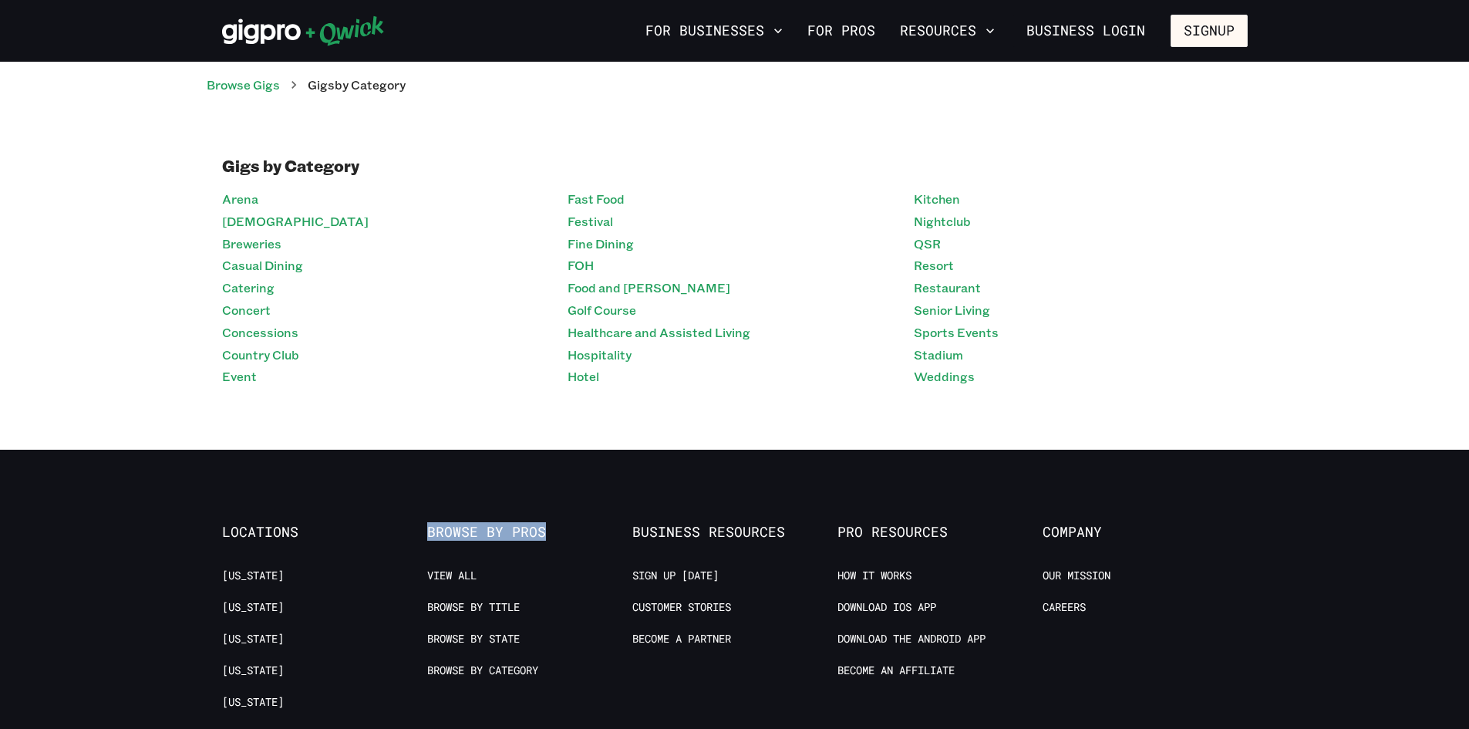
scroll to position [0, 0]
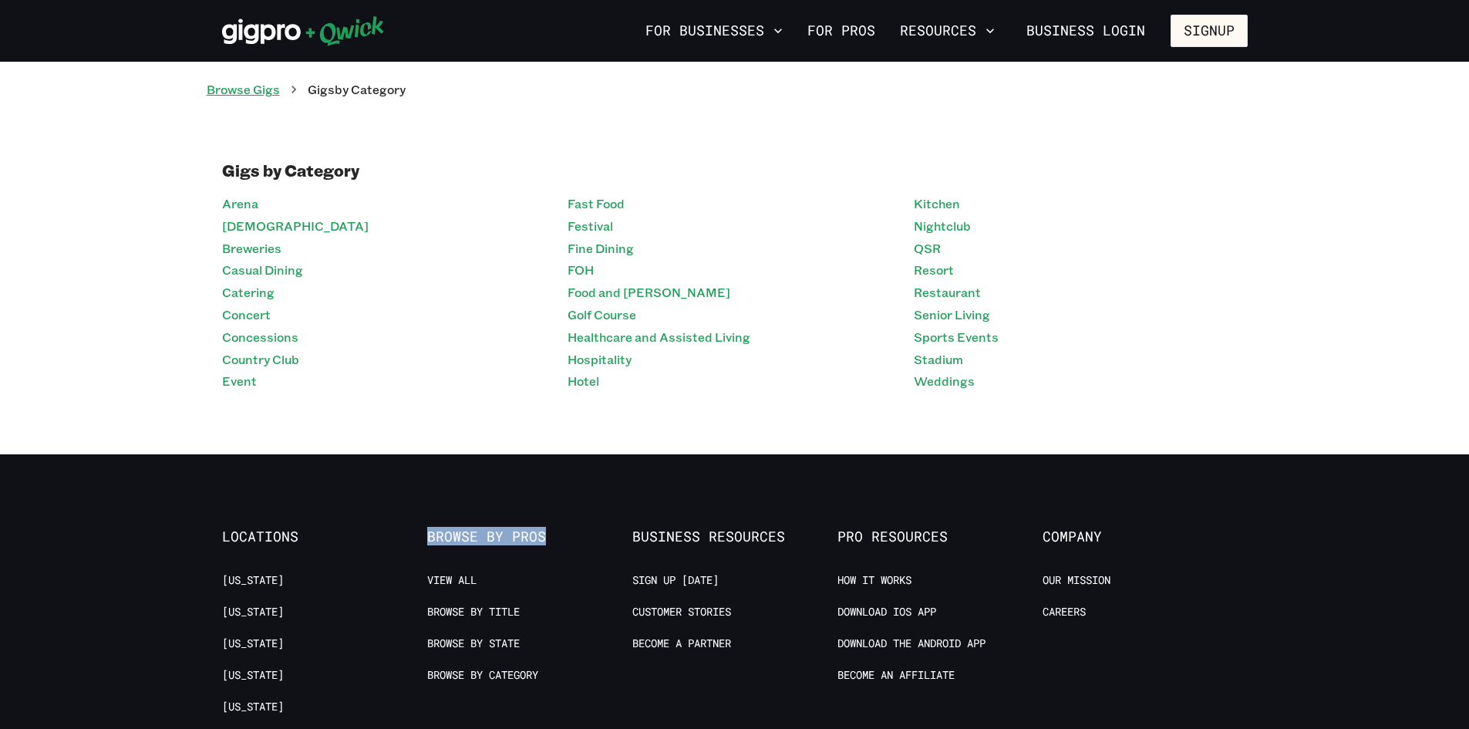
click at [250, 96] on link "Browse Gigs" at bounding box center [243, 89] width 73 height 16
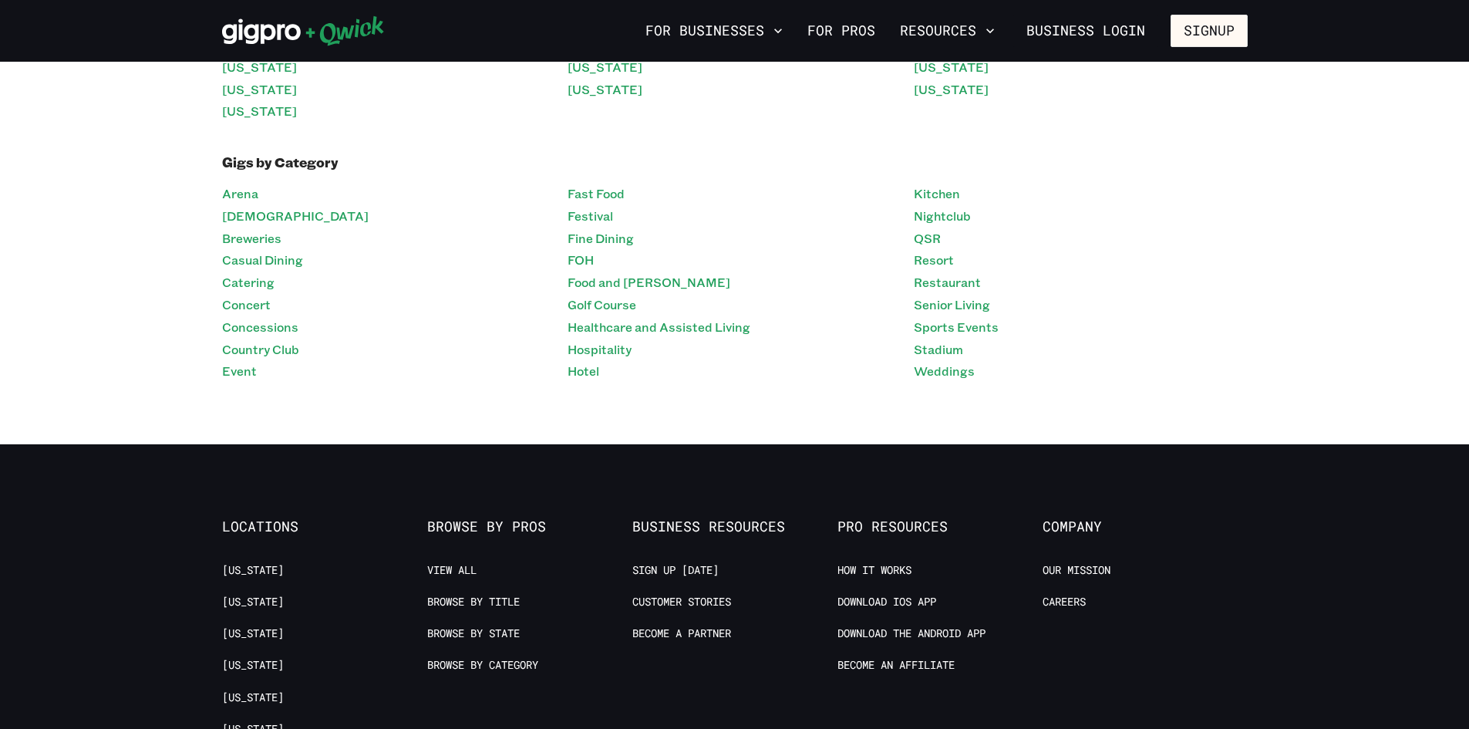
scroll to position [925, 0]
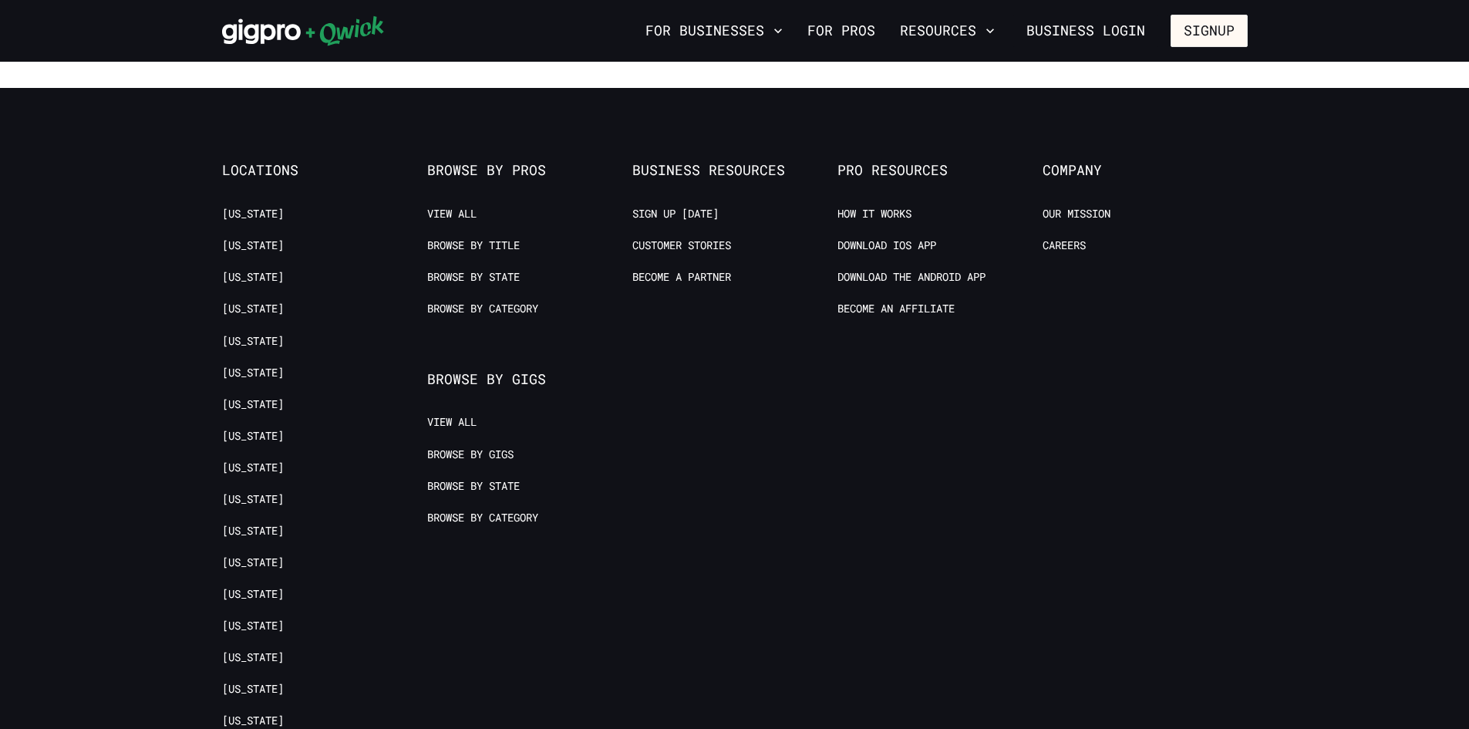
click at [513, 477] on ul "View All Browse by Gigs Browse by State Browse by Category" at bounding box center [521, 478] width 189 height 126
click at [511, 481] on link "Browse by State" at bounding box center [473, 486] width 93 height 15
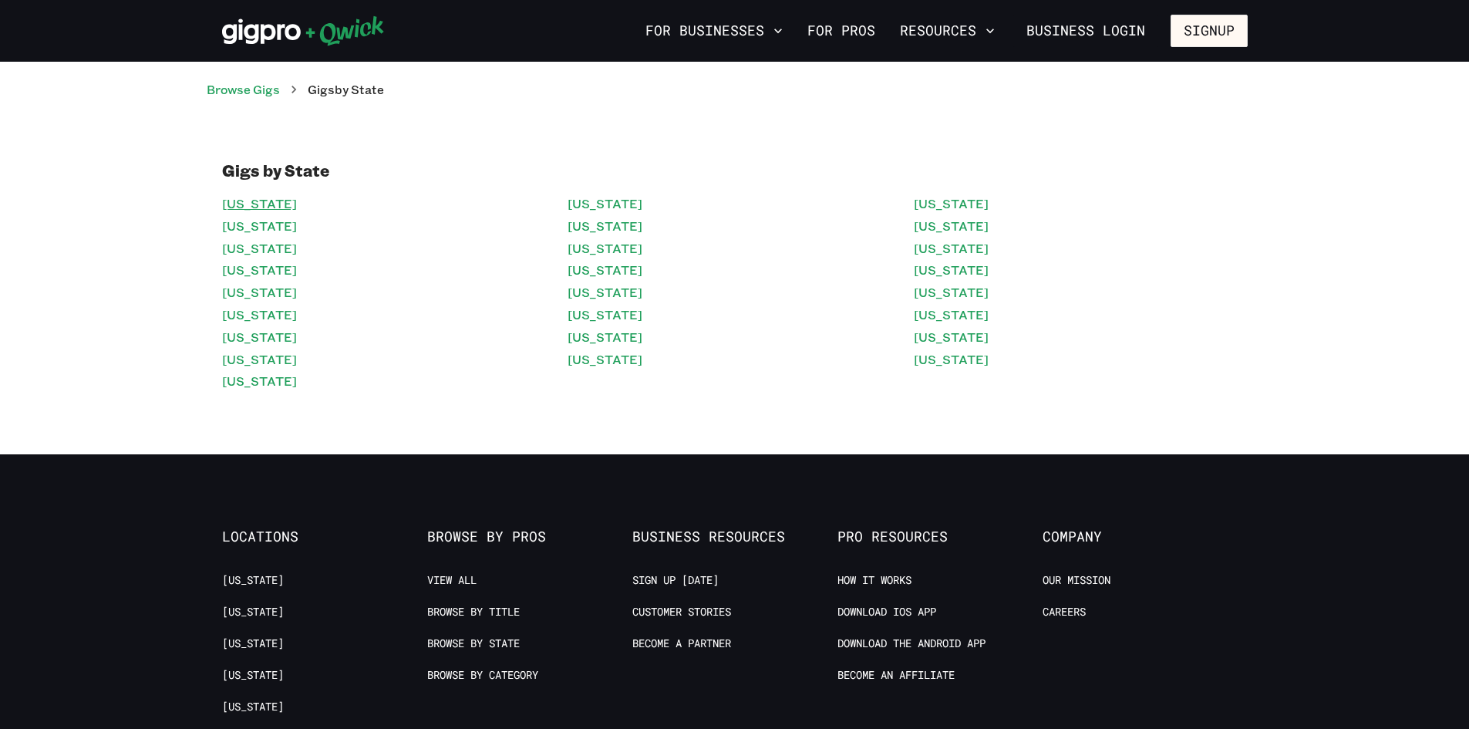
click at [244, 201] on link "[US_STATE]" at bounding box center [259, 204] width 75 height 22
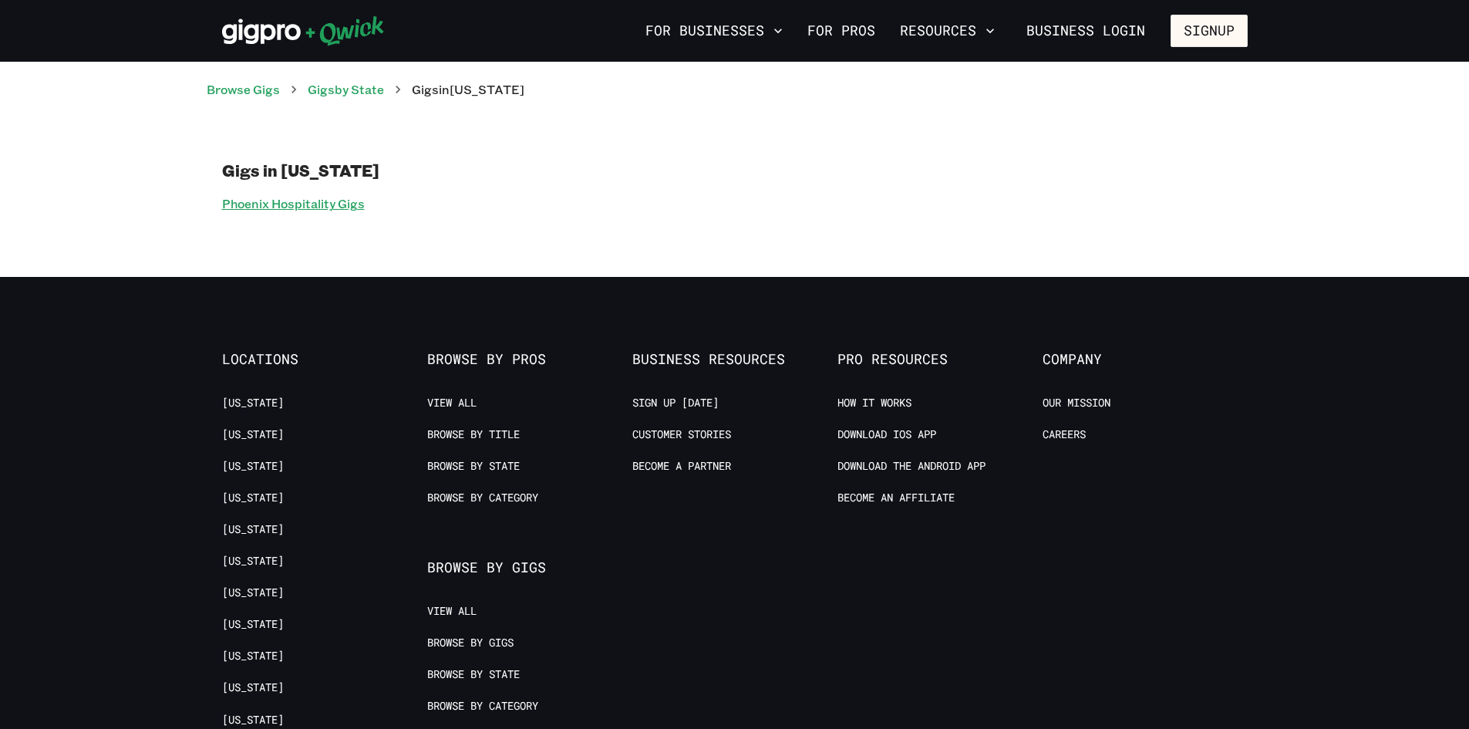
click at [309, 198] on link "Phoenix Hospitality Gigs" at bounding box center [293, 204] width 143 height 22
